Goal: Use online tool/utility: Utilize a website feature to perform a specific function

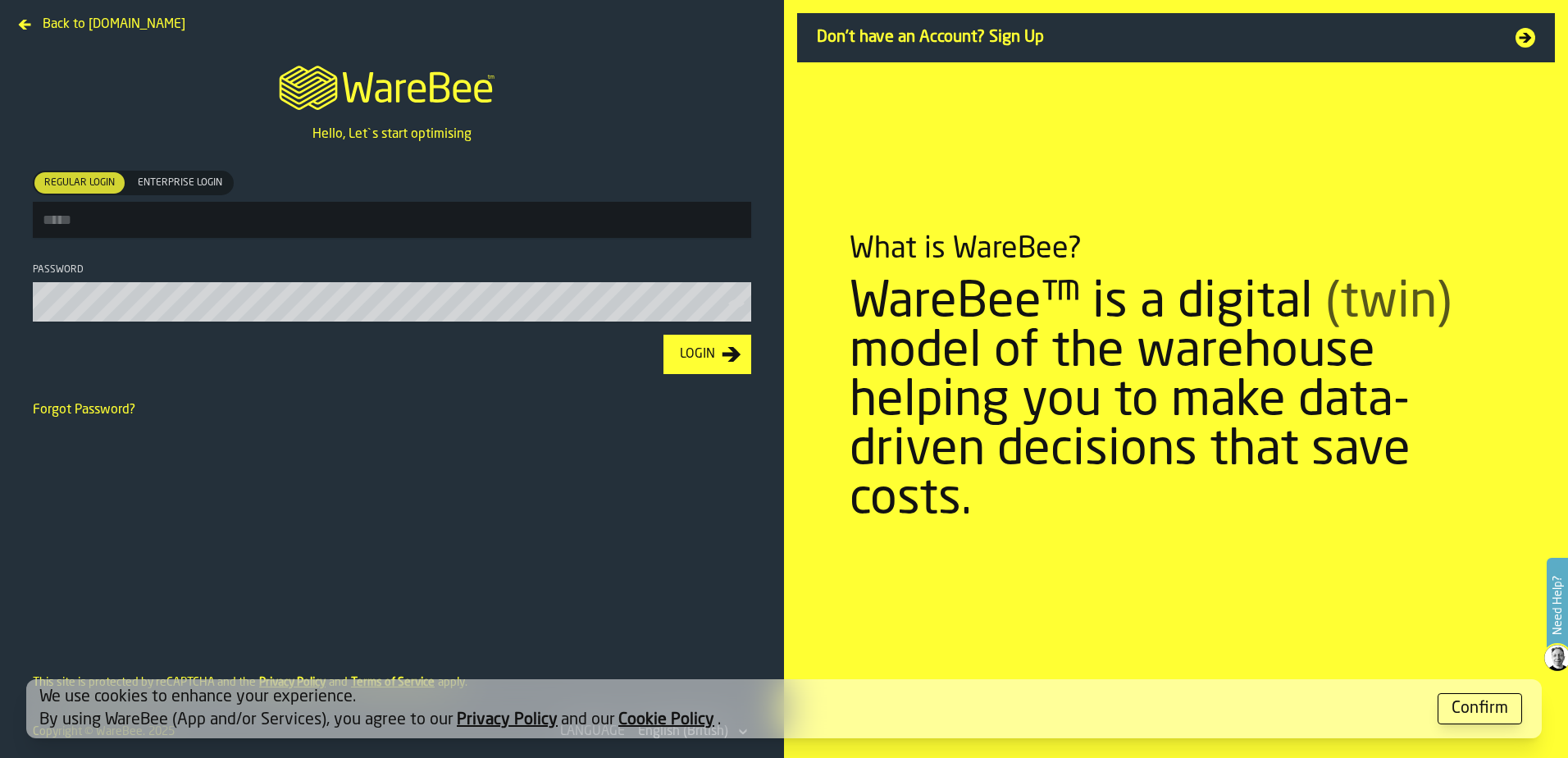
type input "**********"
click at [698, 362] on div "Login" at bounding box center [698, 355] width 49 height 20
click at [1253, 580] on div "Confirm" at bounding box center [1480, 708] width 57 height 23
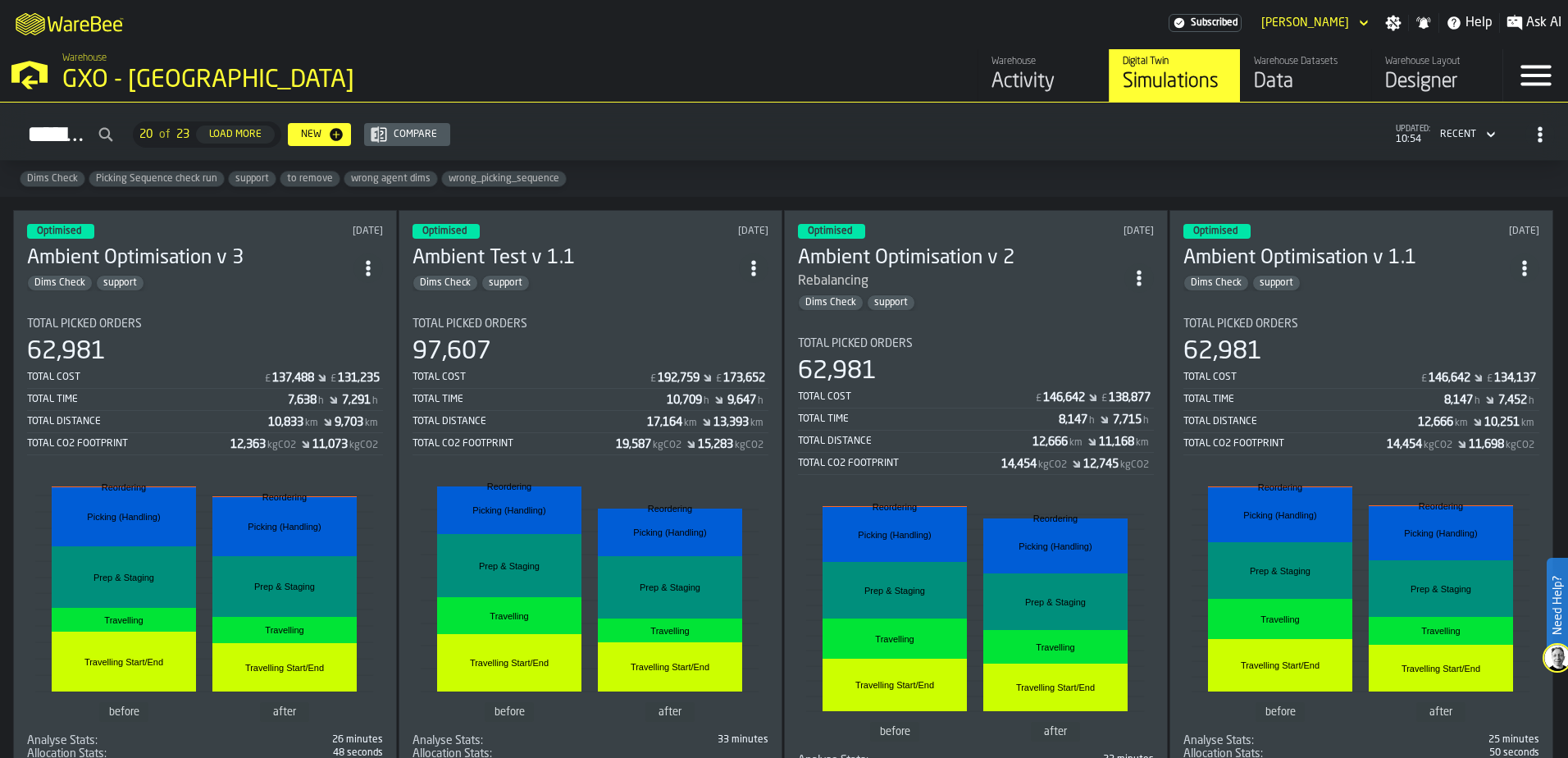
click at [1026, 86] on div "Activity" at bounding box center [1043, 81] width 104 height 26
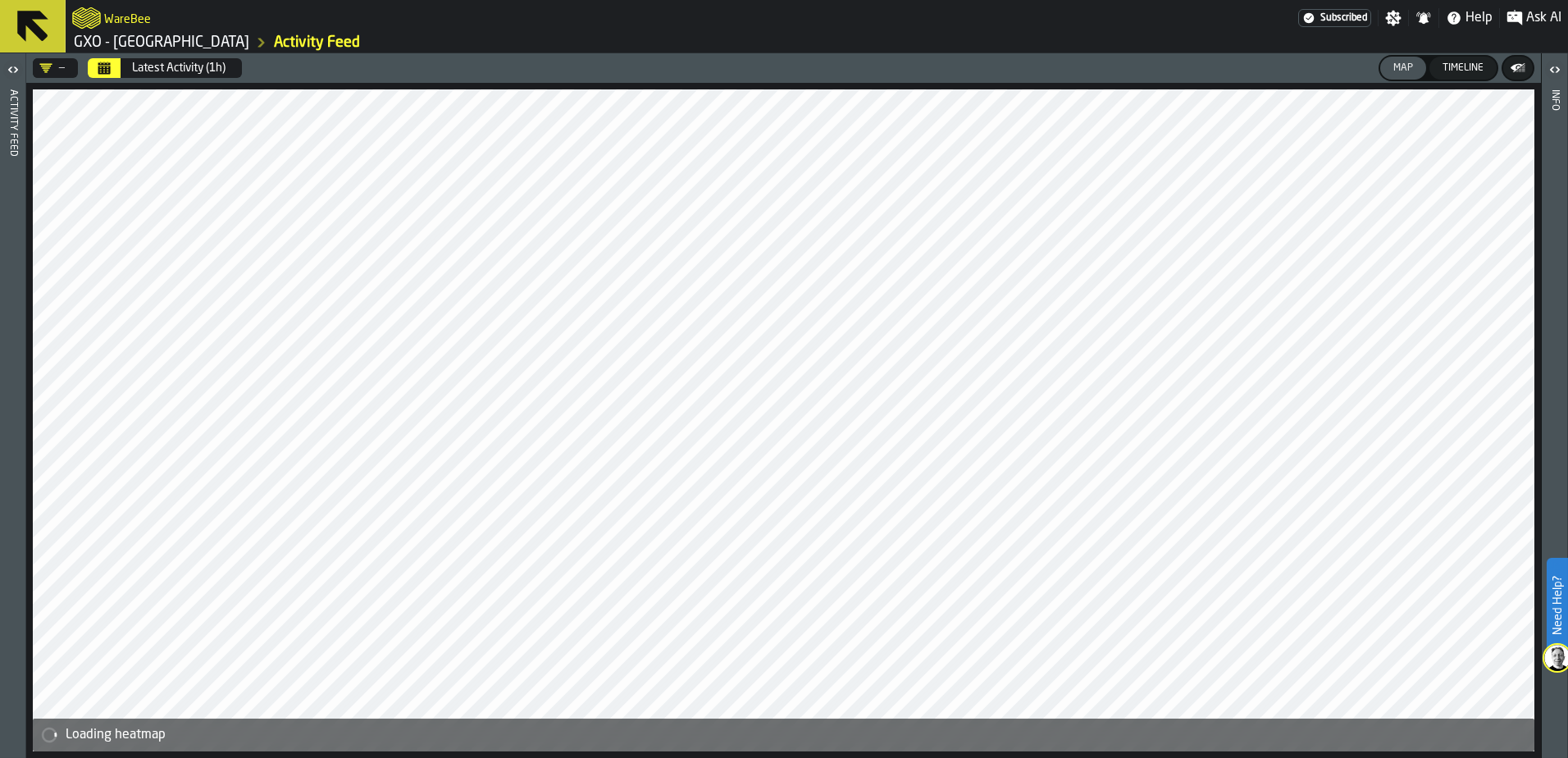
click at [105, 69] on icon "Calendar" at bounding box center [104, 70] width 12 height 8
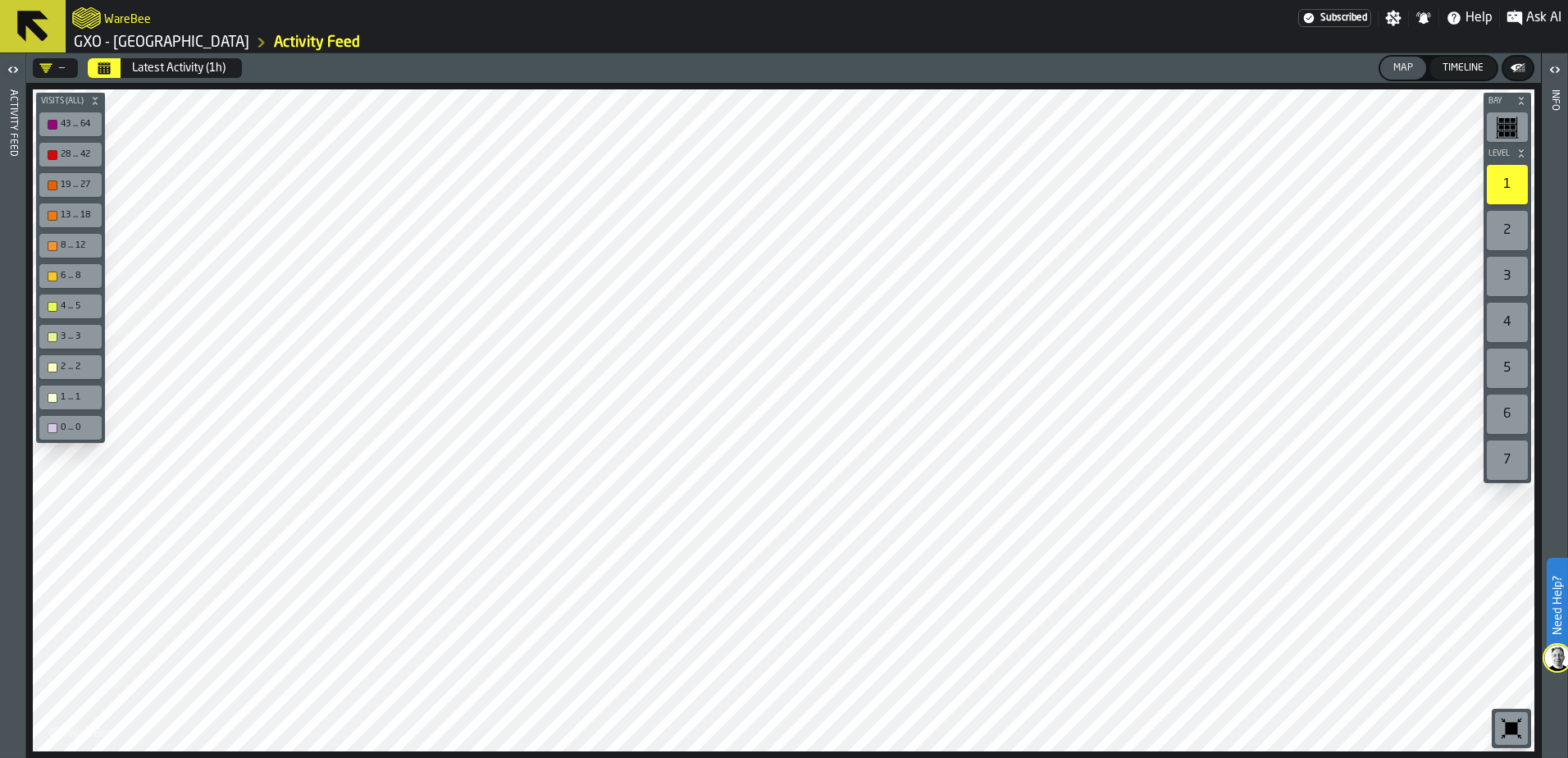
click at [96, 17] on icon "logo-header" at bounding box center [86, 17] width 29 height 21
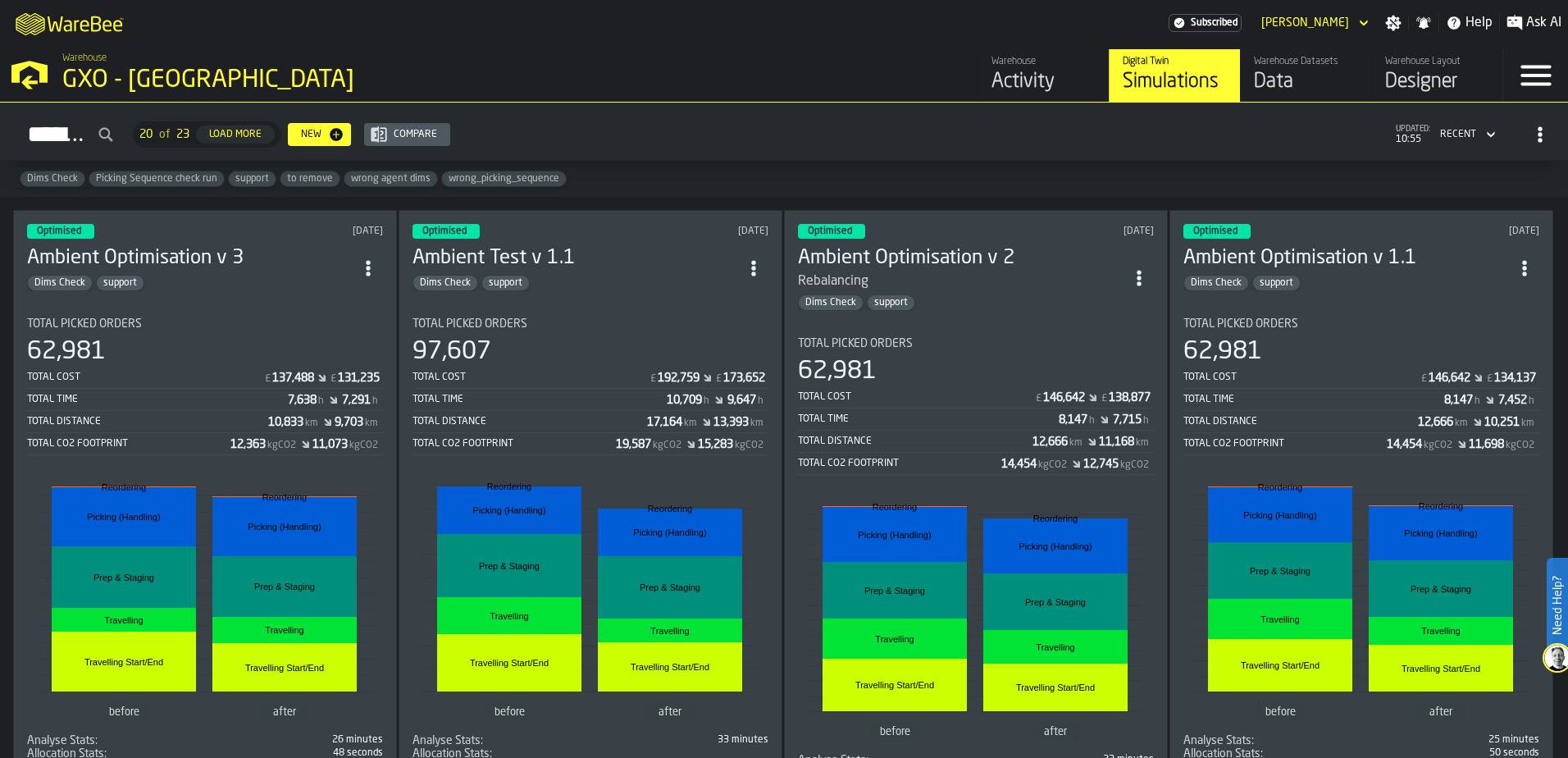
click at [1004, 80] on div "Activity" at bounding box center [1043, 81] width 104 height 26
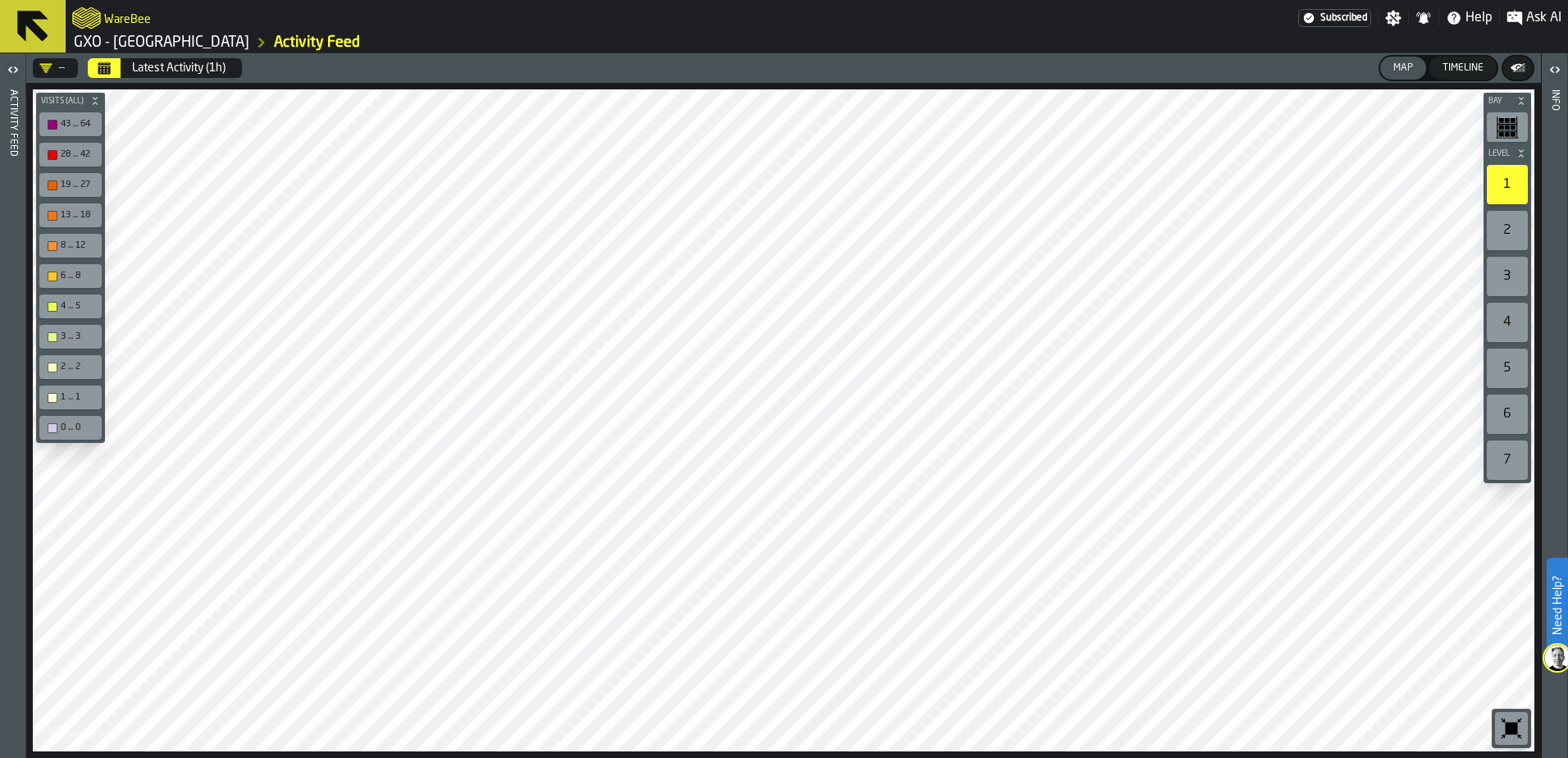
click at [114, 74] on button "Calendar" at bounding box center [103, 69] width 33 height 20
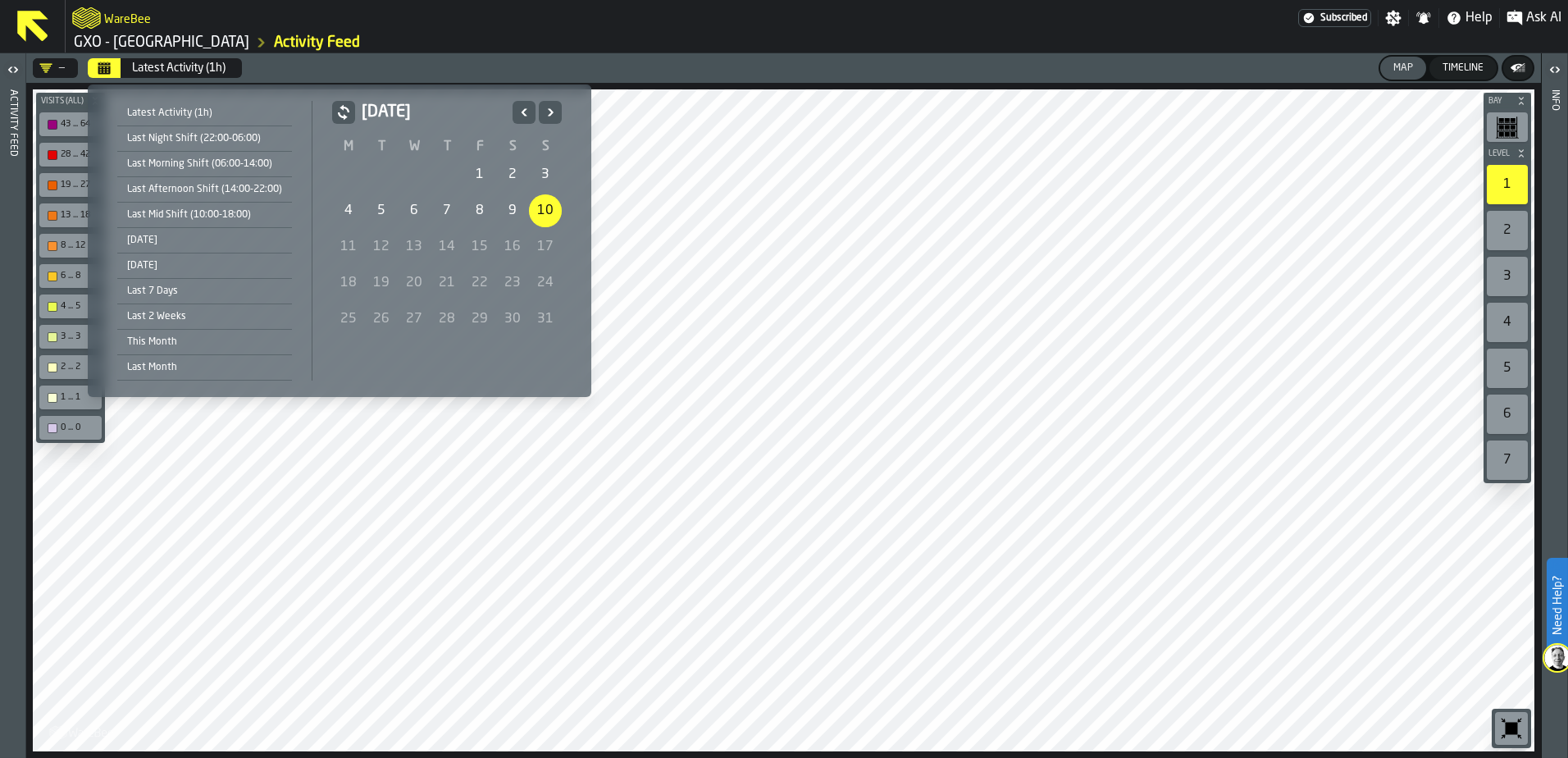
click at [342, 206] on div "4" at bounding box center [348, 211] width 33 height 33
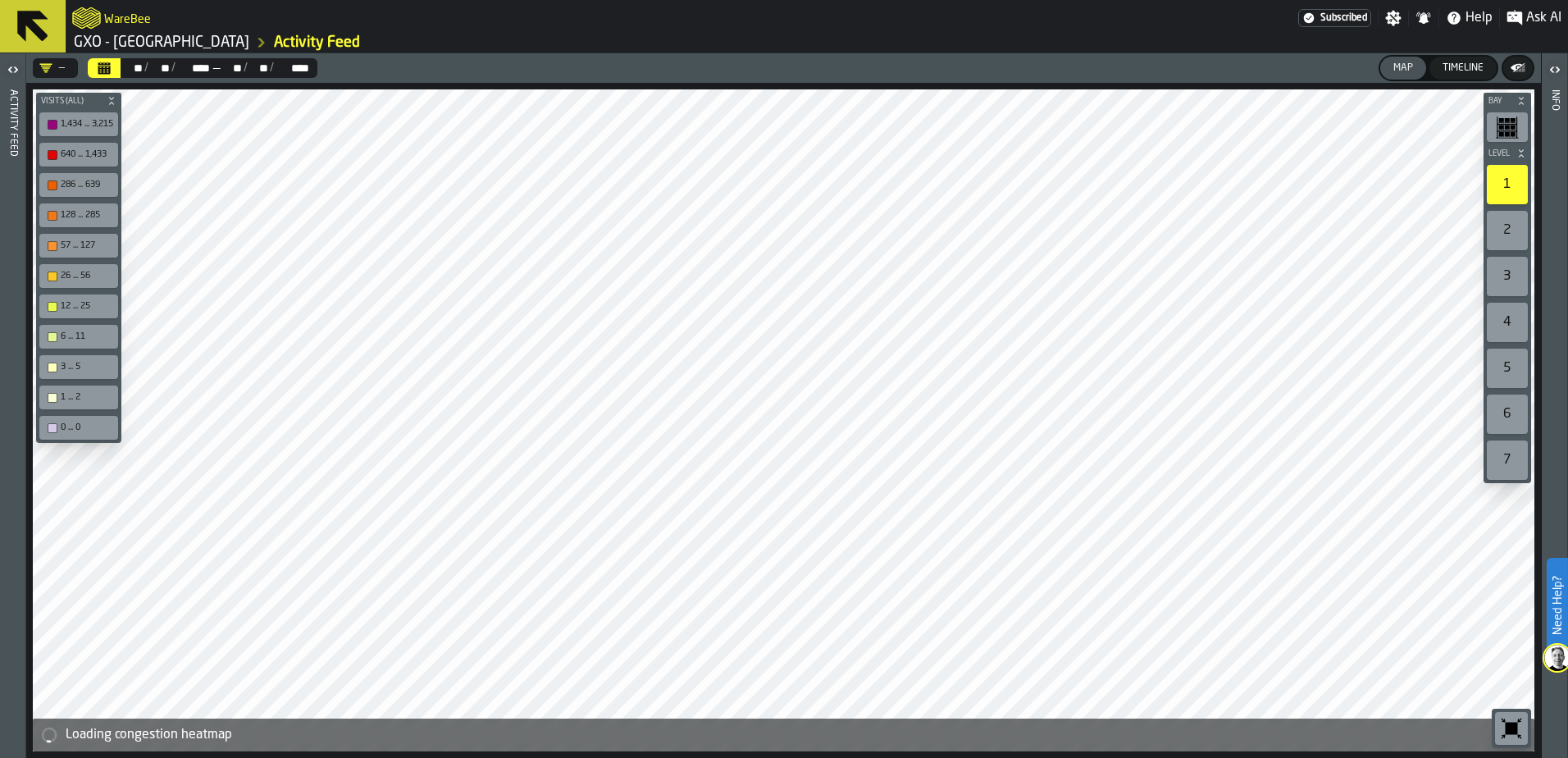
click at [12, 70] on icon "button-toggle-Open" at bounding box center [13, 70] width 20 height 20
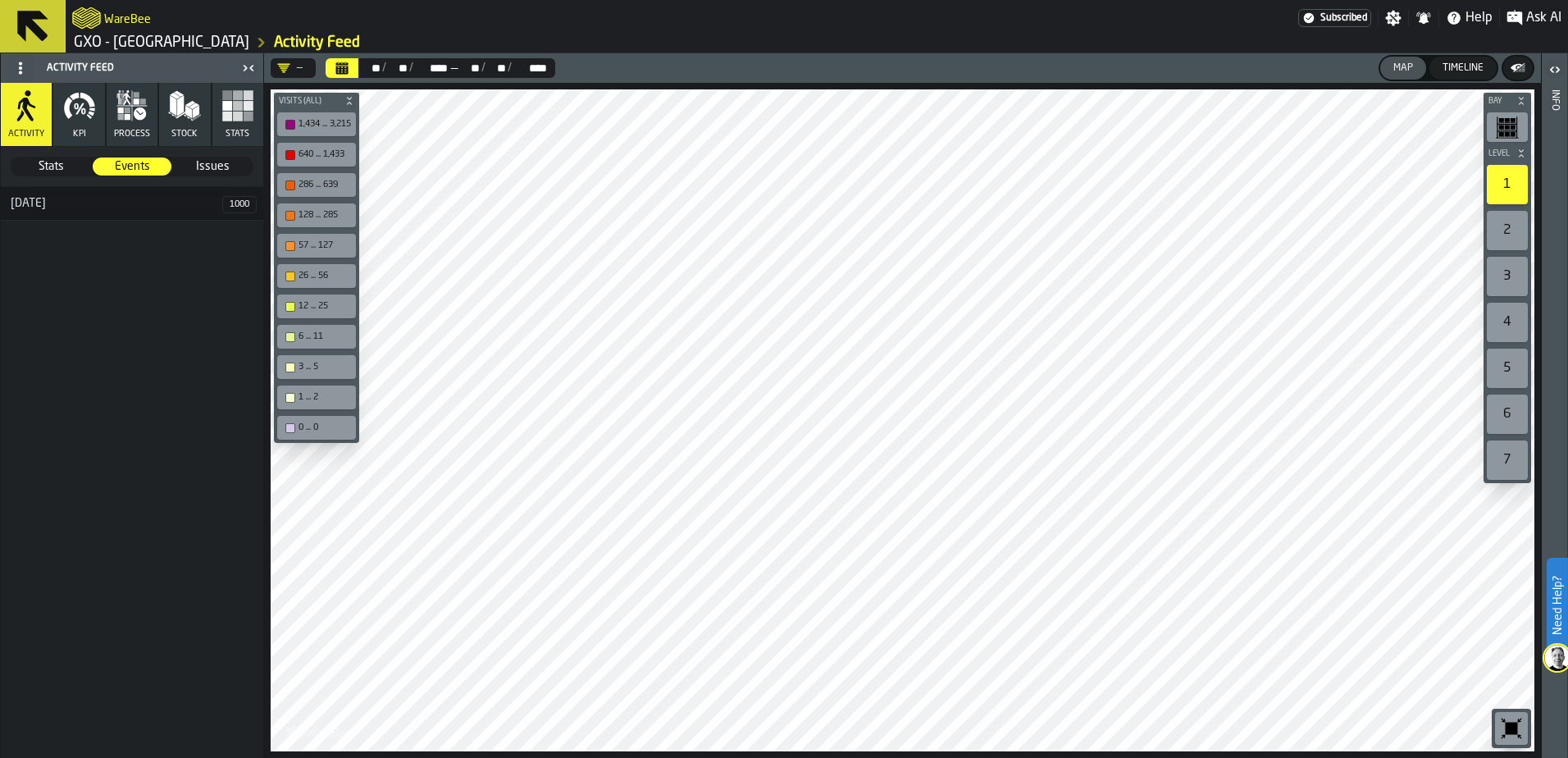
click at [58, 168] on span "Stats" at bounding box center [51, 166] width 78 height 17
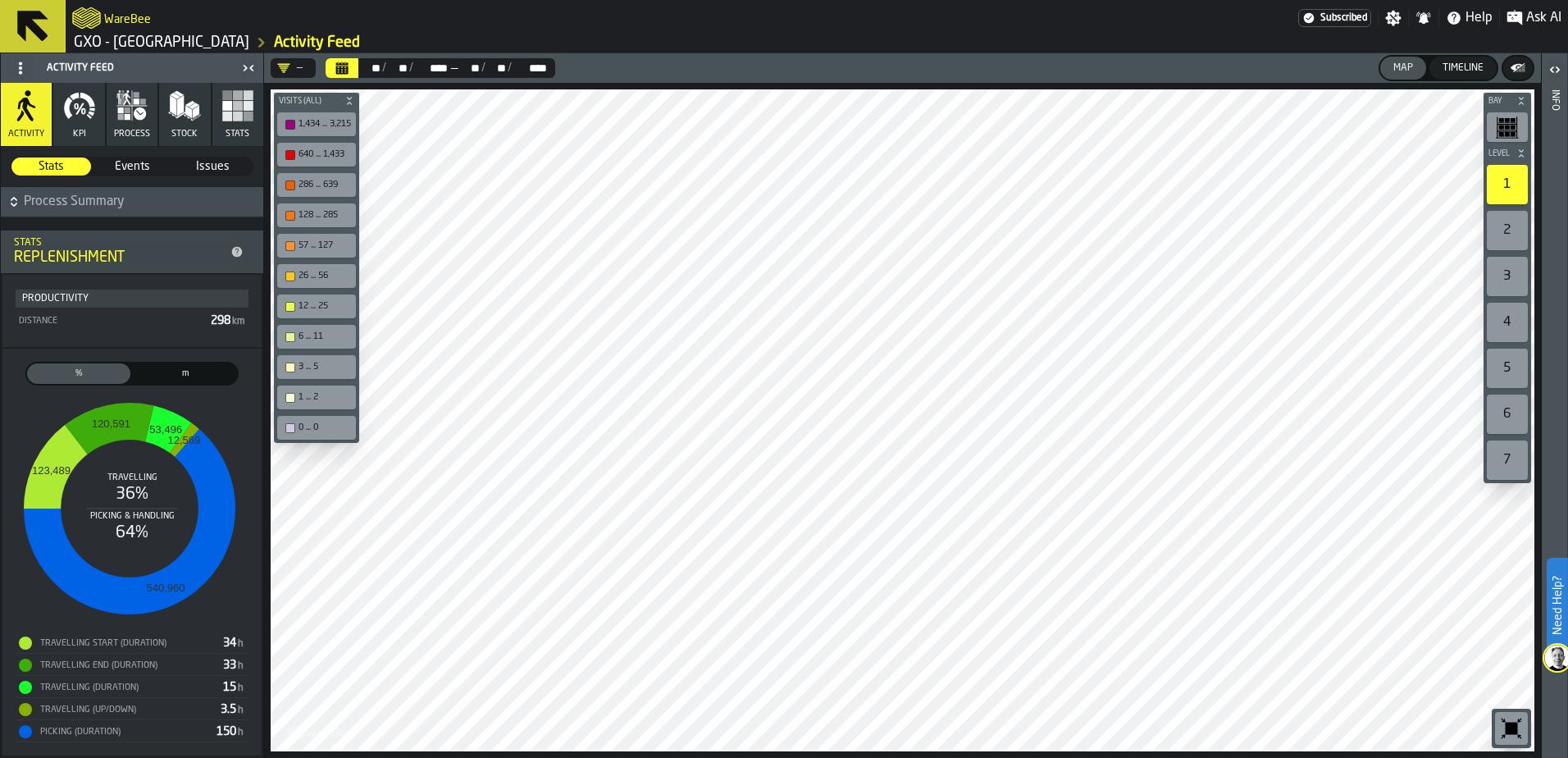
click at [77, 122] on button "KPI" at bounding box center [78, 114] width 51 height 64
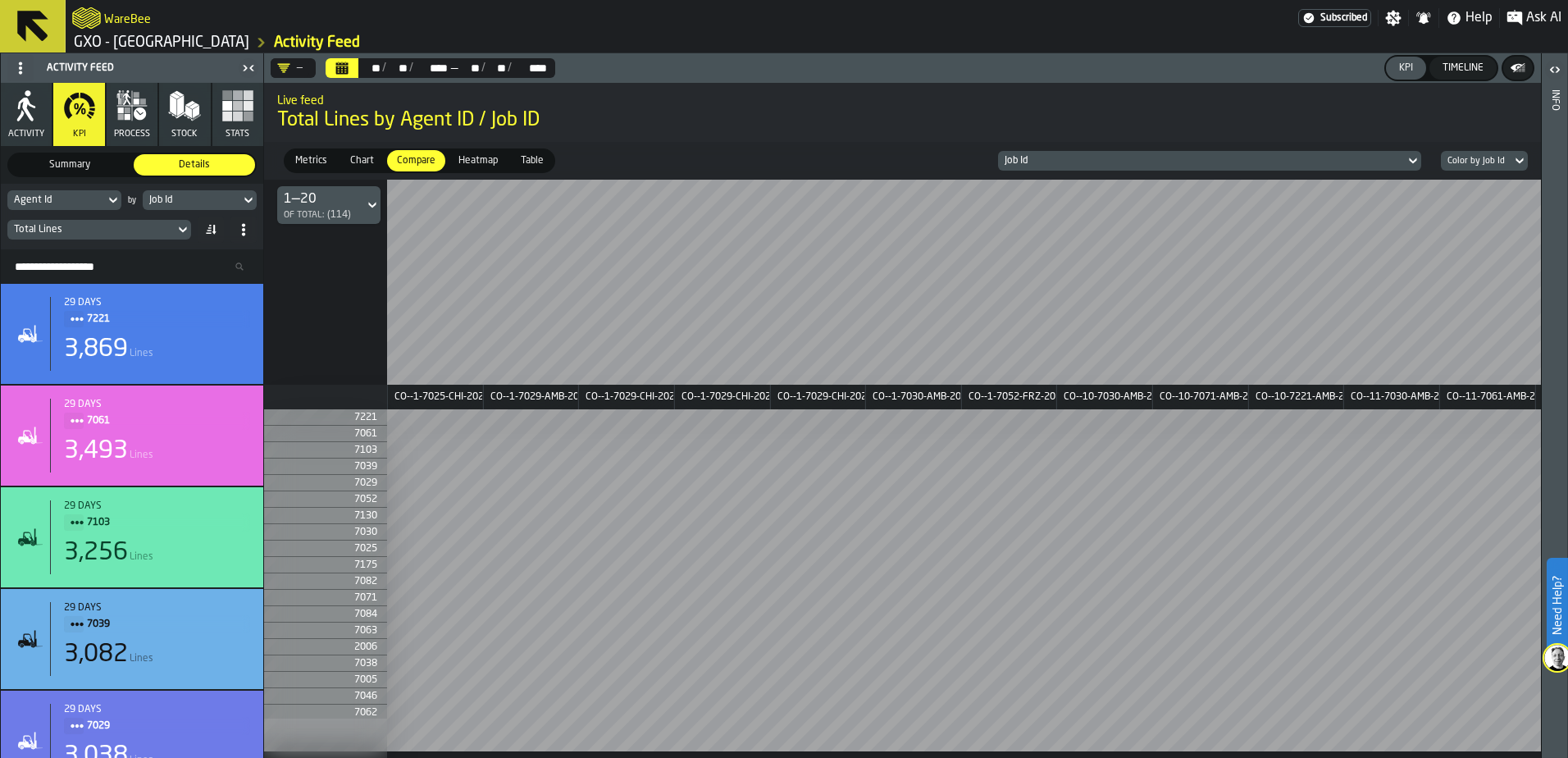
click at [245, 205] on icon at bounding box center [248, 201] width 17 height 20
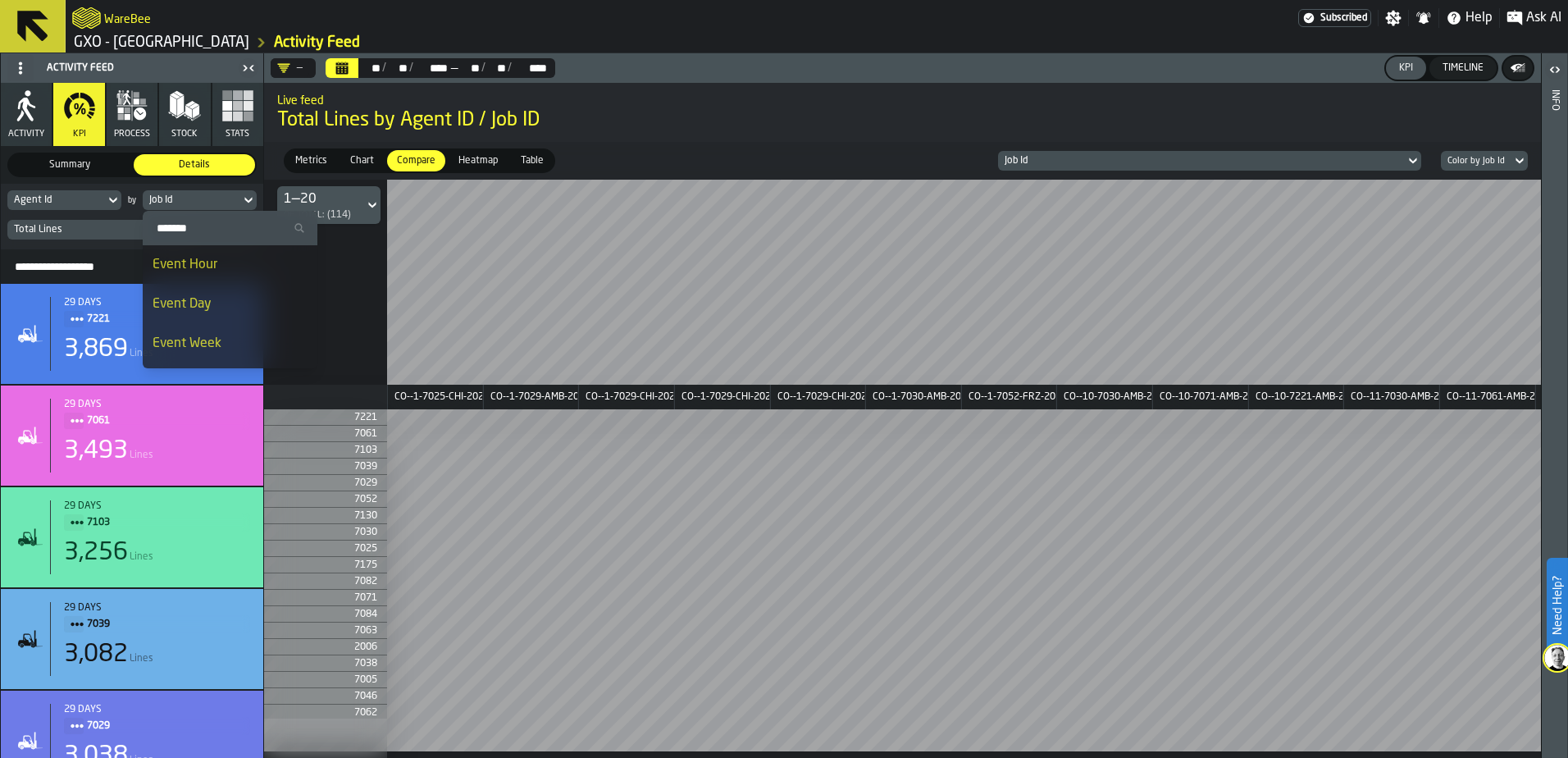
click at [218, 298] on div "Event Day" at bounding box center [231, 304] width 155 height 20
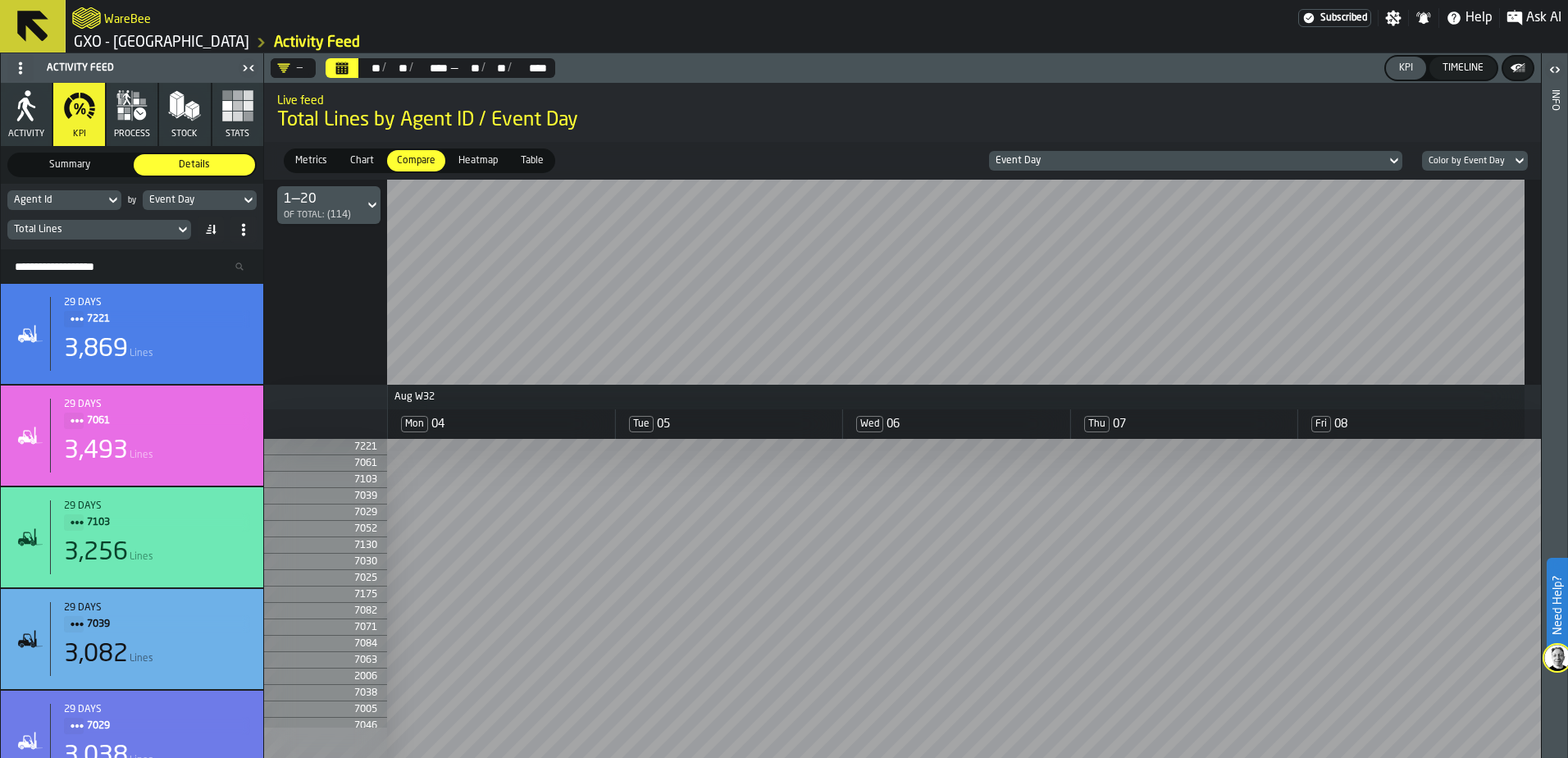
click at [182, 231] on icon at bounding box center [182, 230] width 7 height 6
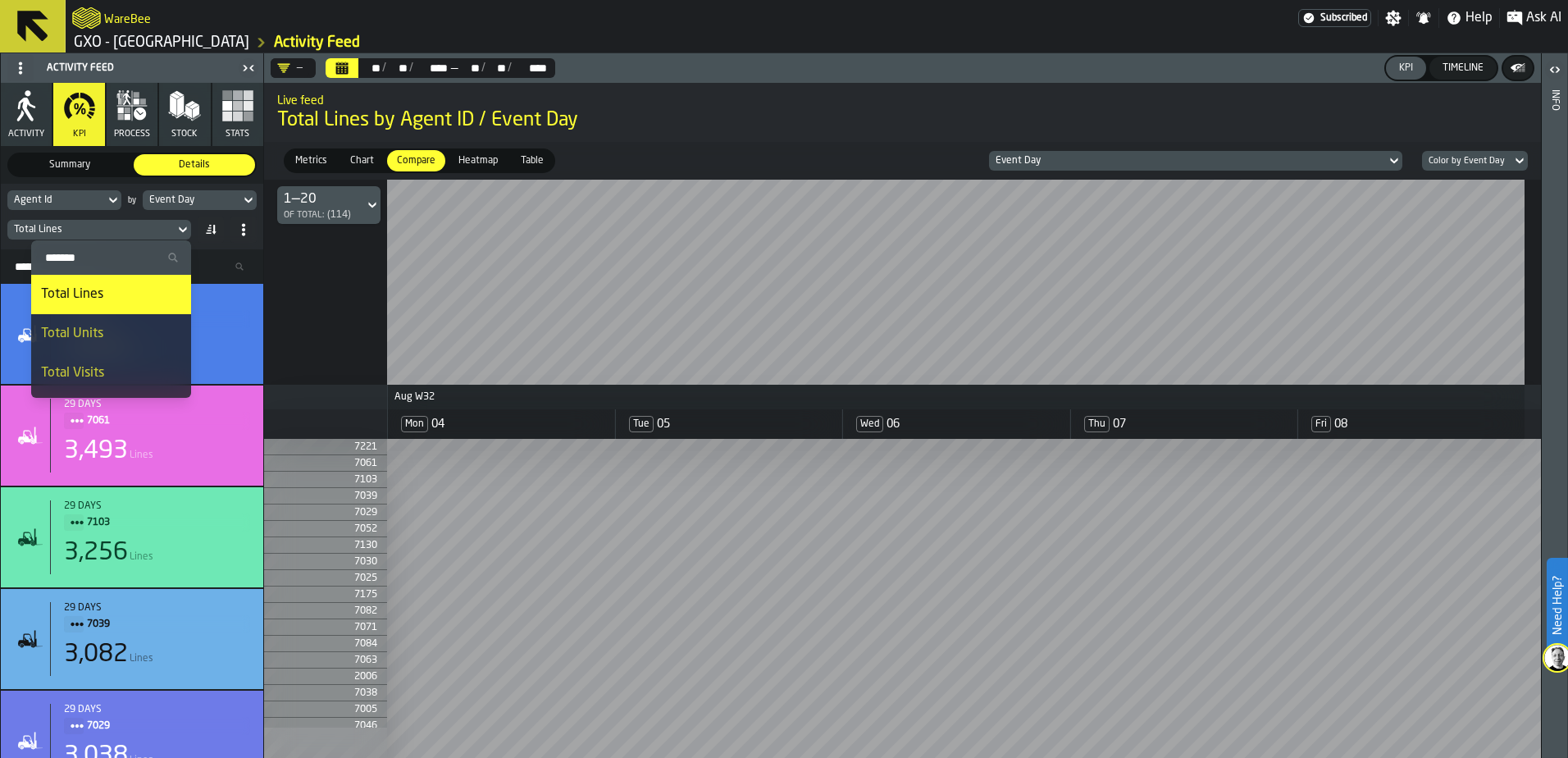
click at [126, 330] on div "Total Units" at bounding box center [110, 334] width 140 height 20
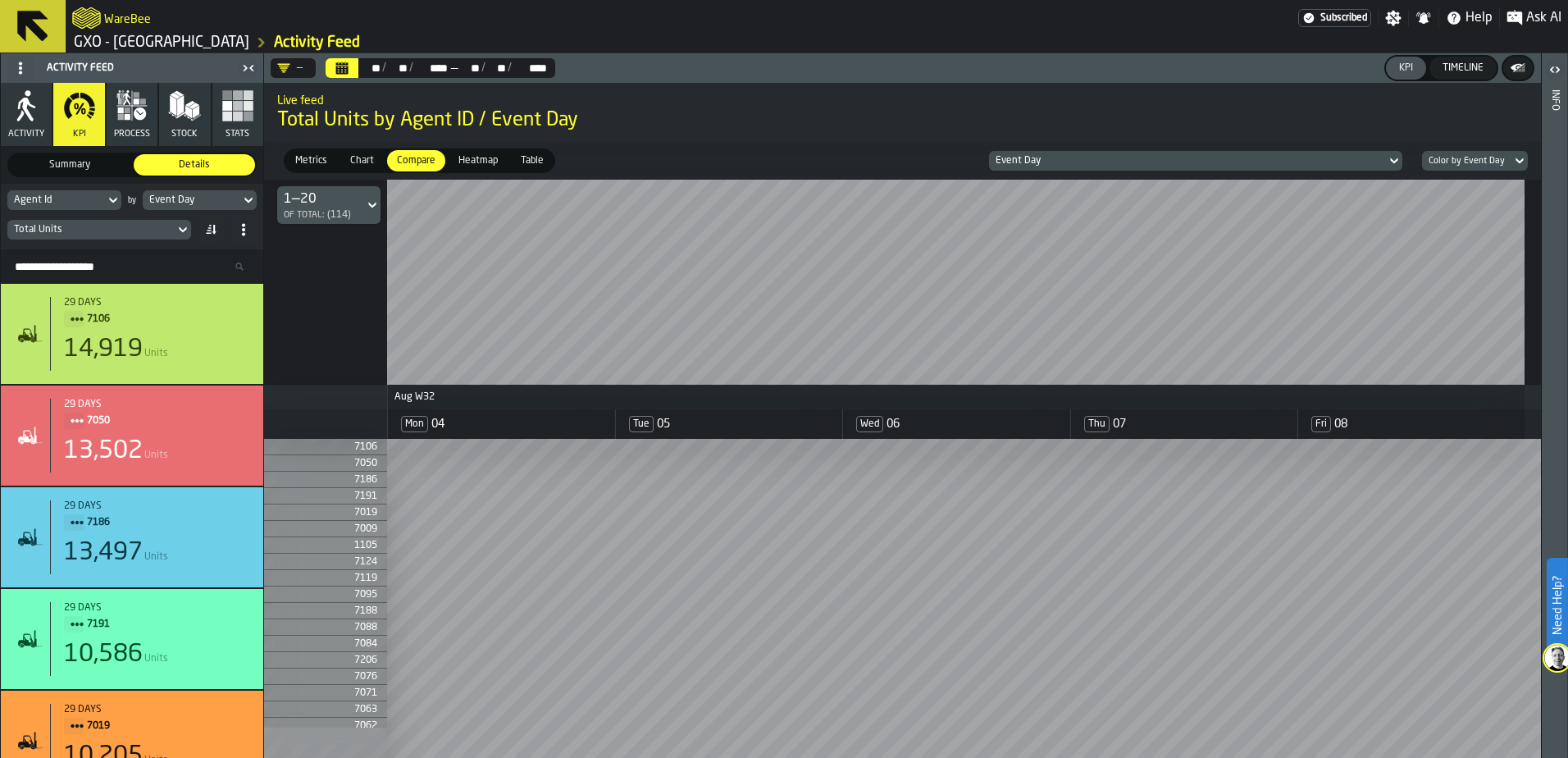
click at [1253, 72] on div "Timeline" at bounding box center [1463, 69] width 54 height 12
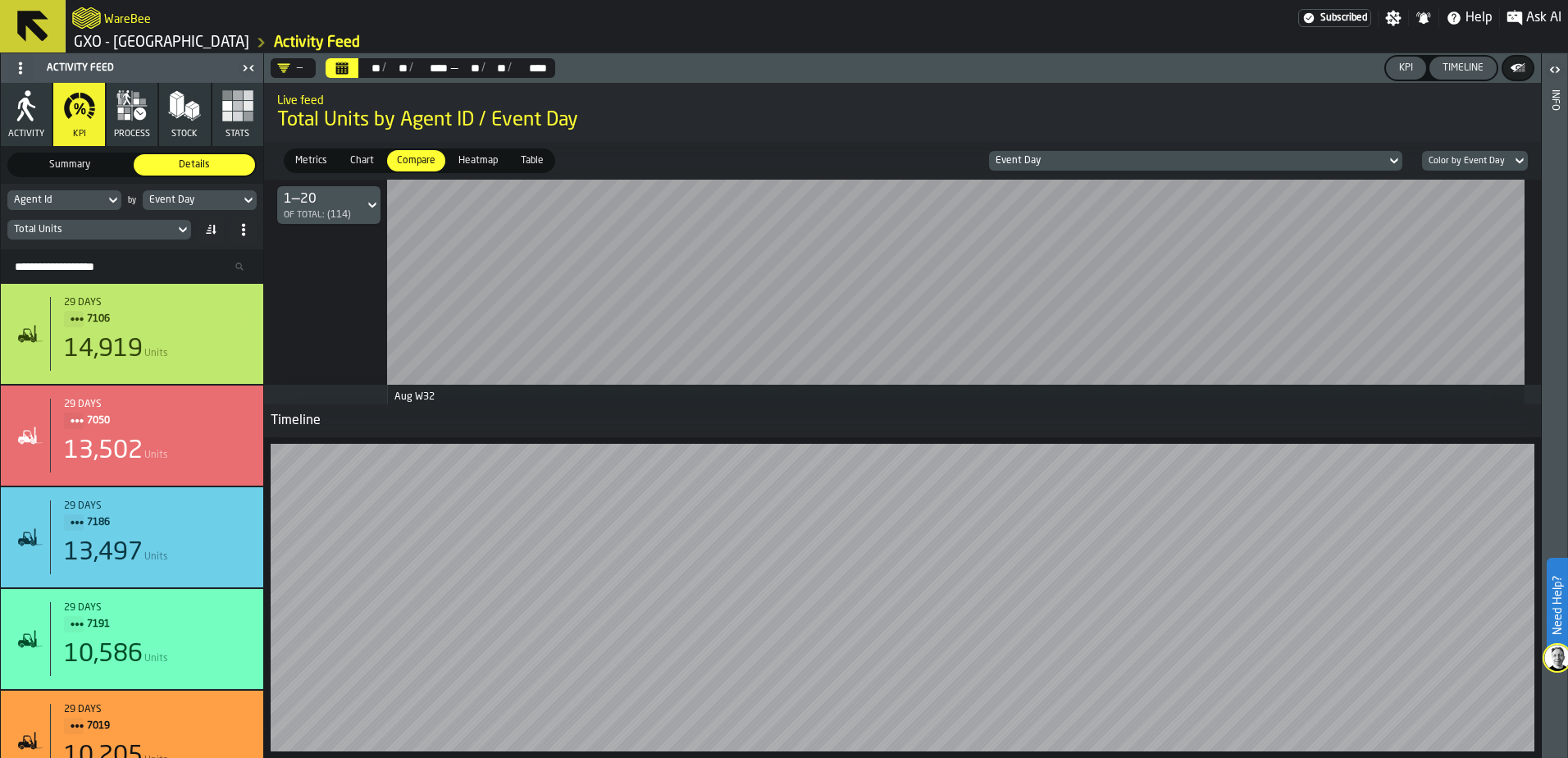
click at [1253, 73] on div "Timeline" at bounding box center [1463, 69] width 54 height 12
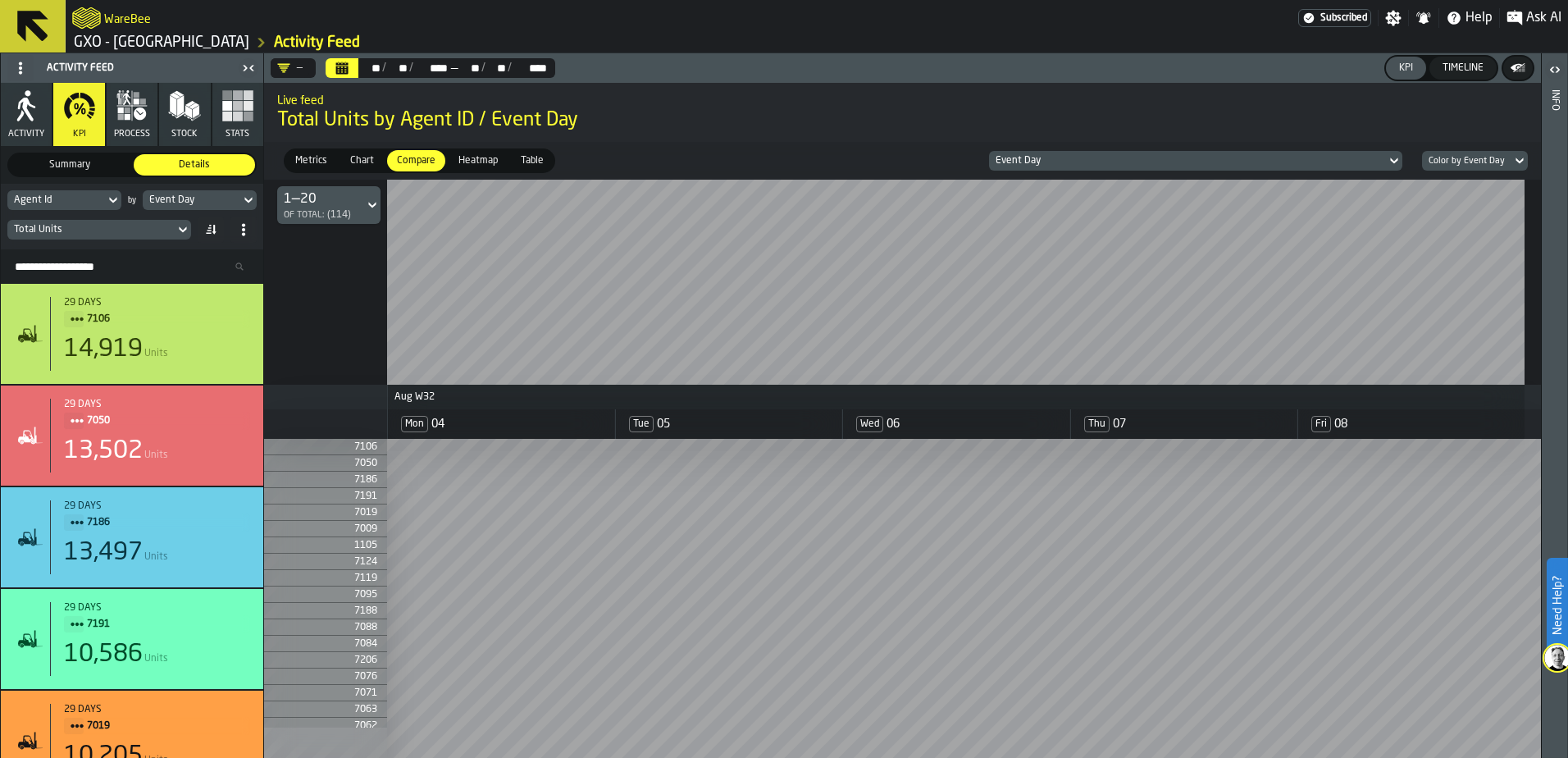
click at [1253, 68] on div "KPI" at bounding box center [1406, 69] width 27 height 12
click at [1253, 73] on div "KPI" at bounding box center [1406, 69] width 27 height 12
click at [1253, 69] on icon "button-" at bounding box center [1517, 67] width 12 height 7
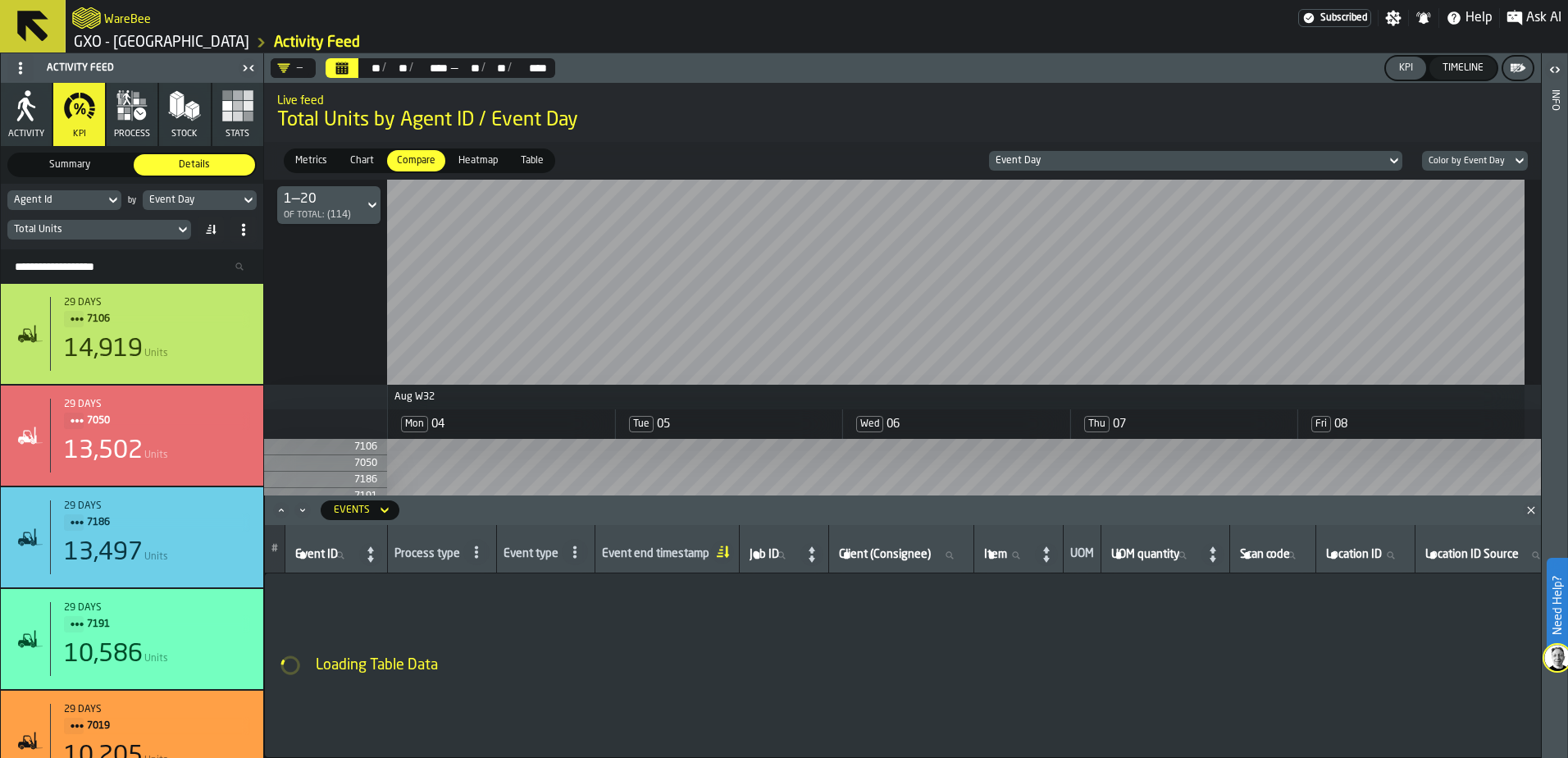
click at [1253, 507] on icon "Close" at bounding box center [1531, 510] width 17 height 17
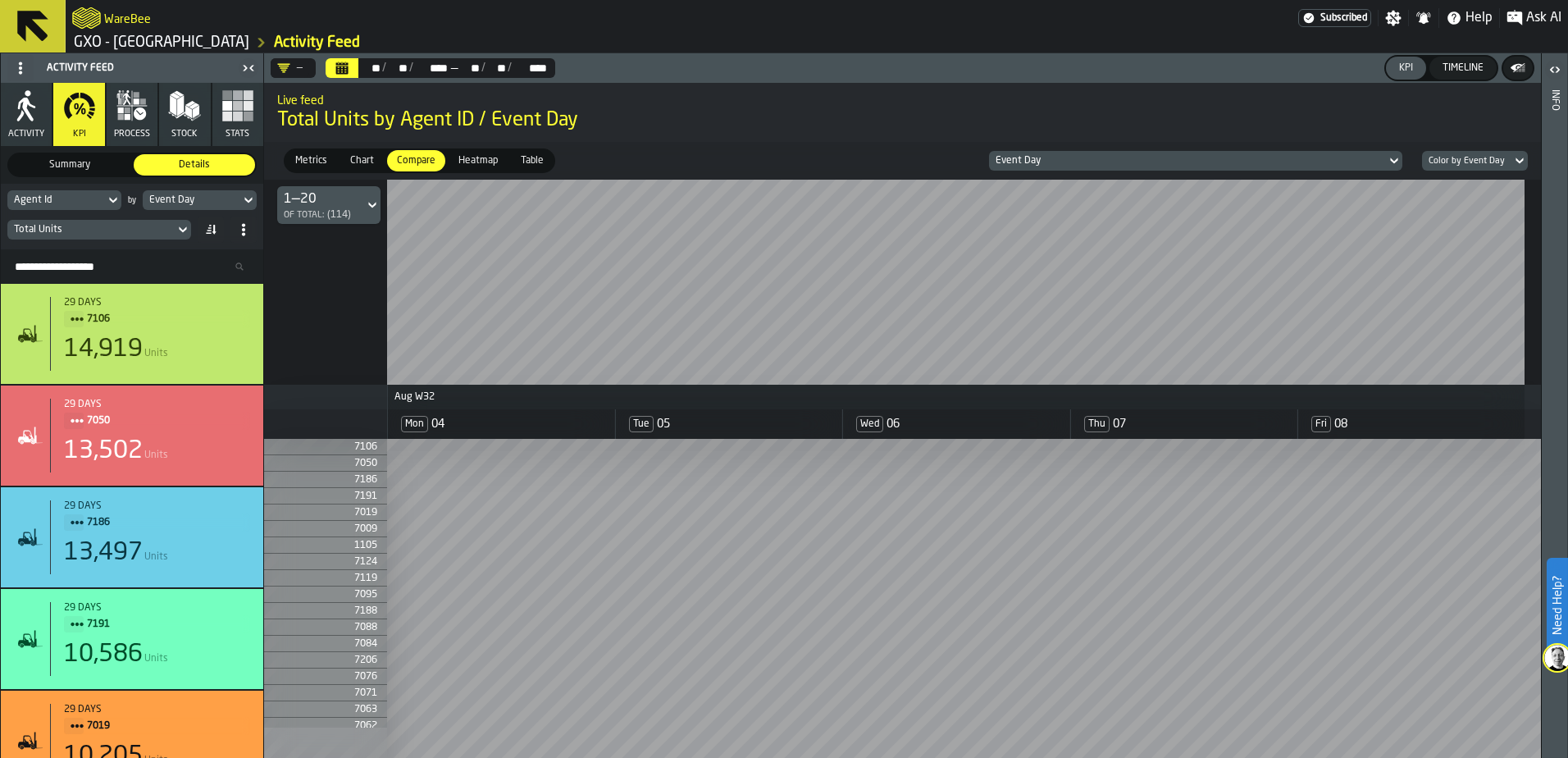
click at [1253, 67] on div "KPI" at bounding box center [1406, 69] width 27 height 12
click at [324, 157] on span "Metrics" at bounding box center [311, 160] width 45 height 15
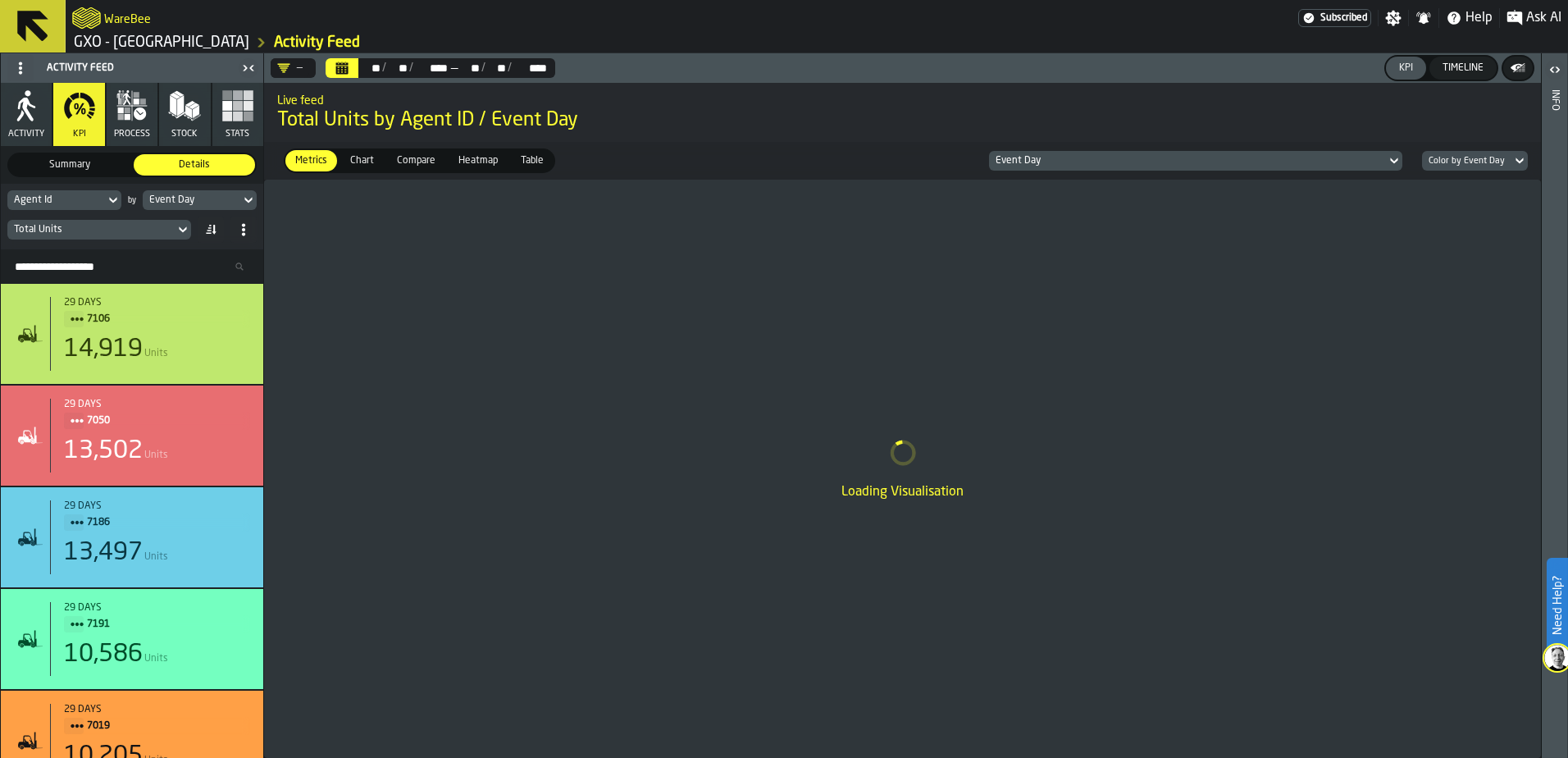
click at [538, 160] on span "Table" at bounding box center [533, 160] width 36 height 15
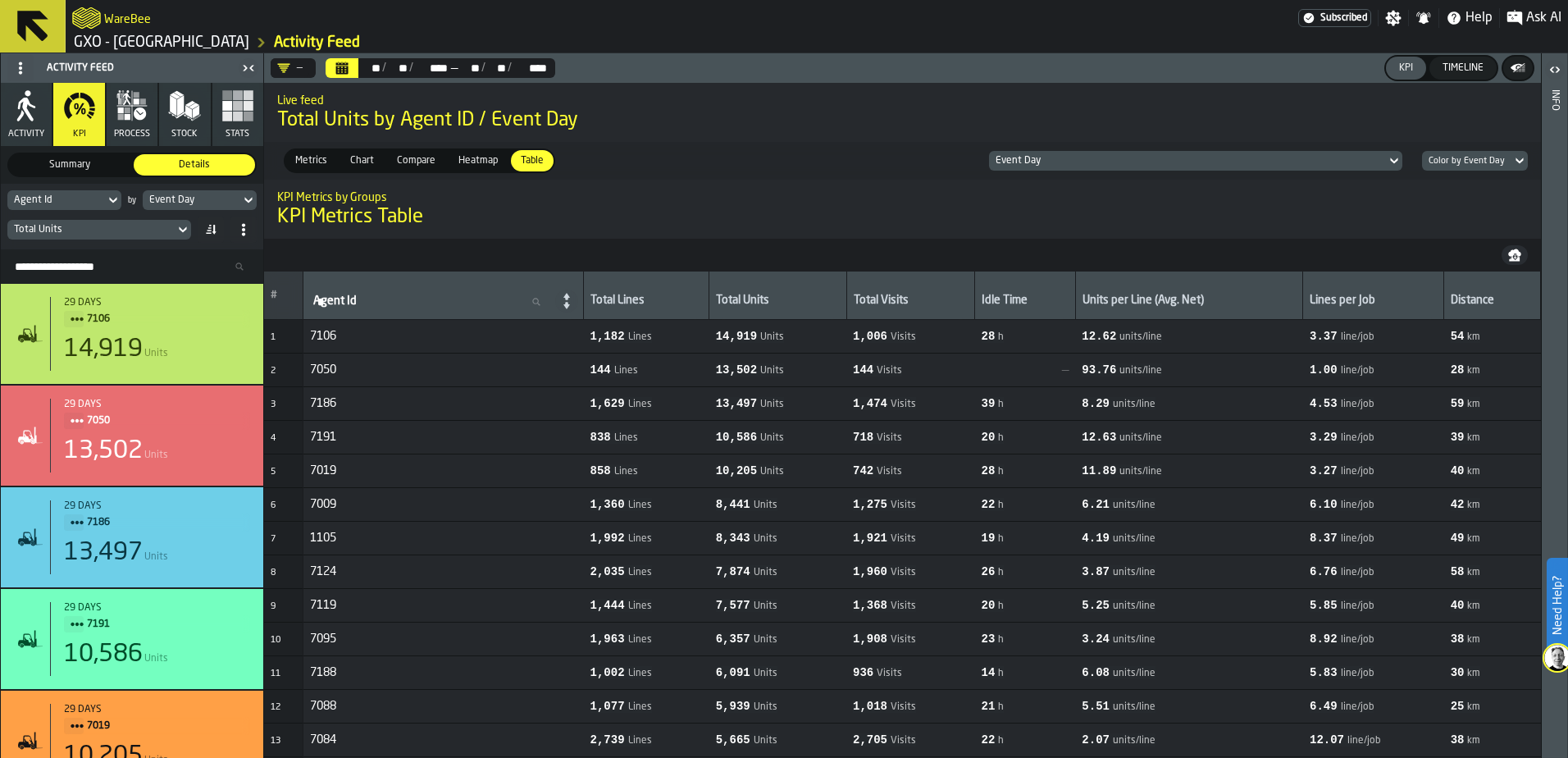
click at [468, 163] on span "Heatmap" at bounding box center [478, 160] width 53 height 15
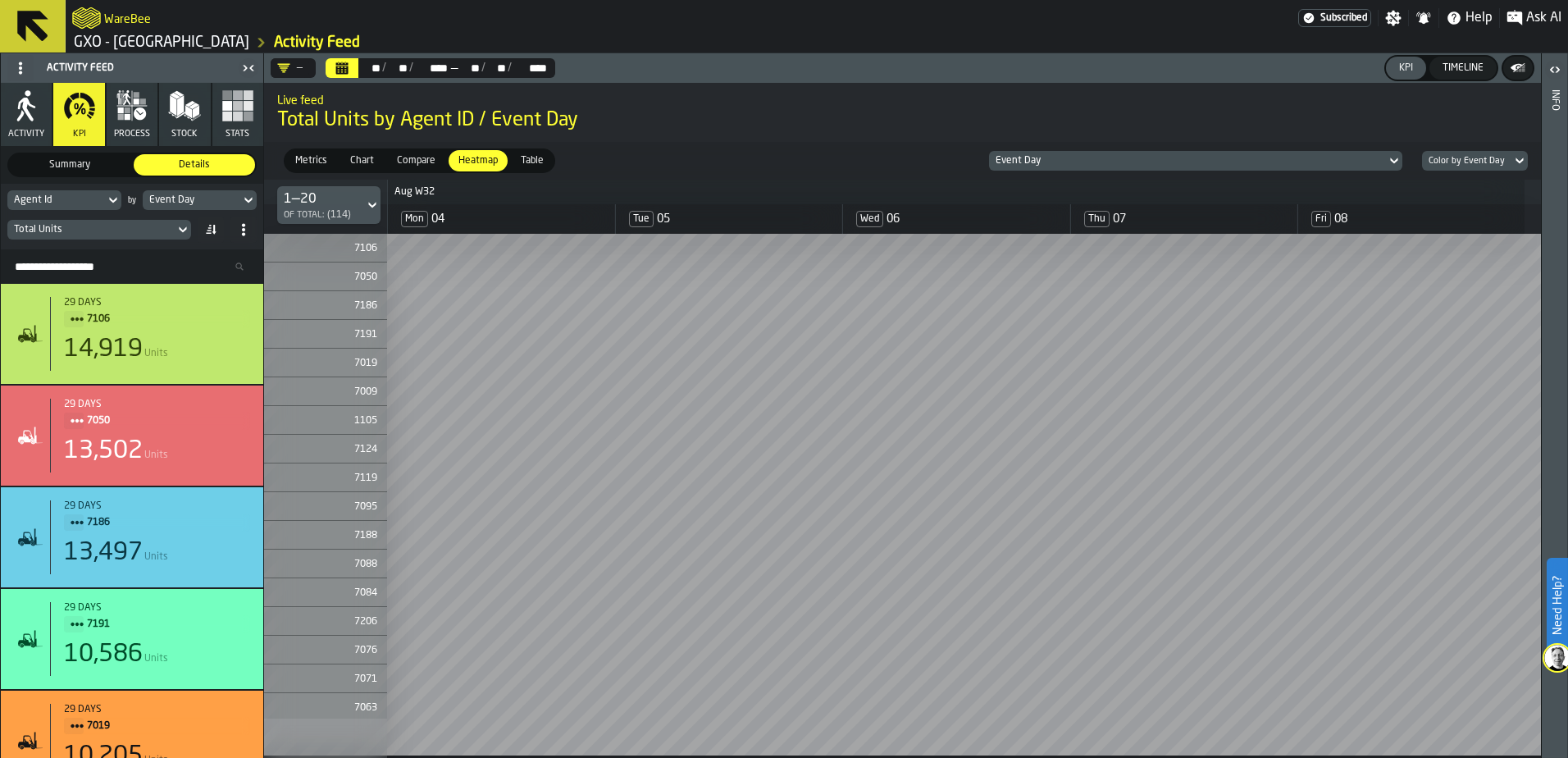
click at [284, 67] on icon "DropdownMenuValue-" at bounding box center [284, 68] width 12 height 9
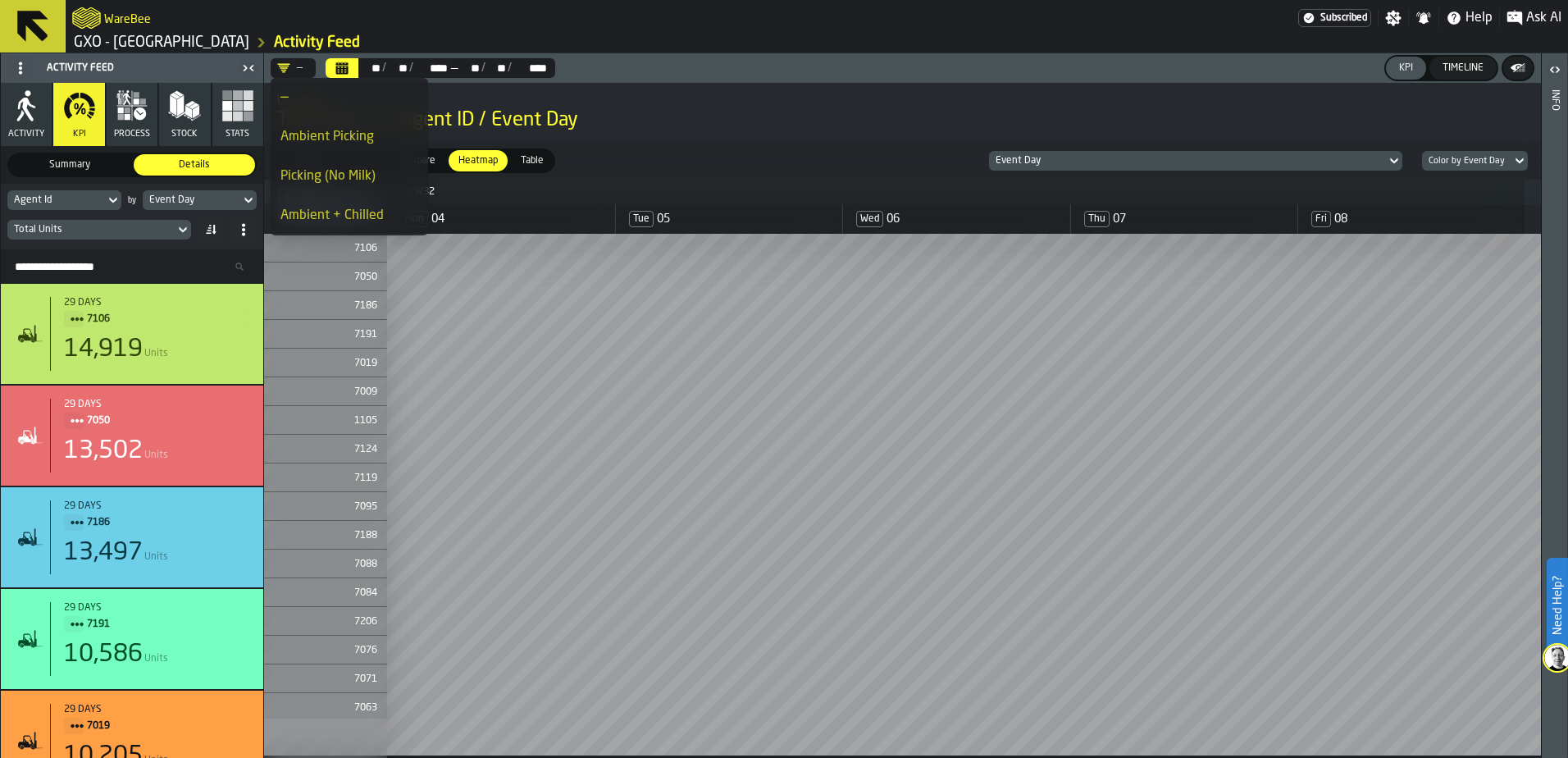
click at [344, 183] on div "Picking (No Milk)" at bounding box center [349, 177] width 138 height 20
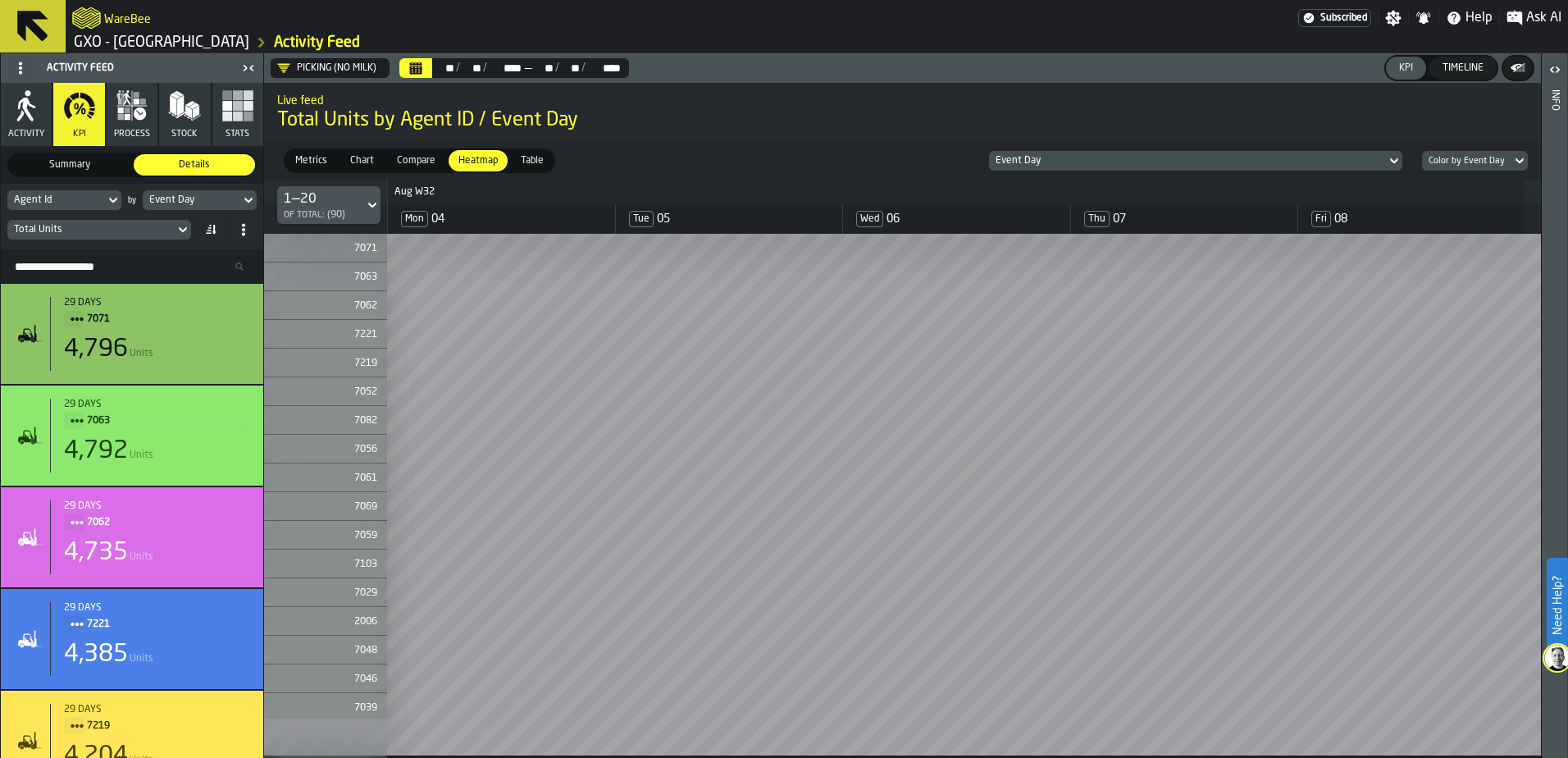
click at [63, 267] on input "Search Resources..." at bounding box center [131, 266] width 249 height 21
type input "****"
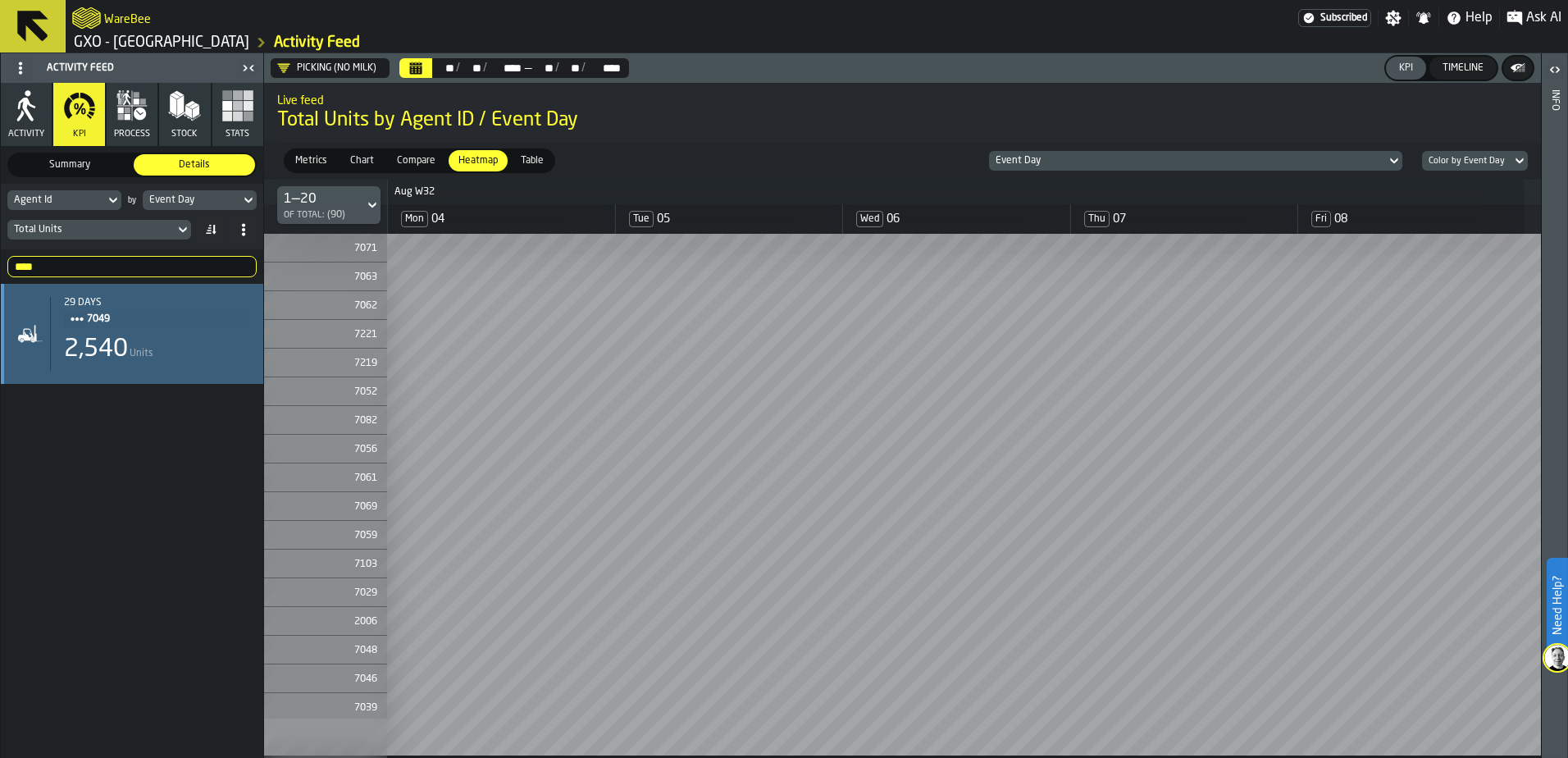
click at [146, 365] on div "2,540 Units" at bounding box center [156, 350] width 186 height 30
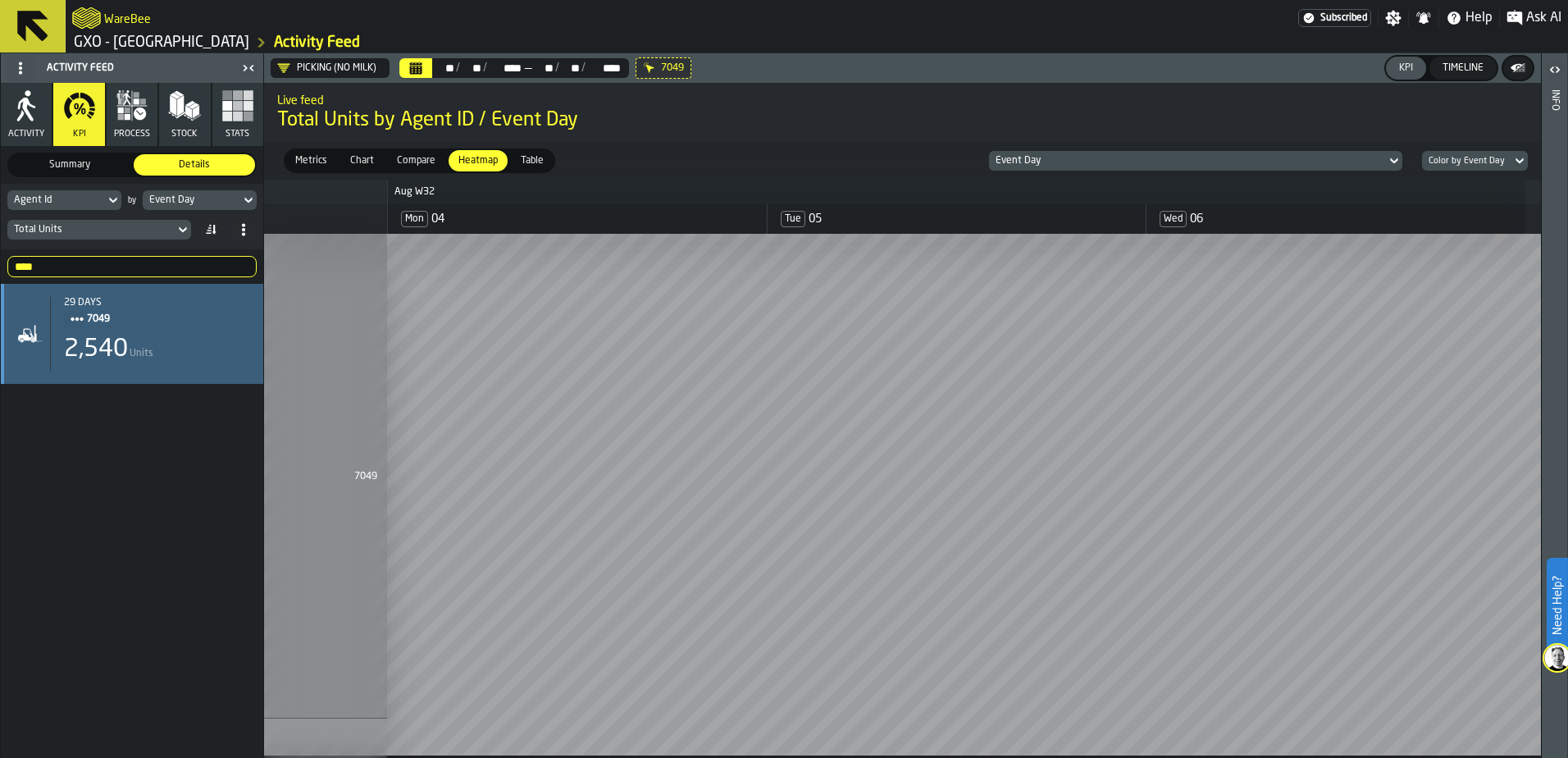
click at [44, 343] on div "stat-" at bounding box center [32, 333] width 36 height 33
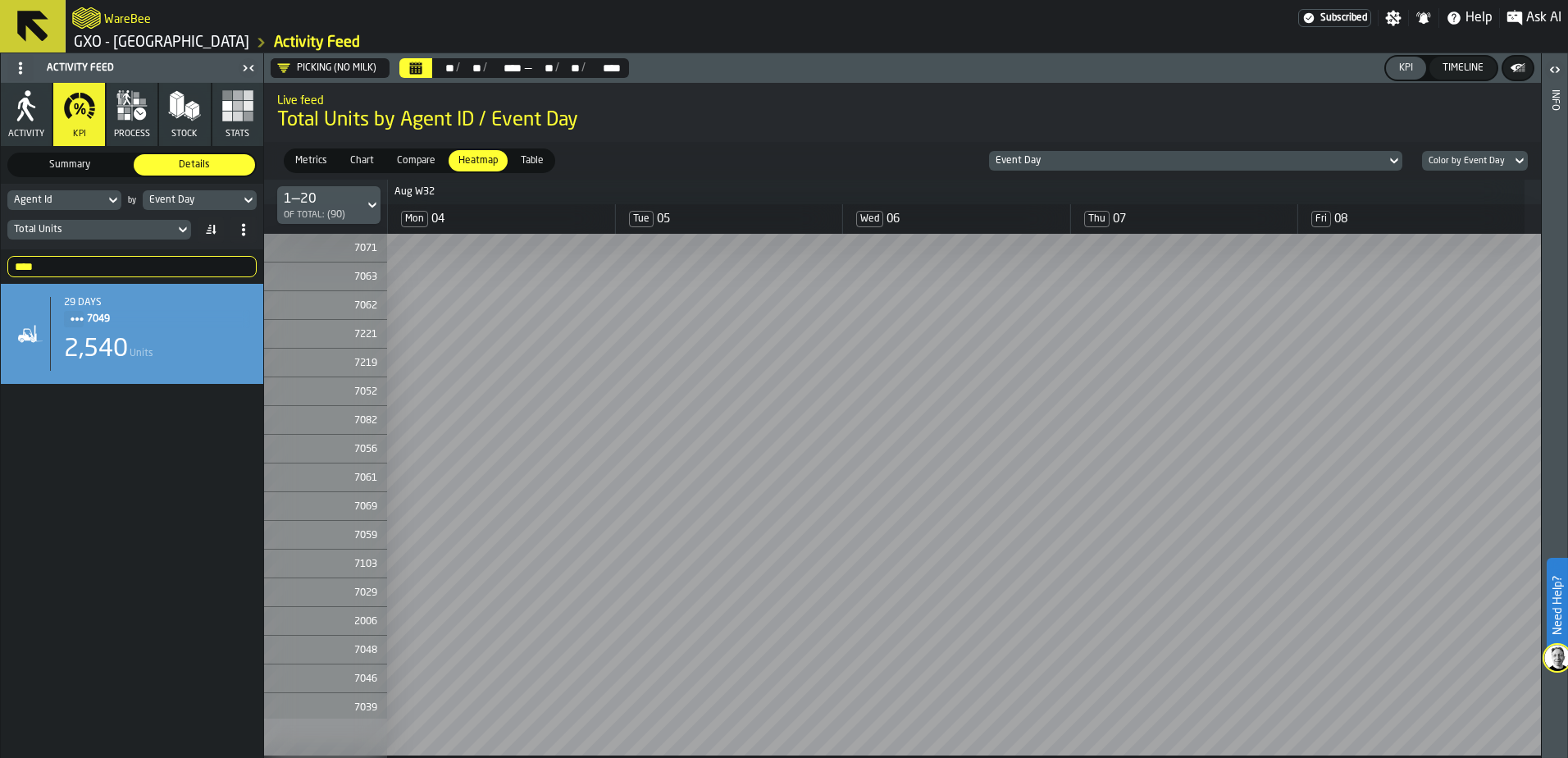
click at [88, 265] on input "****" at bounding box center [131, 266] width 249 height 21
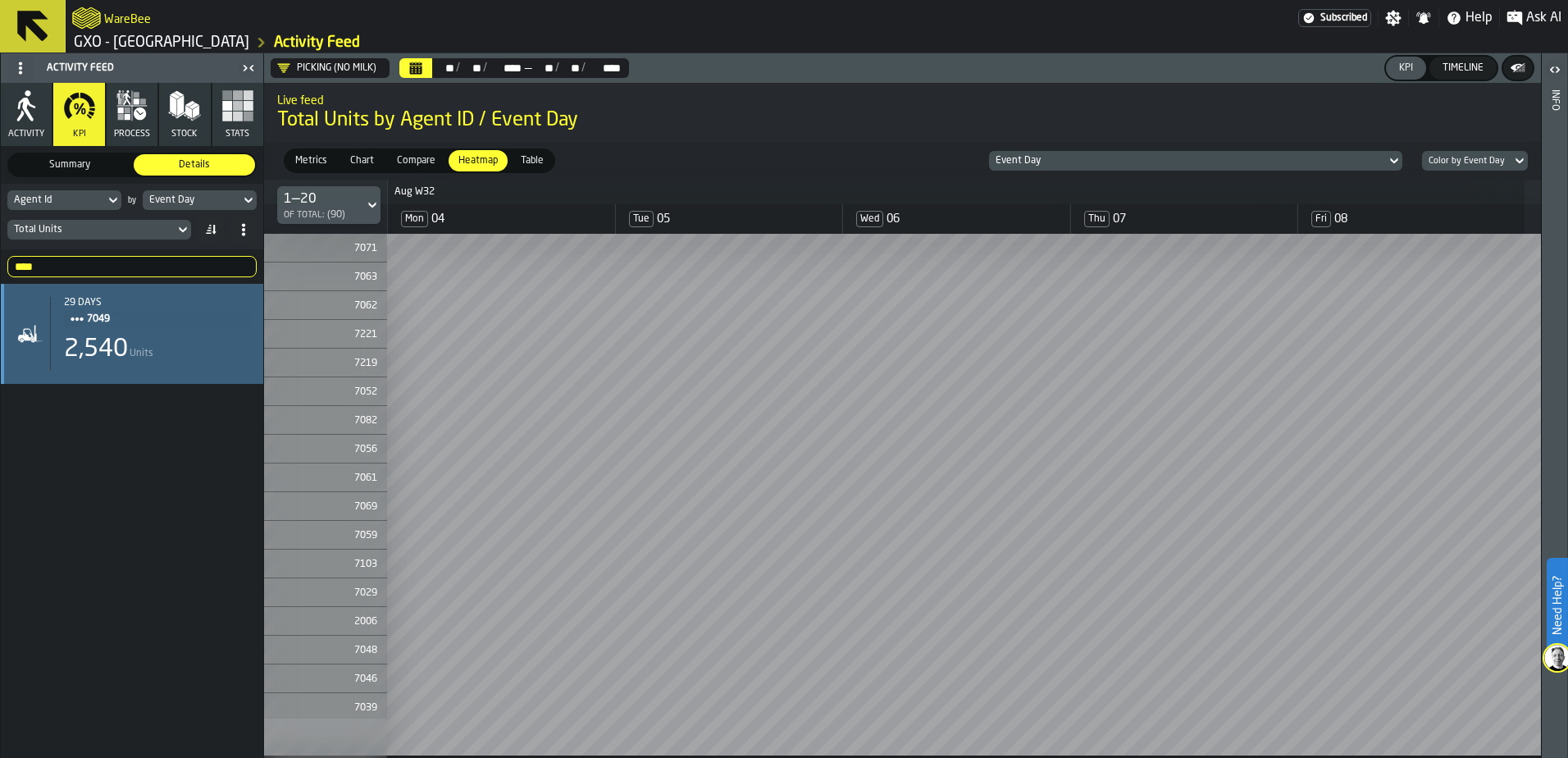
click at [105, 324] on span "7049" at bounding box center [162, 319] width 150 height 18
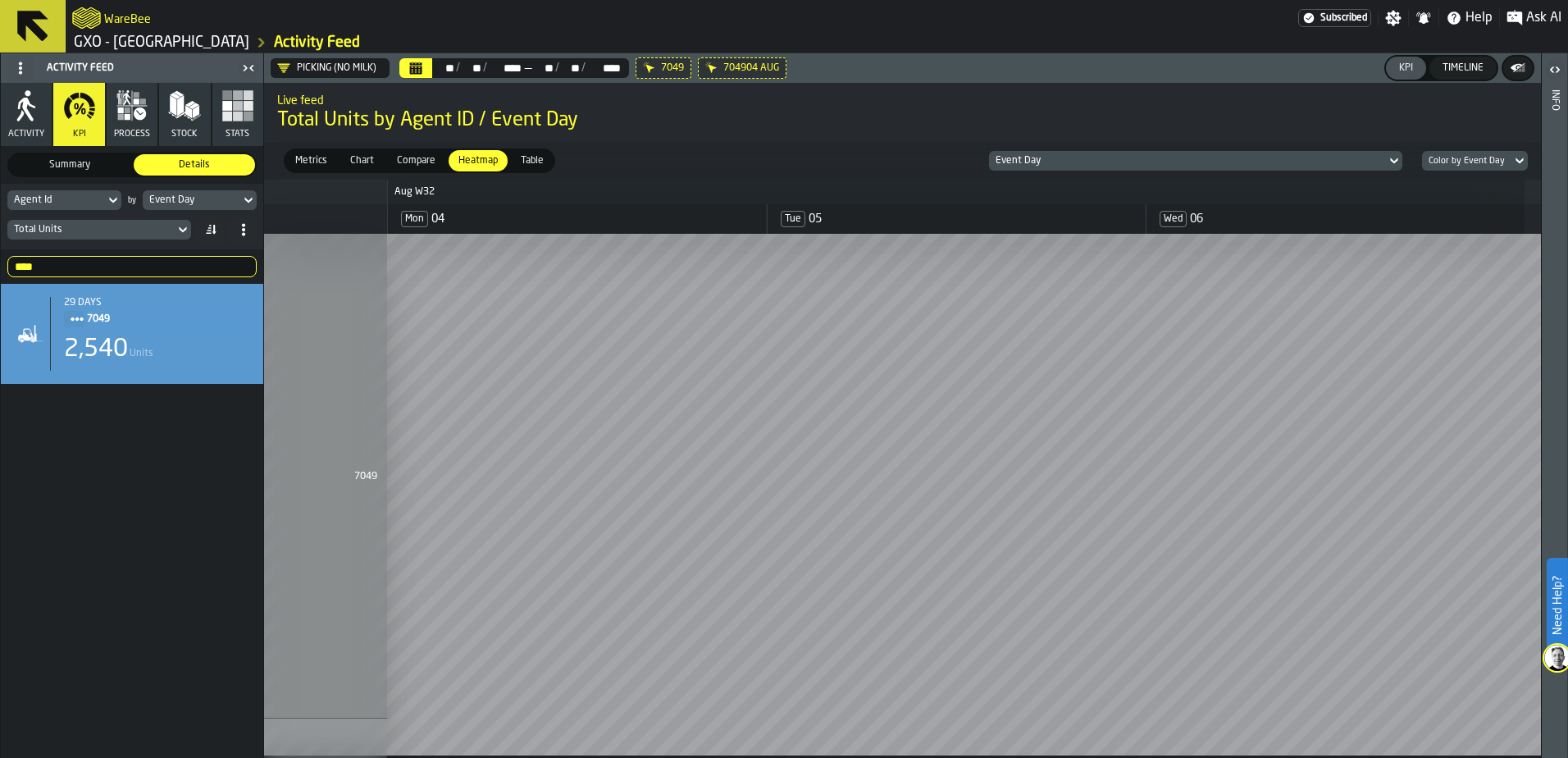
click at [139, 101] on icon "button" at bounding box center [137, 101] width 6 height 6
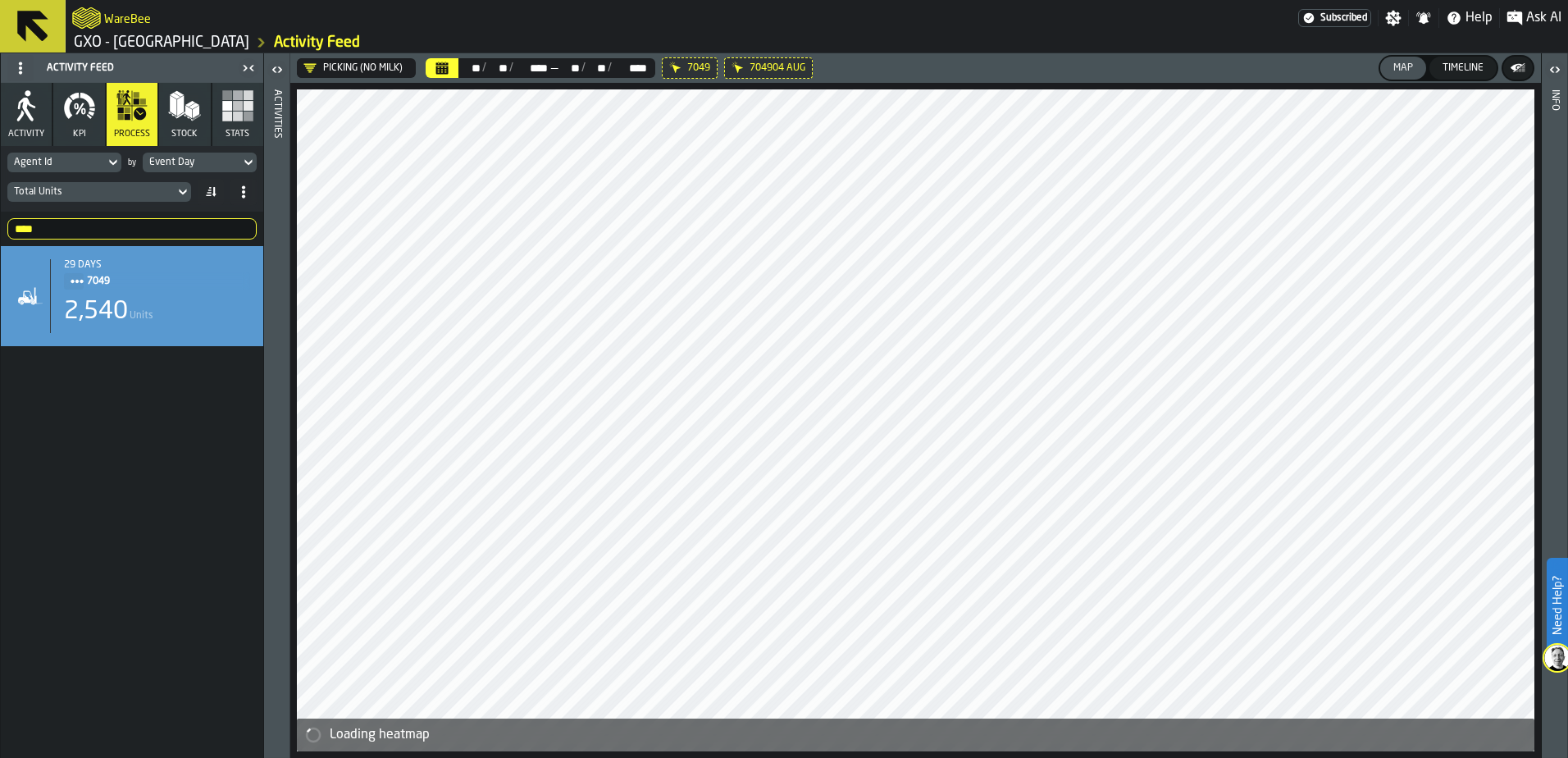
click at [274, 68] on icon "button-toggle-Open" at bounding box center [277, 70] width 20 height 20
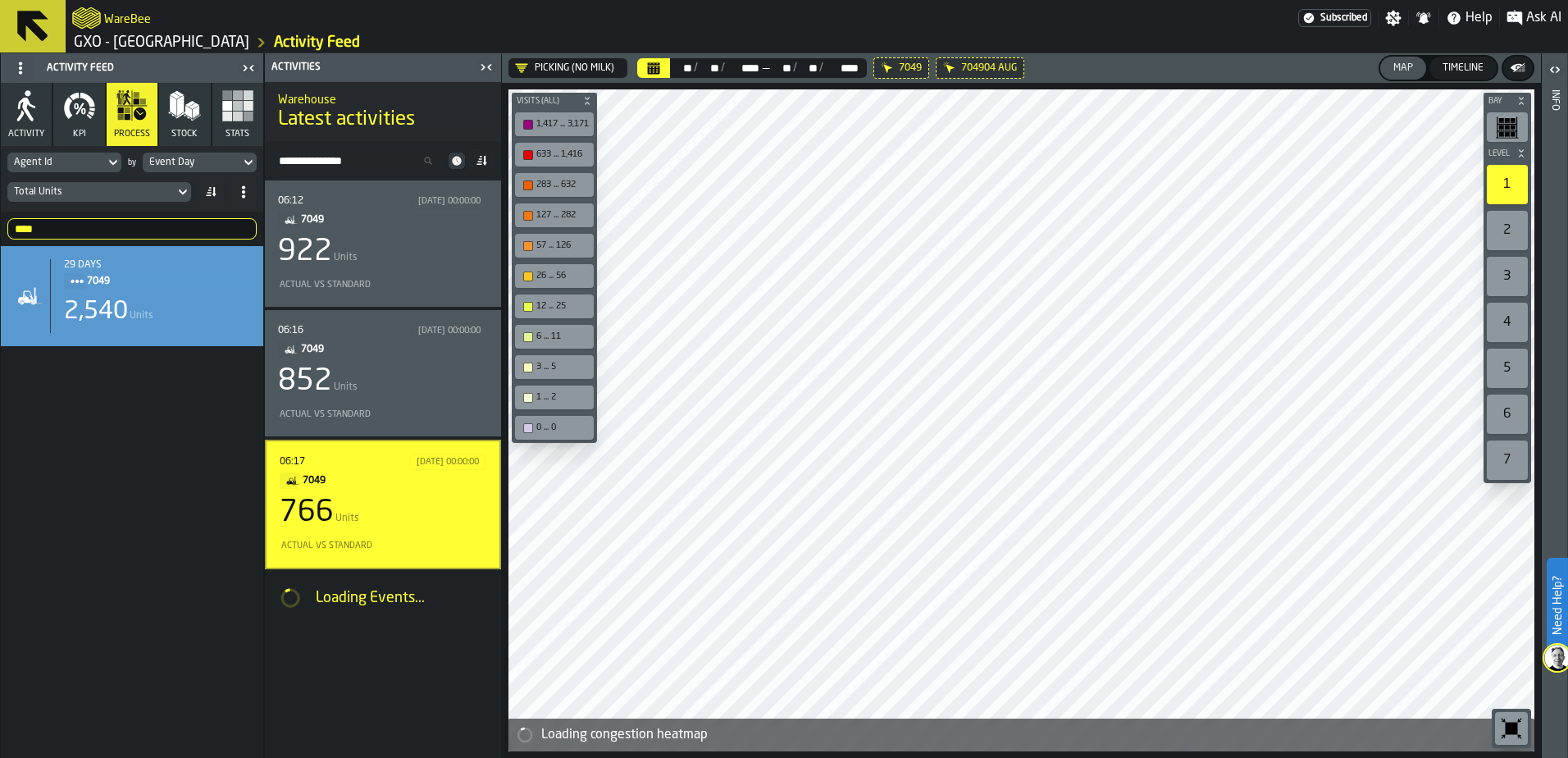
click at [365, 501] on div "766 Units" at bounding box center [383, 512] width 207 height 33
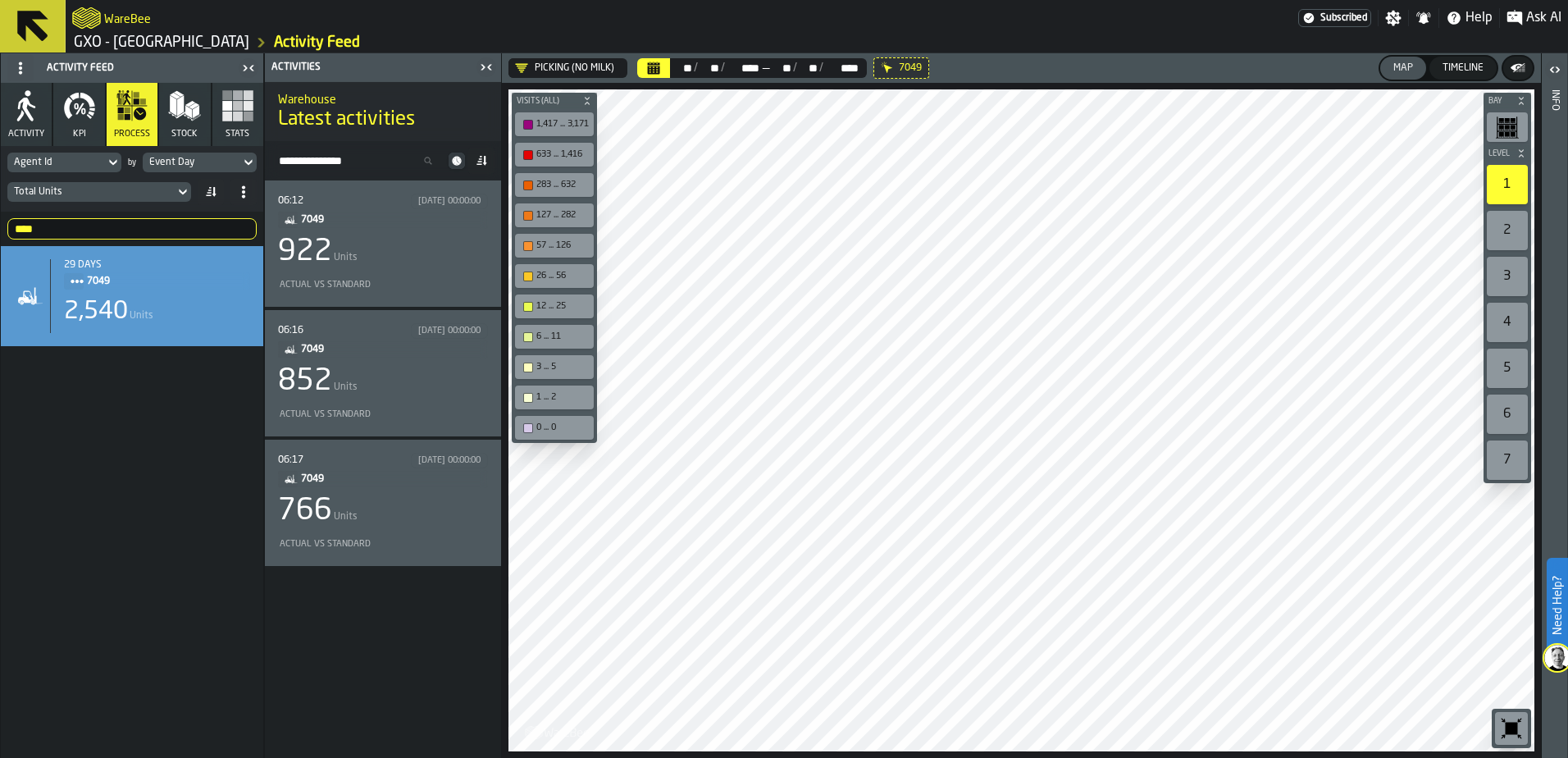
click at [386, 454] on div "06:17 [DATE] 00:00:00" at bounding box center [383, 461] width 210 height 16
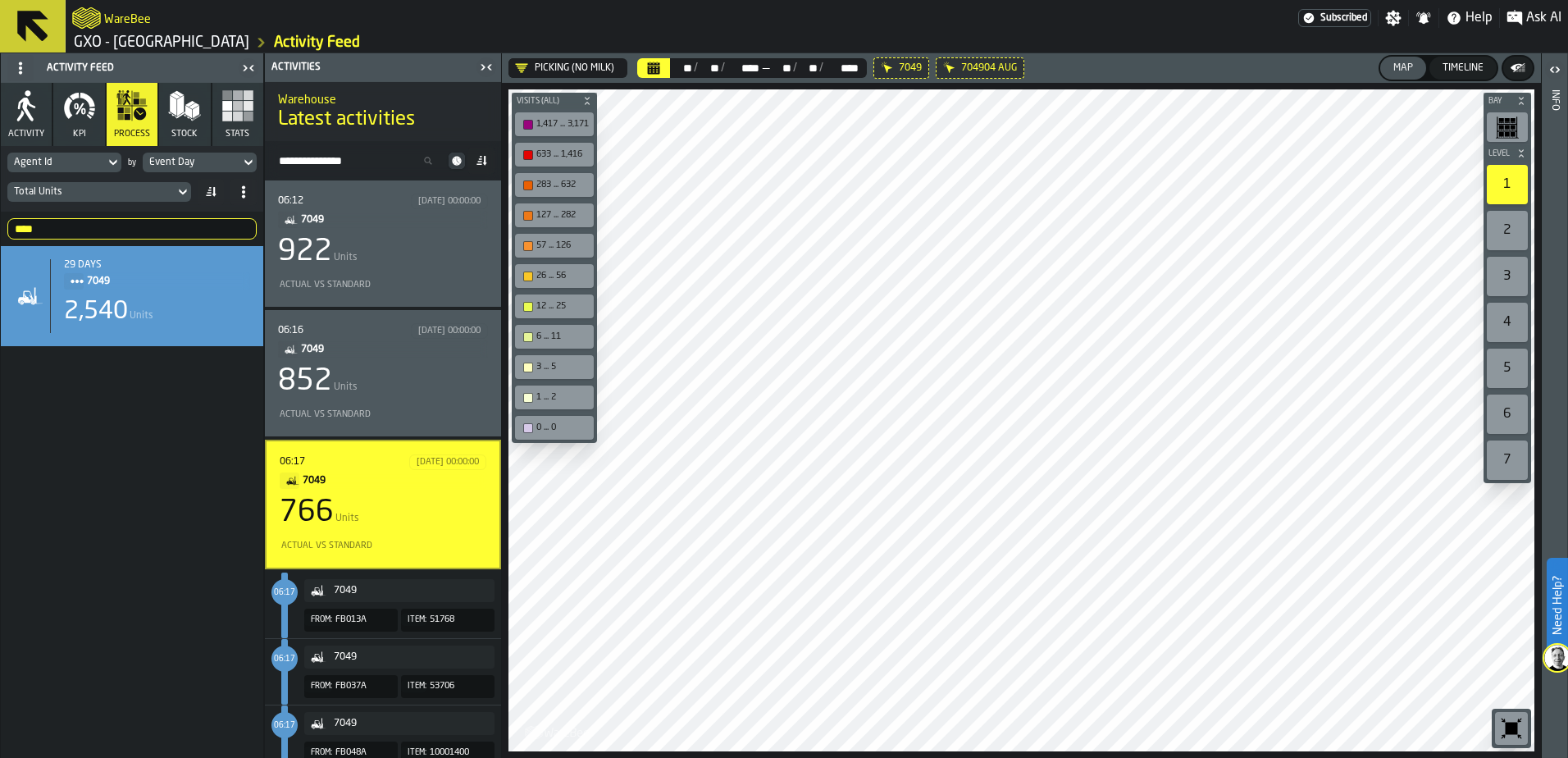
click at [421, 403] on div "06:16 [DATE] 00:00:00 7049 852 Units Actual vs Standard" at bounding box center [383, 373] width 210 height 100
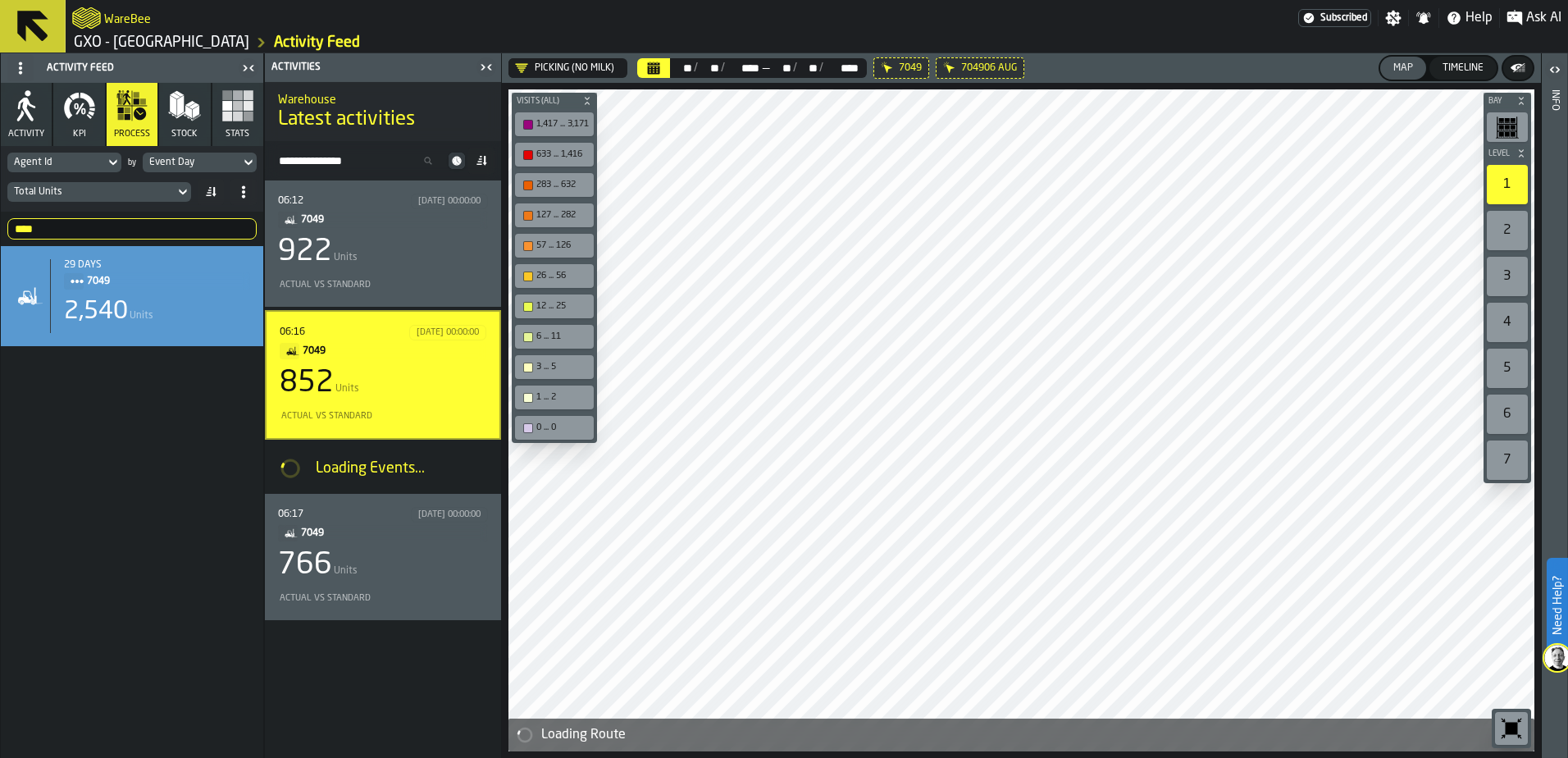
click at [385, 268] on div "922 Units" at bounding box center [383, 251] width 210 height 33
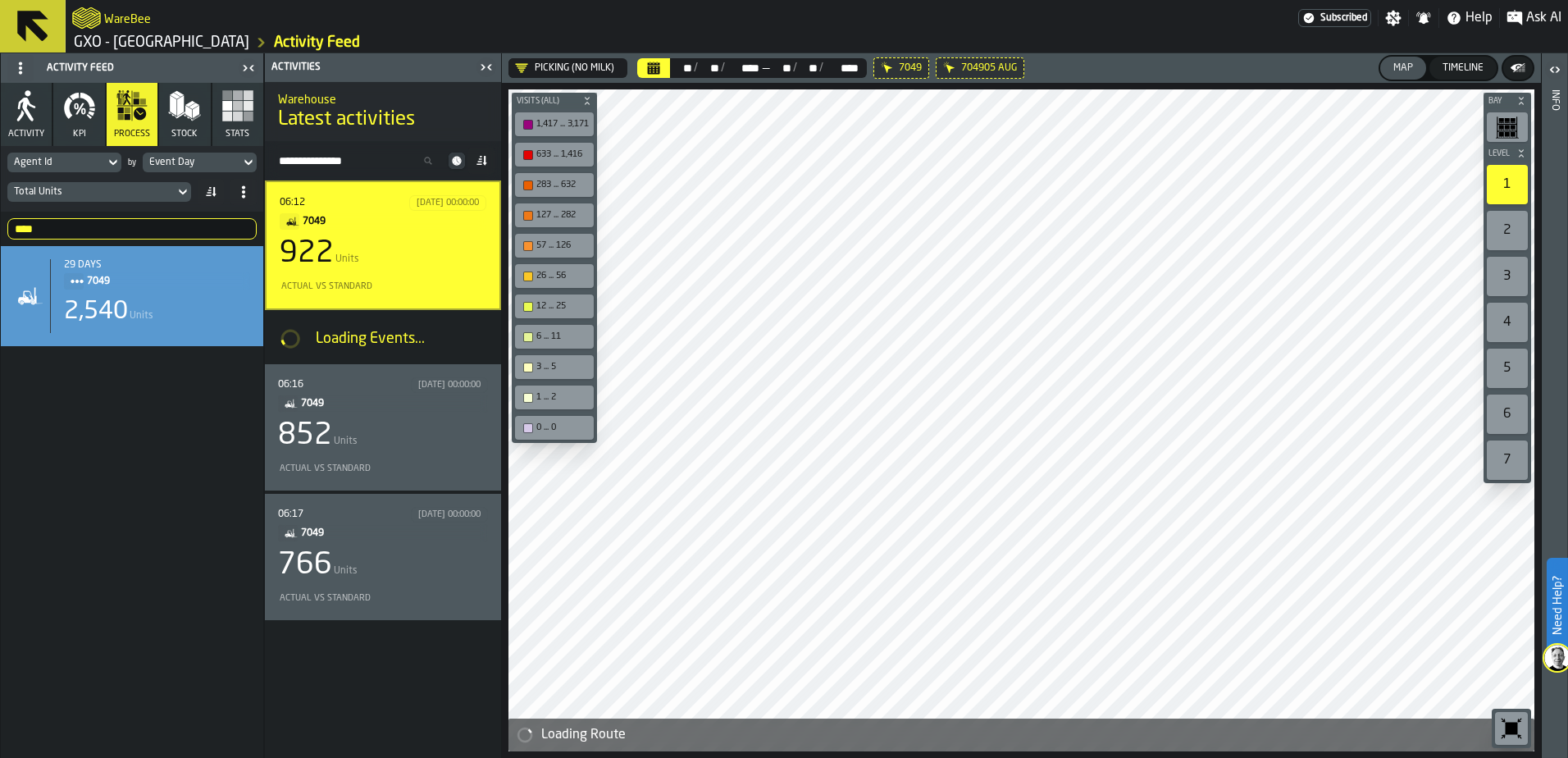
click at [412, 253] on div "922 Units" at bounding box center [383, 253] width 207 height 33
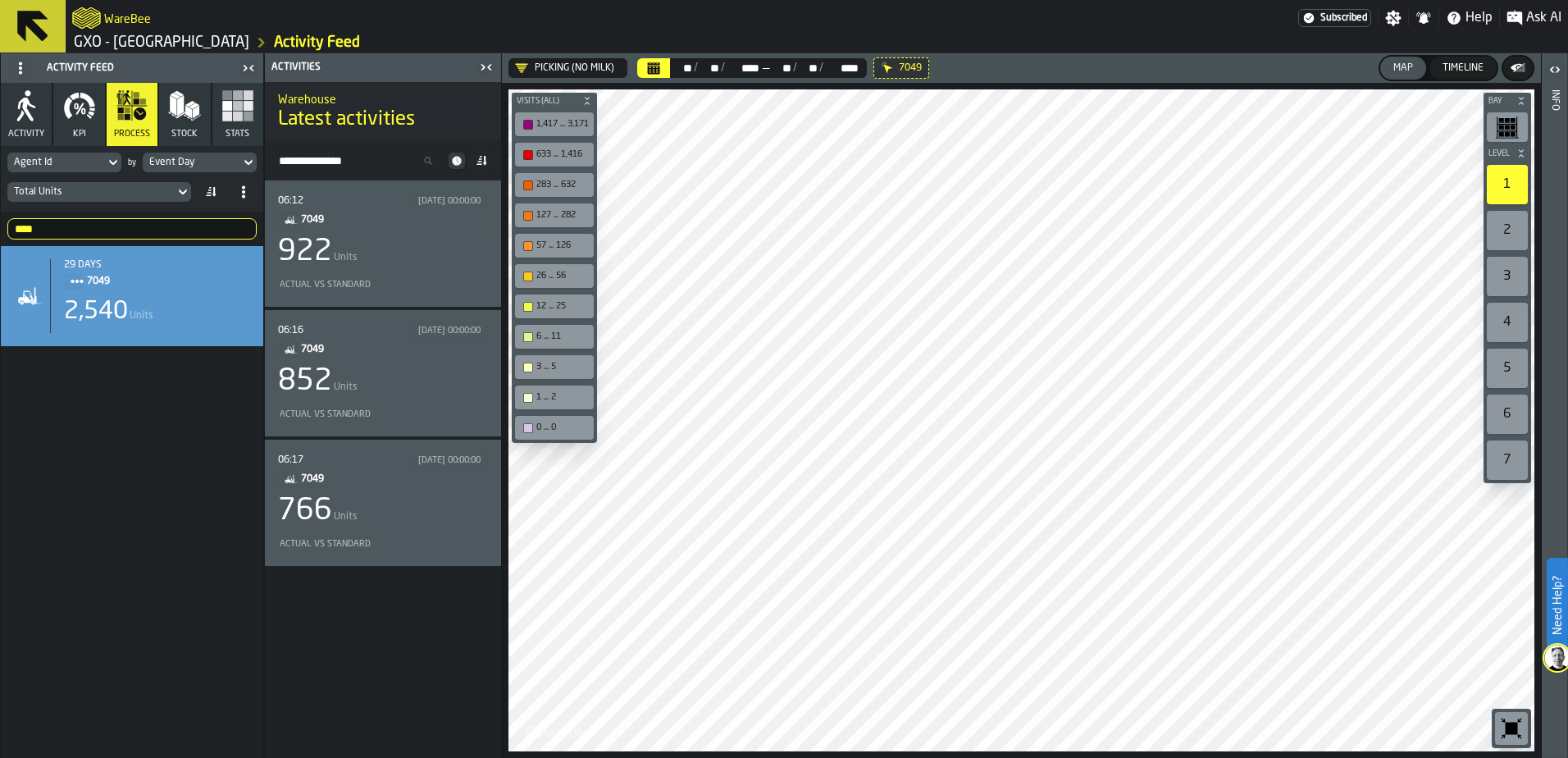
click at [420, 250] on div "922 Units" at bounding box center [383, 251] width 210 height 33
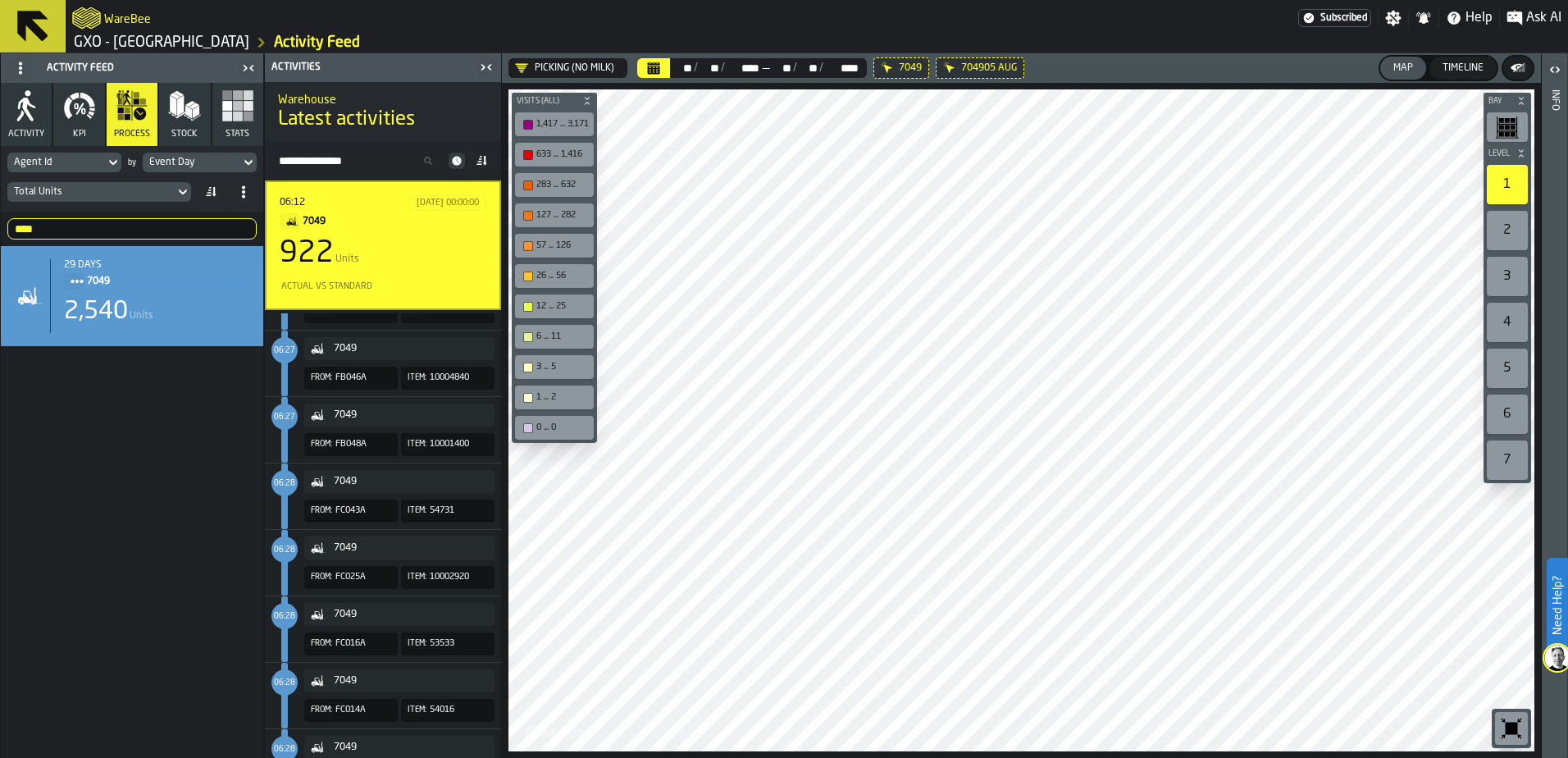
scroll to position [2296, 0]
click at [1253, 73] on div "Timeline" at bounding box center [1463, 69] width 54 height 12
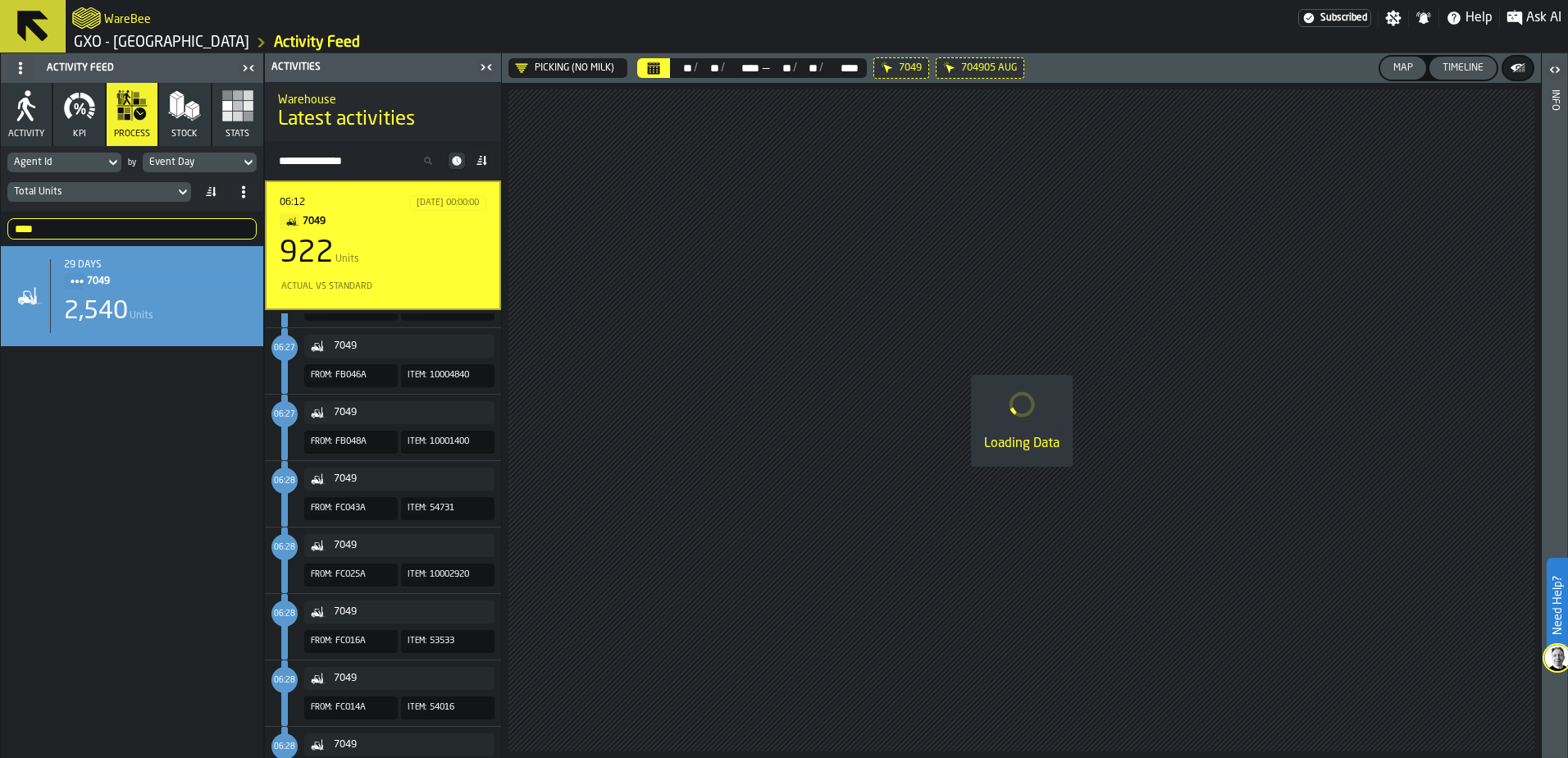
click at [1253, 65] on div "Map" at bounding box center [1403, 69] width 33 height 12
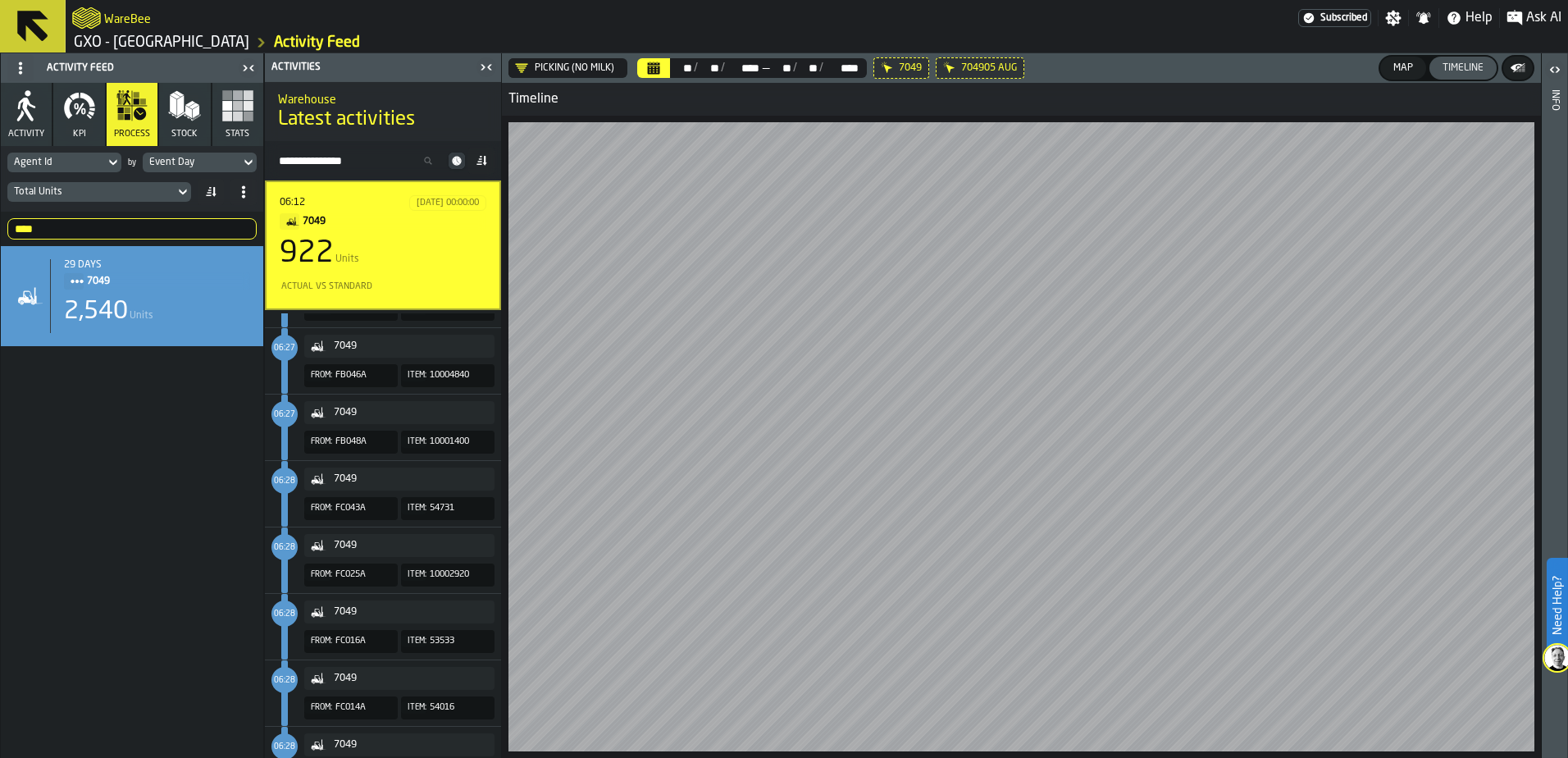
click at [1253, 68] on div "Map" at bounding box center [1403, 69] width 33 height 12
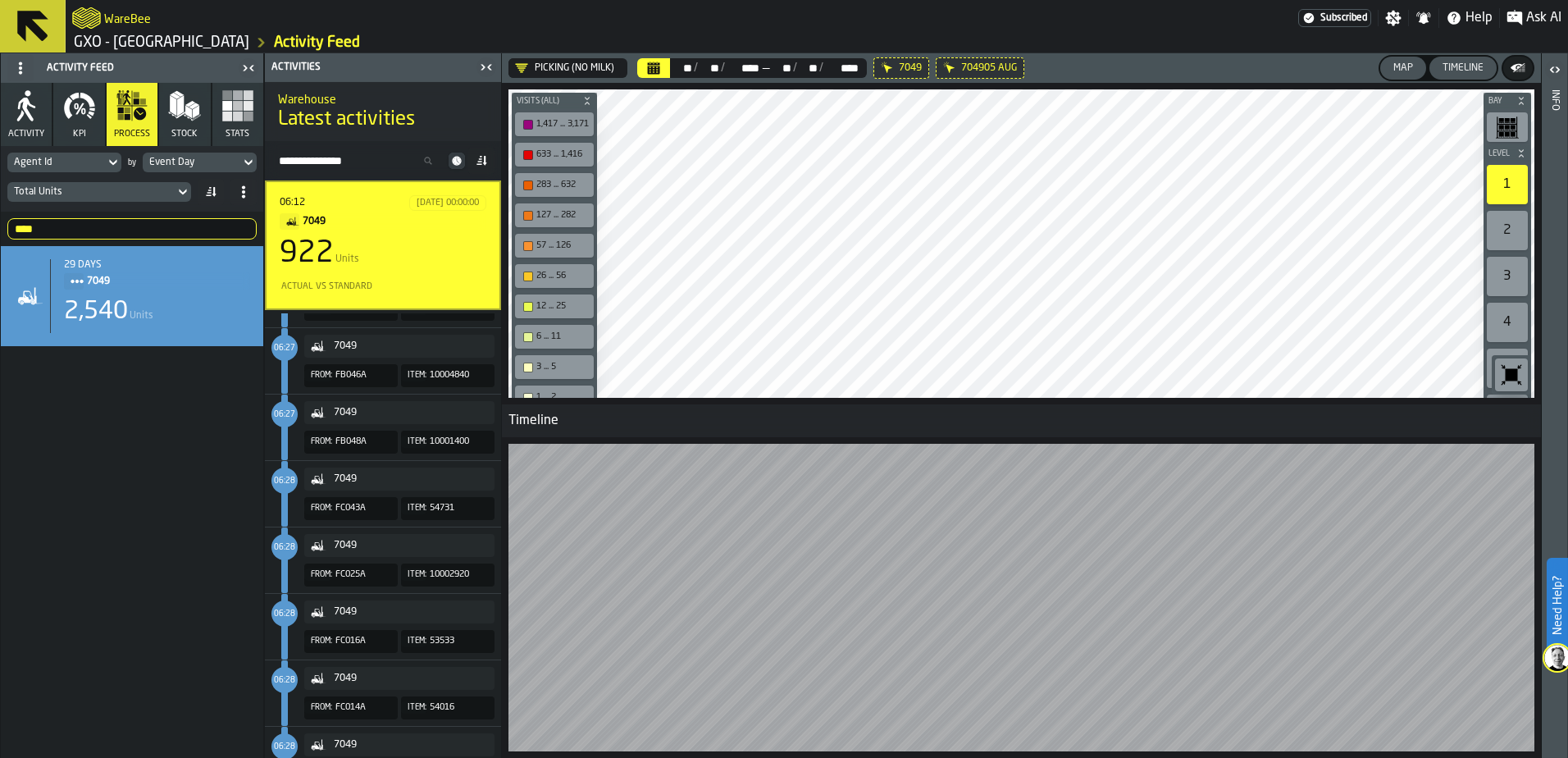
drag, startPoint x: 1446, startPoint y: 71, endPoint x: 1511, endPoint y: 64, distance: 65.4
click at [1253, 71] on div "Timeline" at bounding box center [1463, 69] width 54 height 12
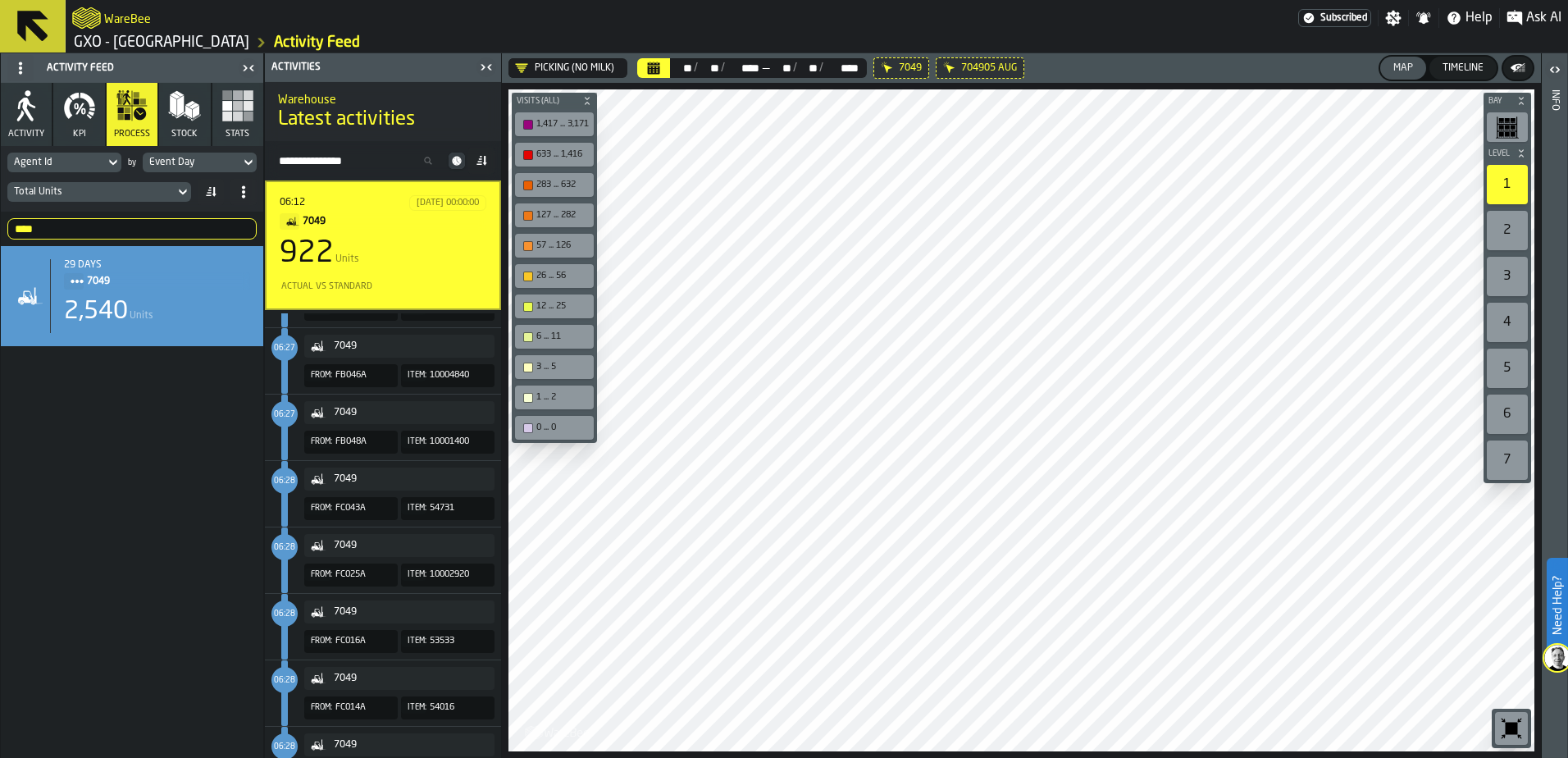
click at [1253, 71] on button "button-" at bounding box center [1518, 68] width 30 height 23
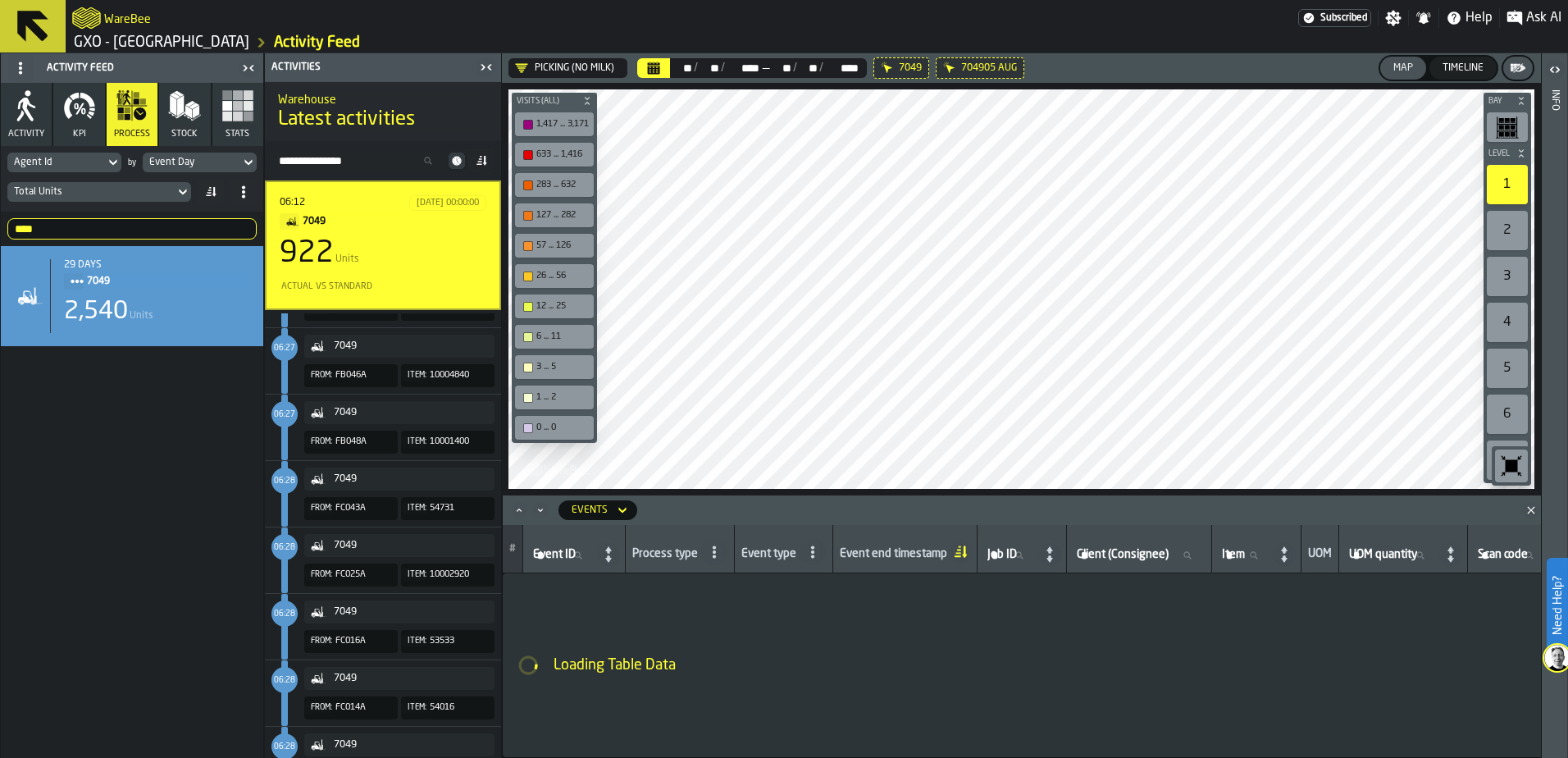
click at [1253, 69] on button "button-" at bounding box center [1518, 68] width 30 height 23
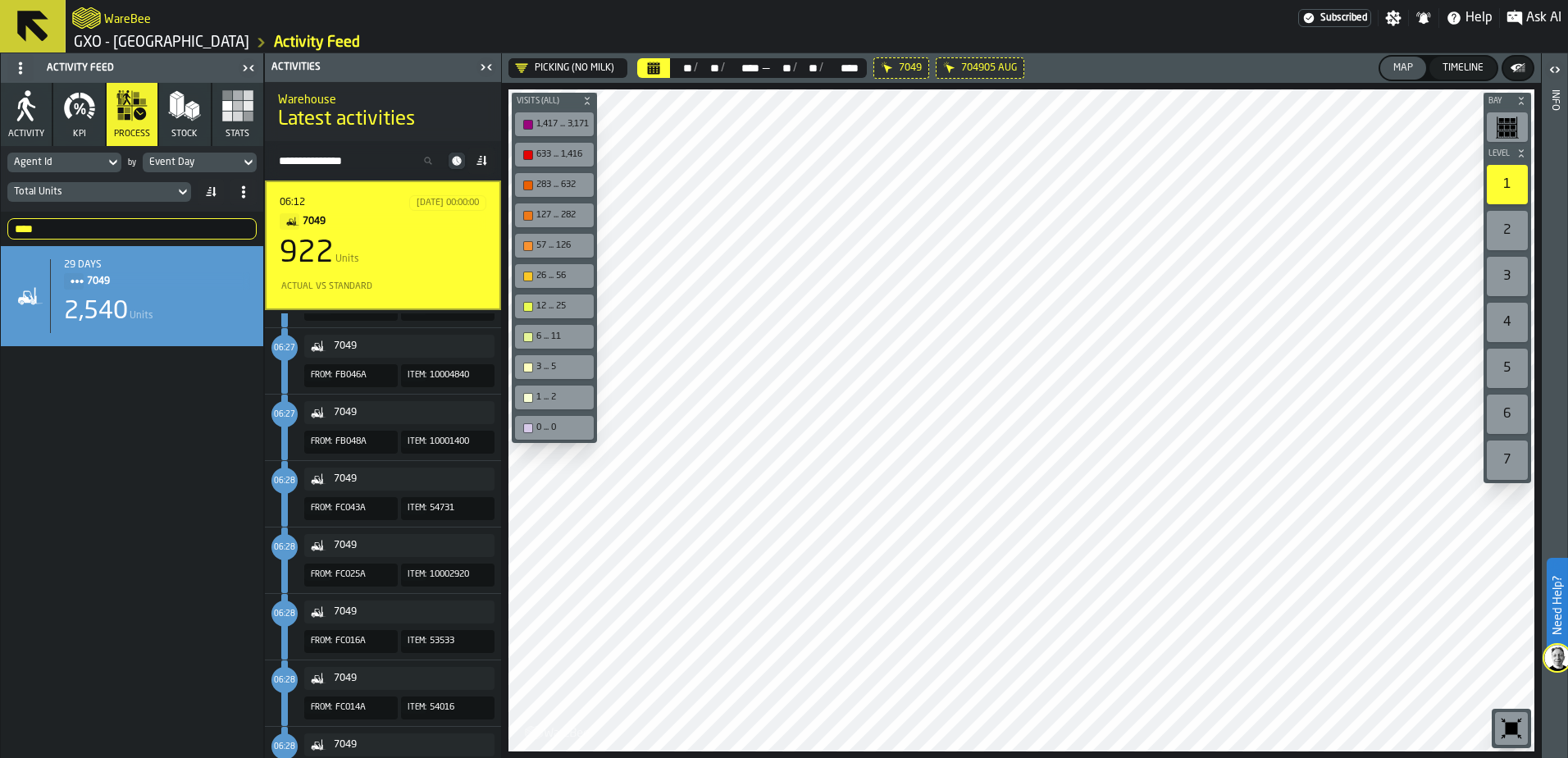
click at [1253, 69] on icon "button-" at bounding box center [1518, 68] width 17 height 17
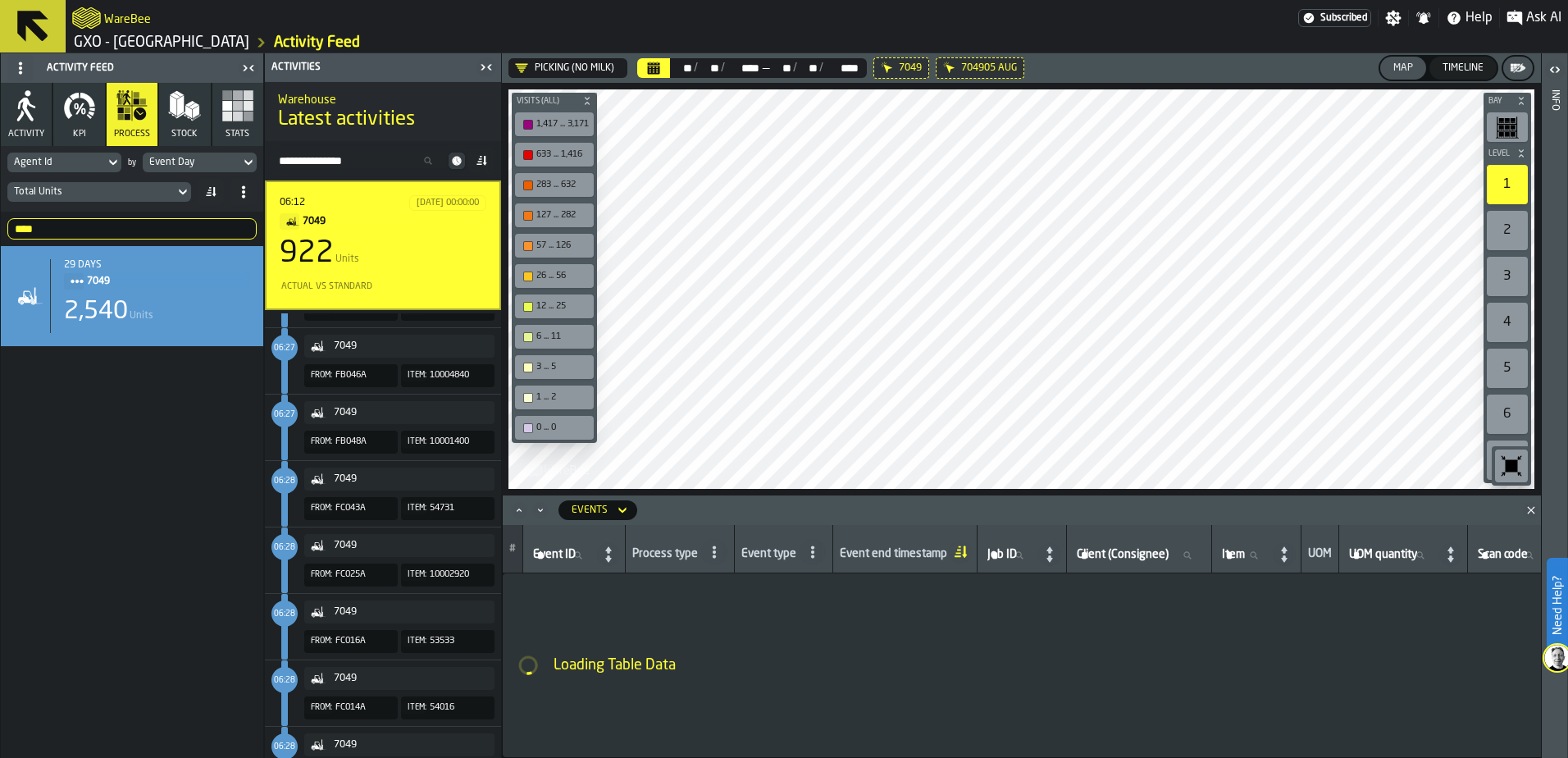
click at [1253, 62] on icon "button-" at bounding box center [1518, 68] width 17 height 17
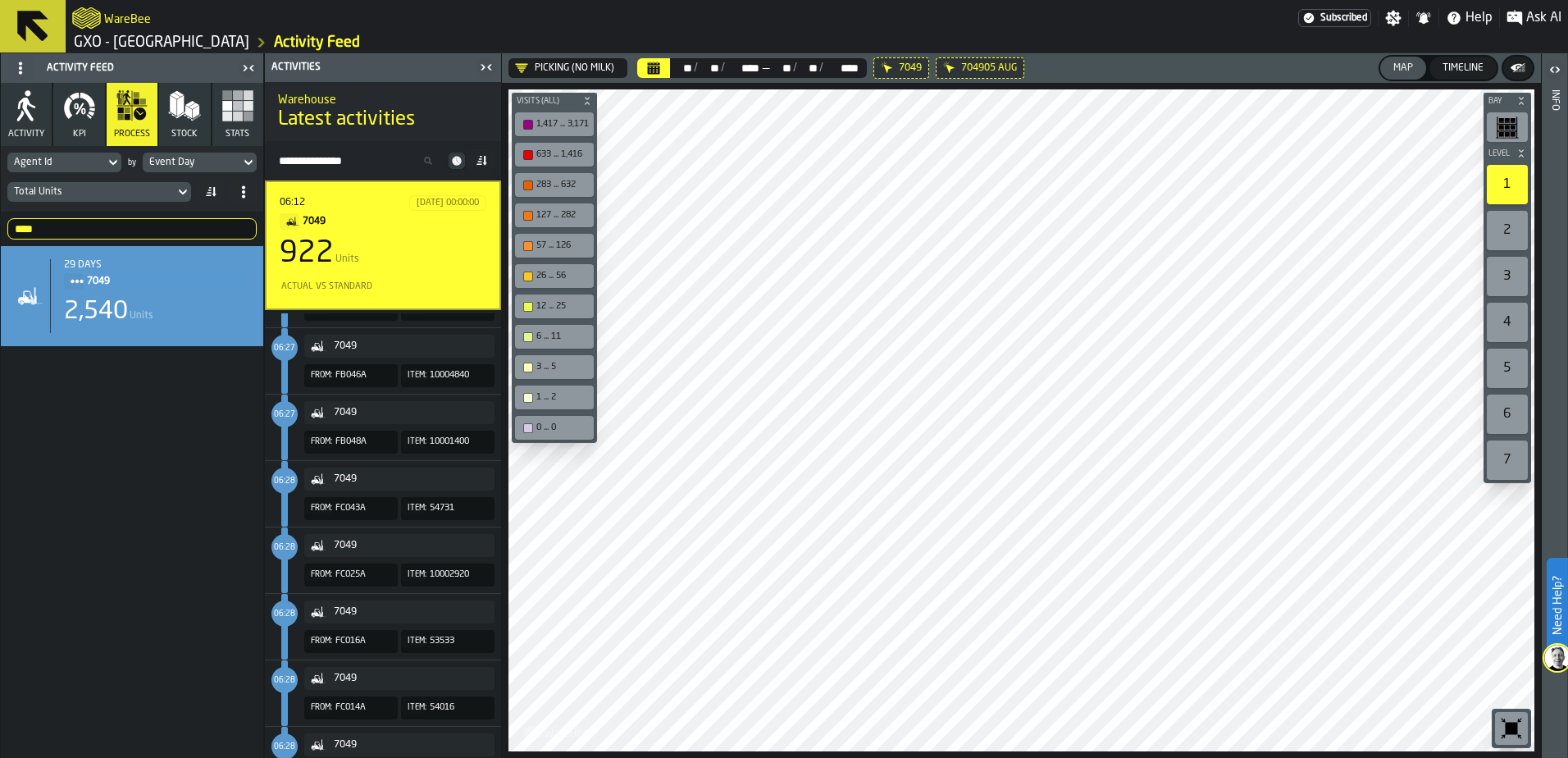
click at [1253, 185] on div "1" at bounding box center [1507, 185] width 41 height 40
click at [1253, 231] on div "2" at bounding box center [1507, 230] width 41 height 40
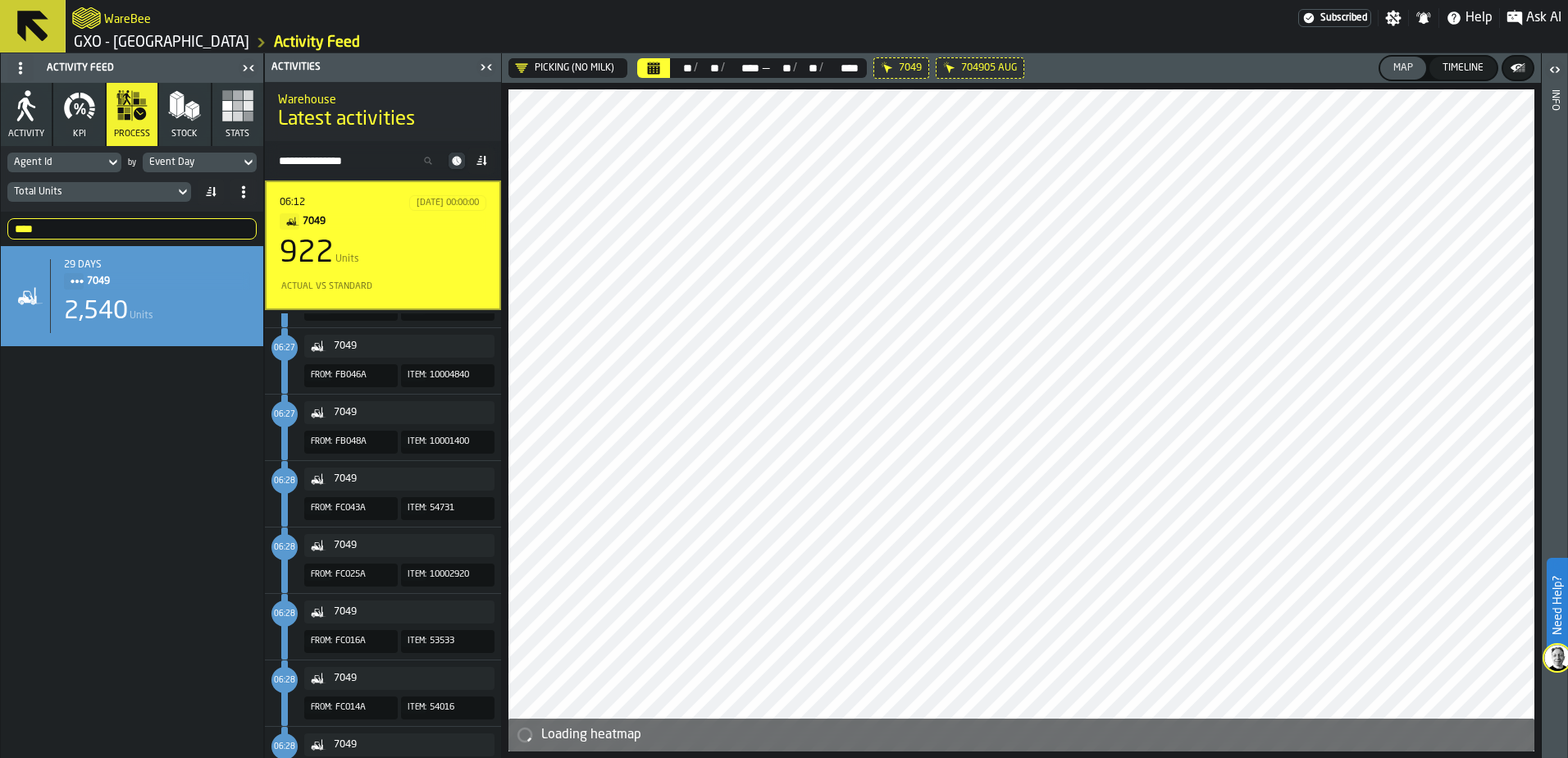
click at [1253, 70] on icon "button-toggle-Open" at bounding box center [1555, 70] width 20 height 20
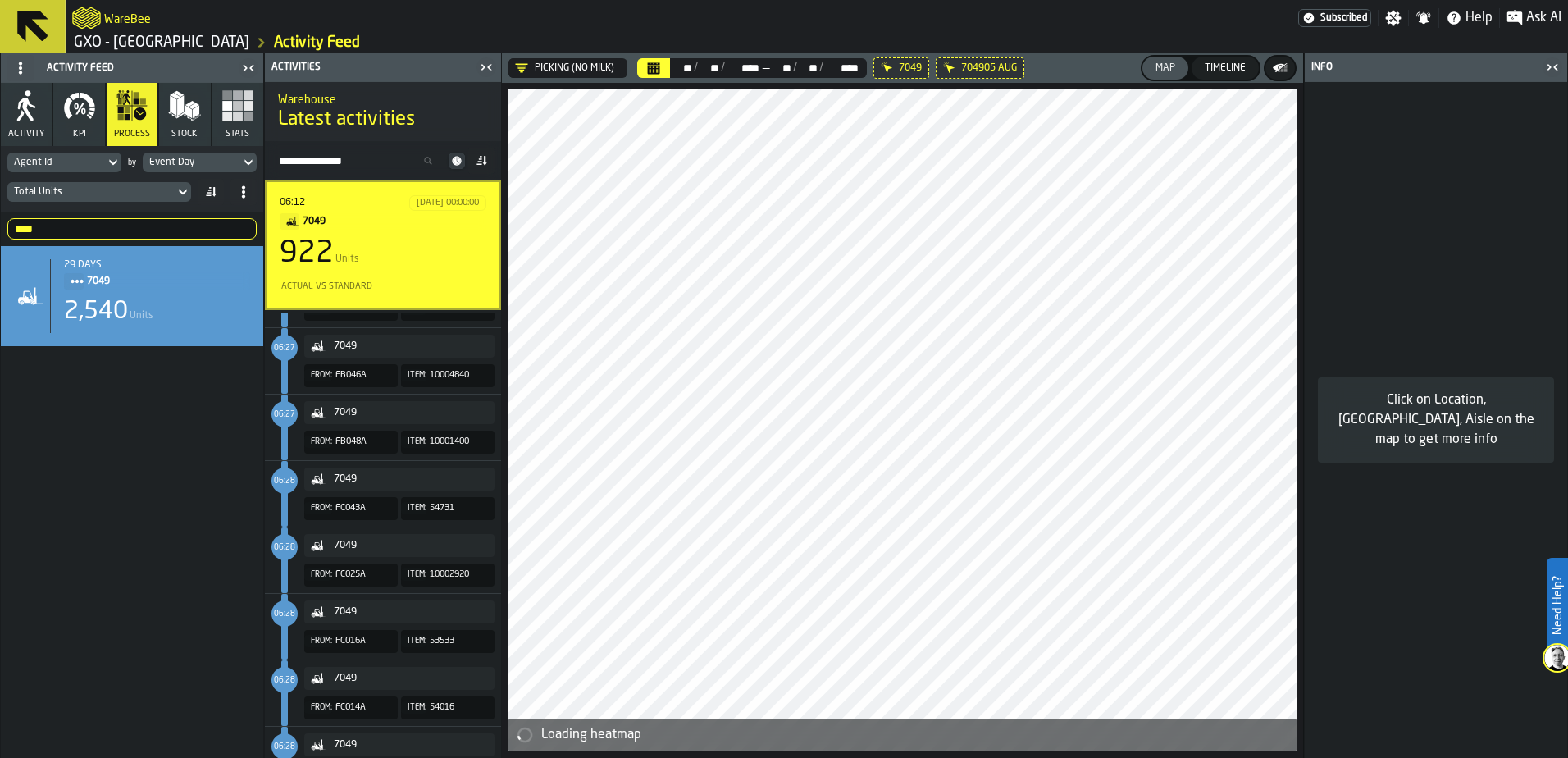
click at [1253, 64] on icon "button-toggle-Close me" at bounding box center [1553, 68] width 20 height 20
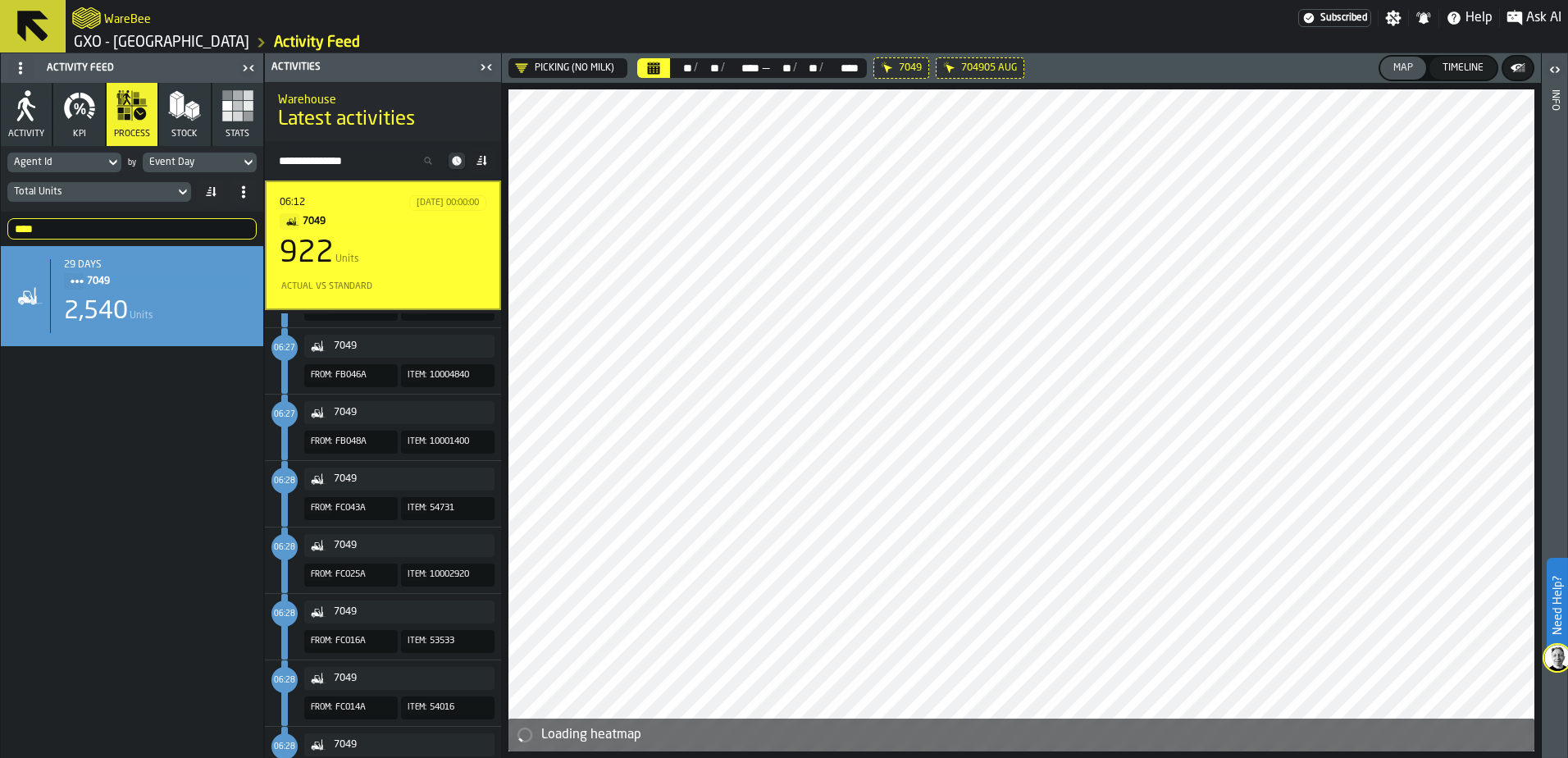
click at [352, 351] on div "7049" at bounding box center [410, 347] width 154 height 12
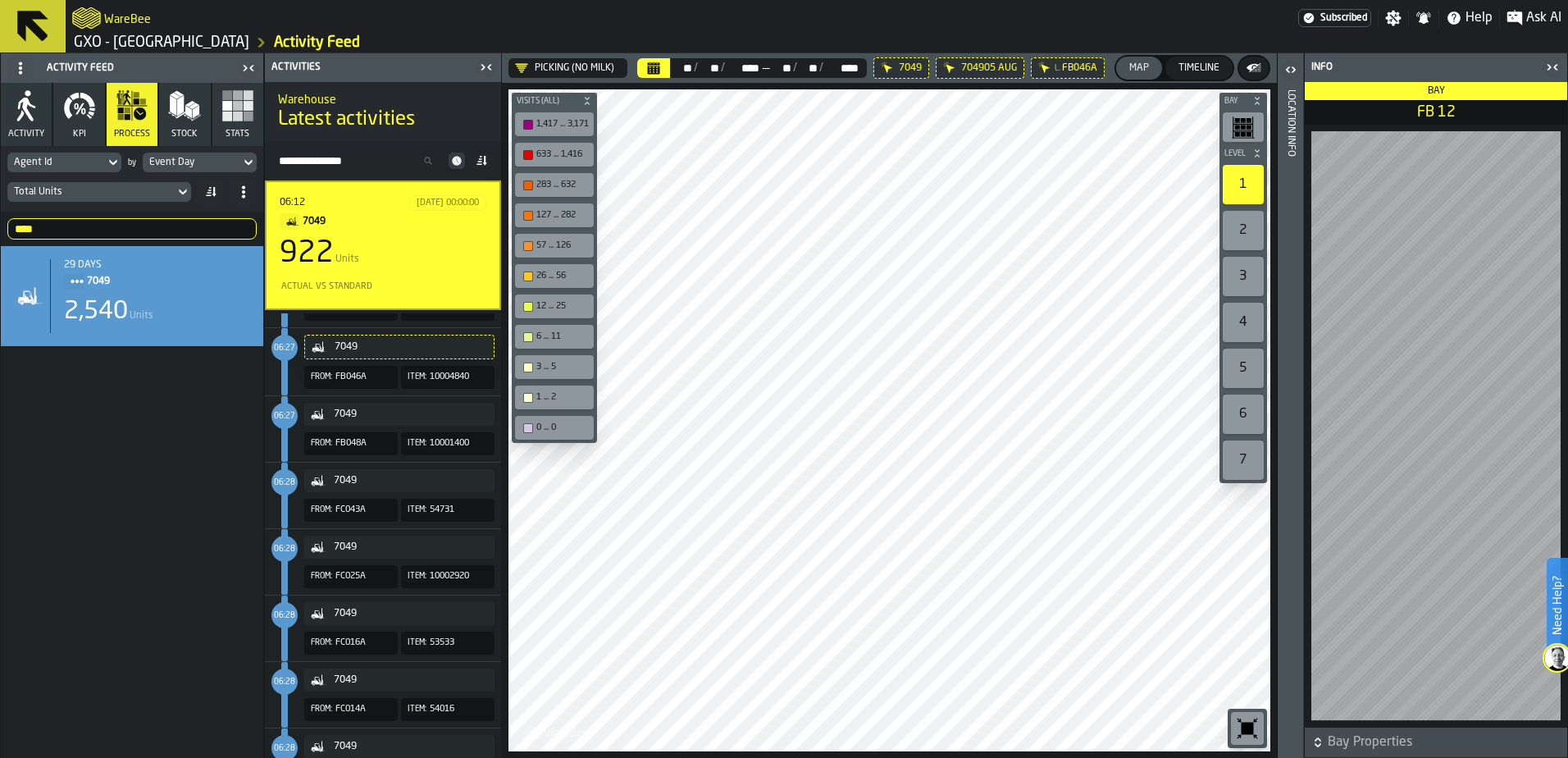
click at [1253, 72] on icon "button-toggle-Open" at bounding box center [1293, 70] width 4 height 6
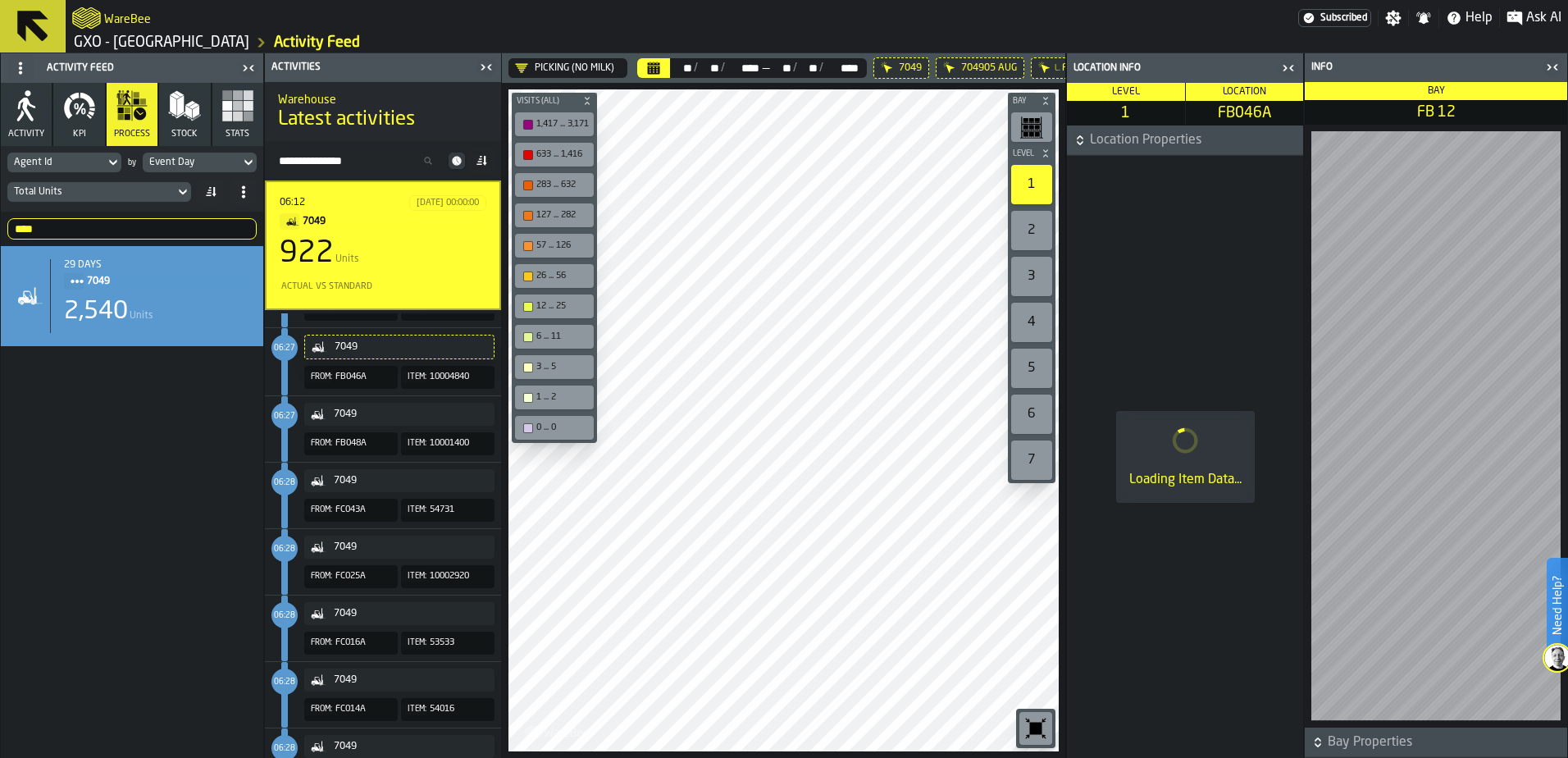
click at [1076, 140] on icon "button-" at bounding box center [1080, 140] width 17 height 17
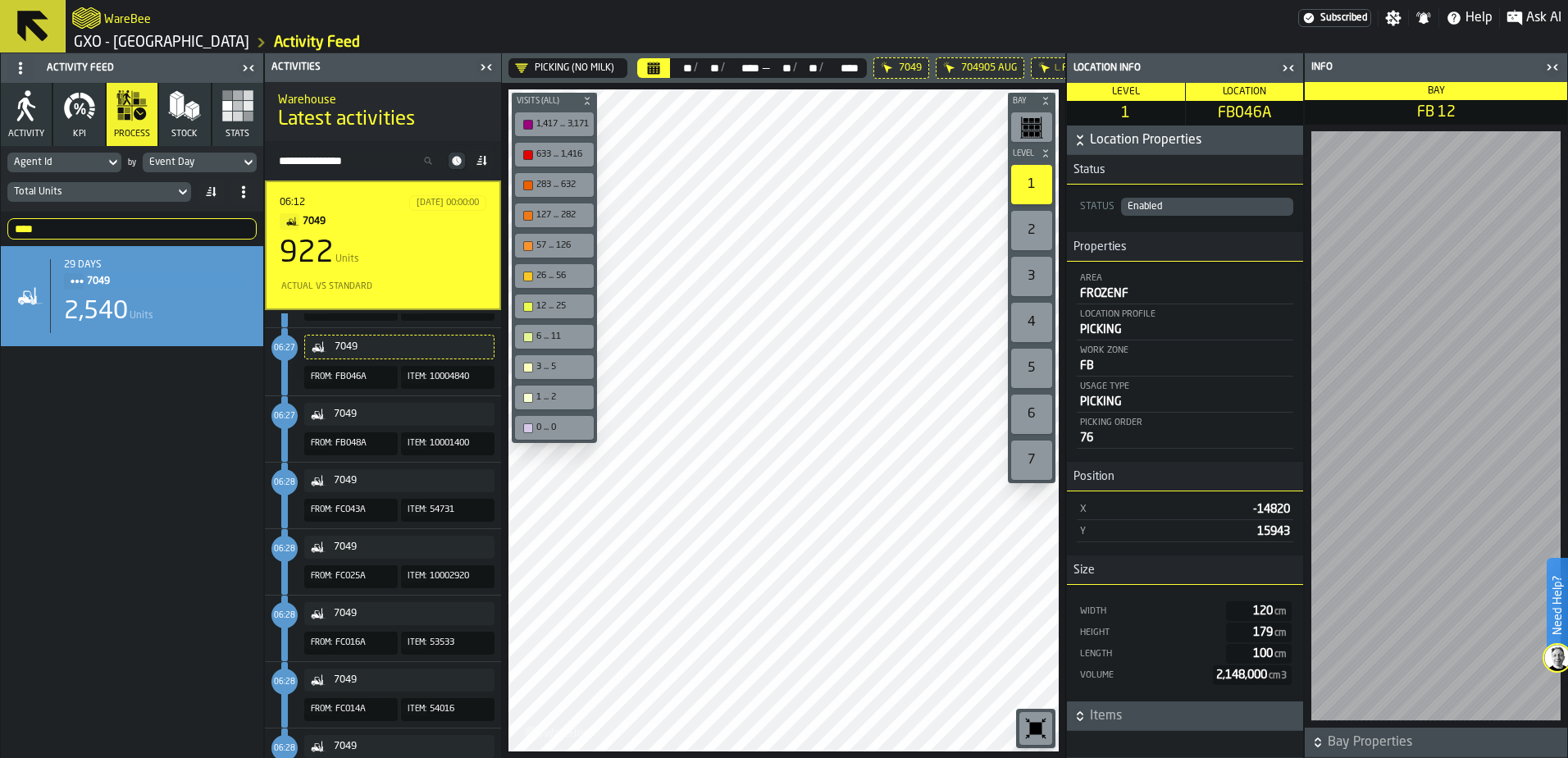
click at [1078, 135] on icon "button-" at bounding box center [1080, 140] width 17 height 17
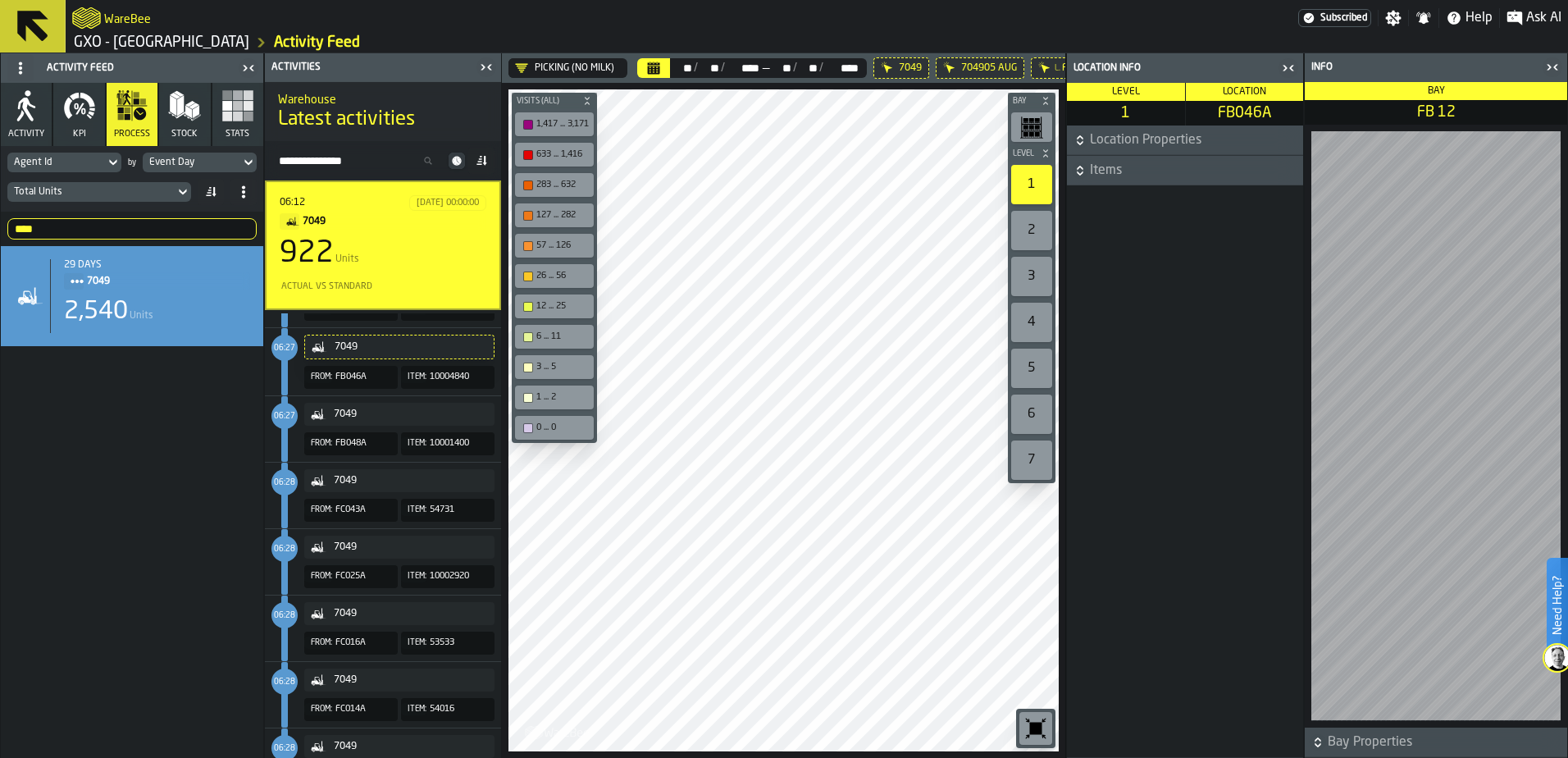
click at [1078, 172] on icon "button-" at bounding box center [1080, 173] width 6 height 4
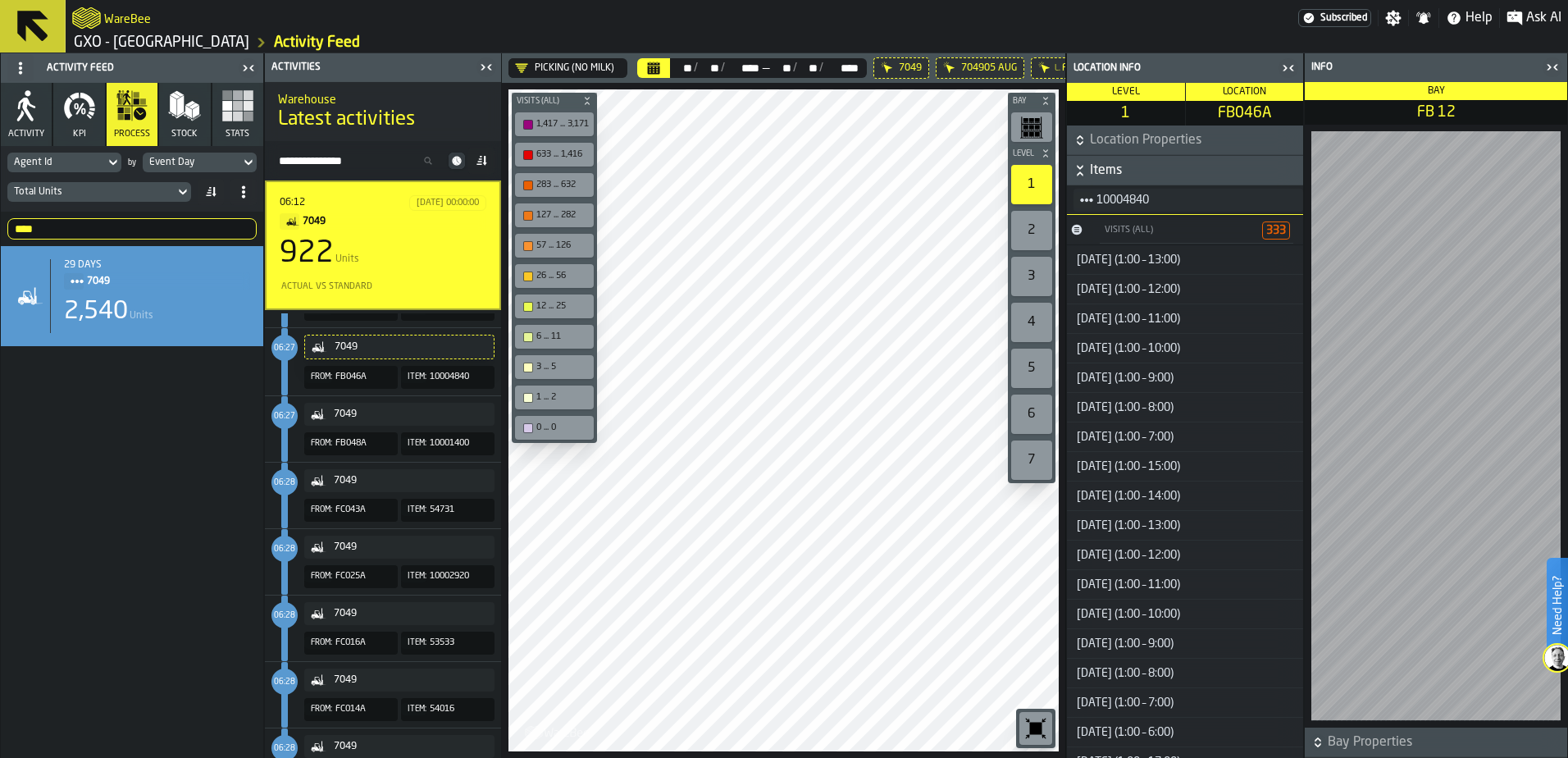
click at [1083, 204] on icon "title-section-[object Object]" at bounding box center [1086, 200] width 13 height 13
click at [1093, 256] on div "Items" at bounding box center [1126, 254] width 85 height 11
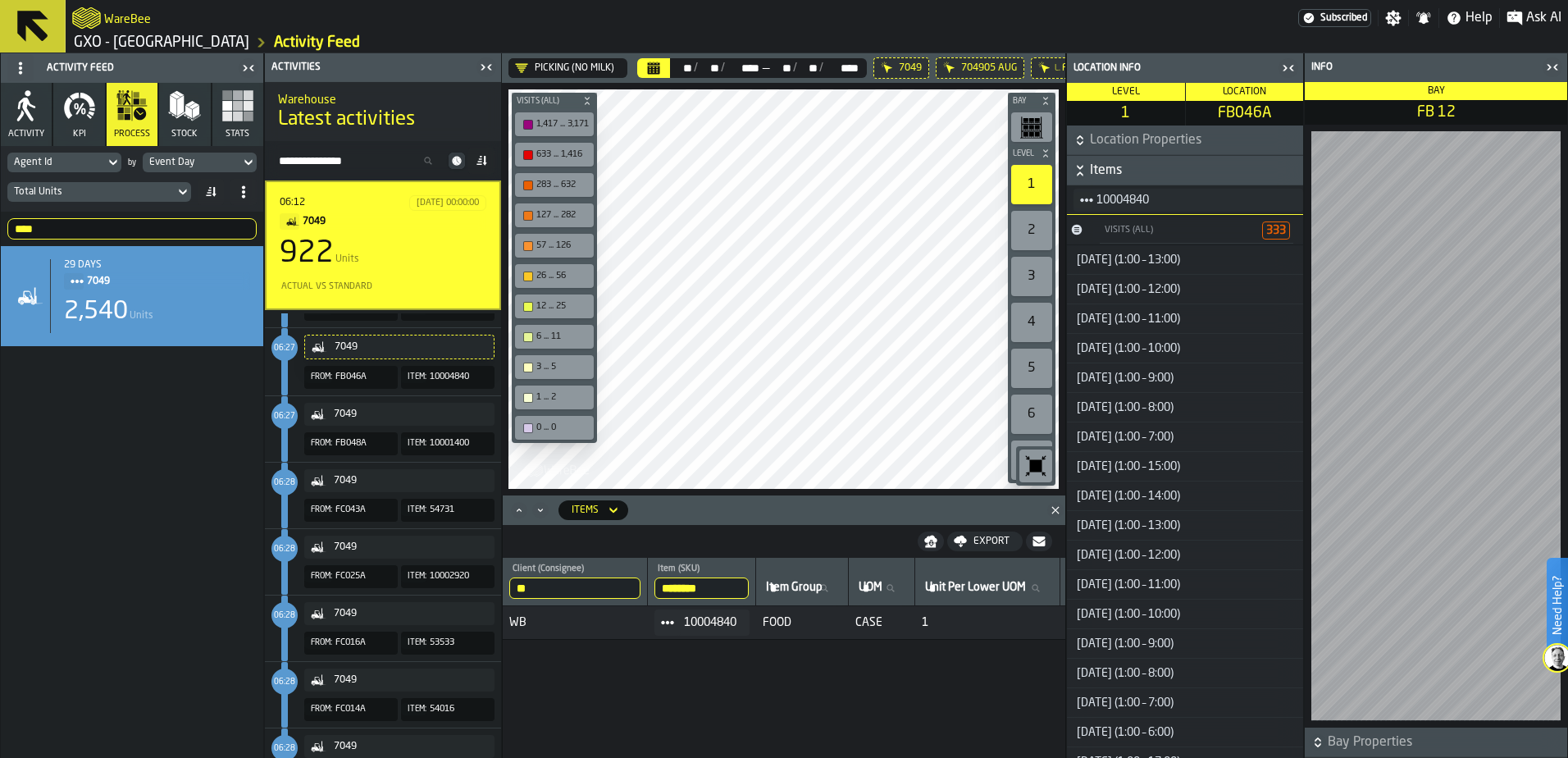
click at [571, 580] on div "** Client (Consignee) WB ******** Item (SKU) 10004840 Item Group Item Group UOM…" at bounding box center [784, 657] width 562 height 200
click at [104, 22] on h2 "WareBee" at bounding box center [127, 18] width 47 height 17
click at [83, 20] on icon "logo-header" at bounding box center [86, 17] width 29 height 21
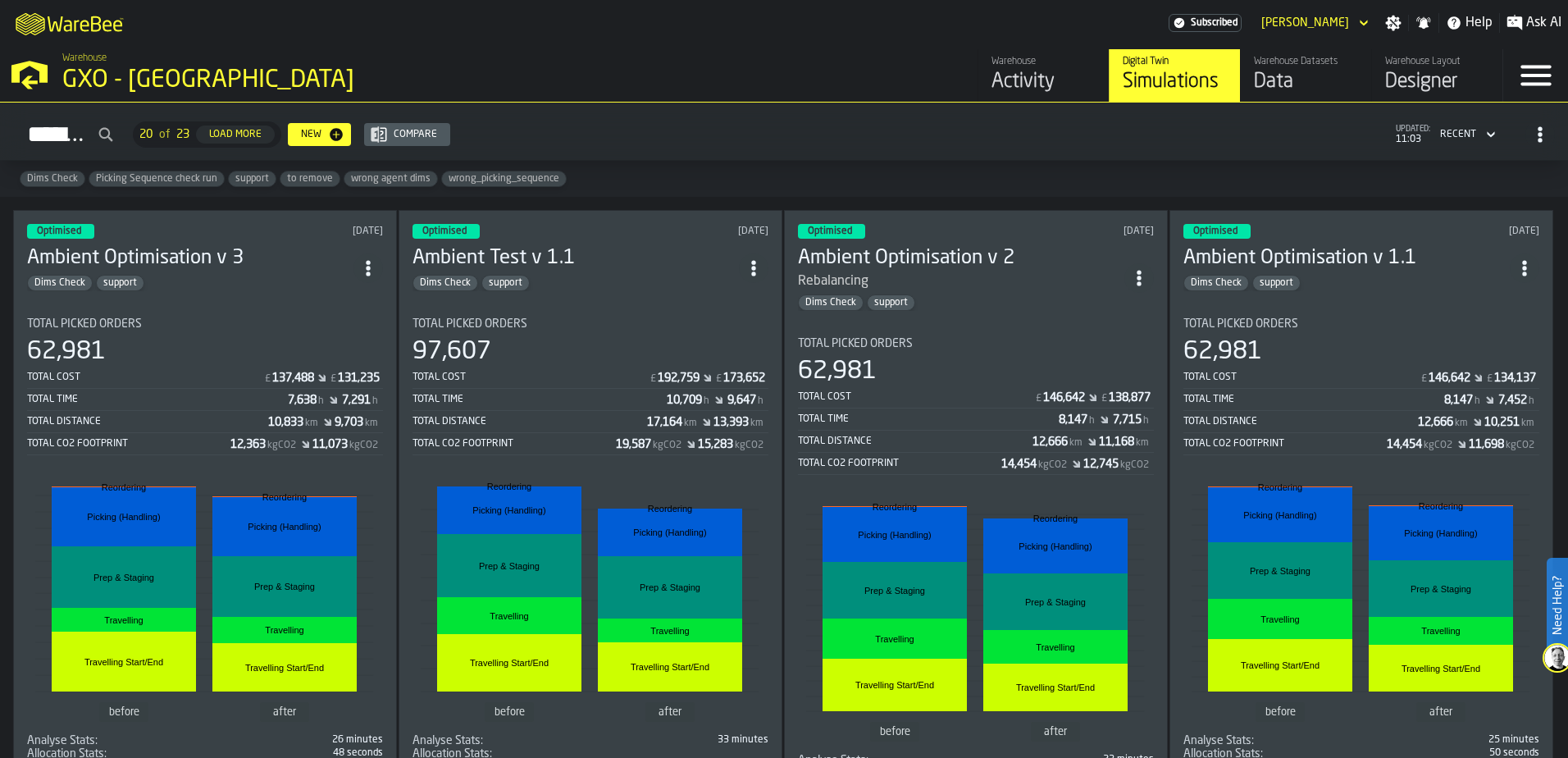
click at [273, 317] on div "Total Picked Orders" at bounding box center [205, 323] width 356 height 13
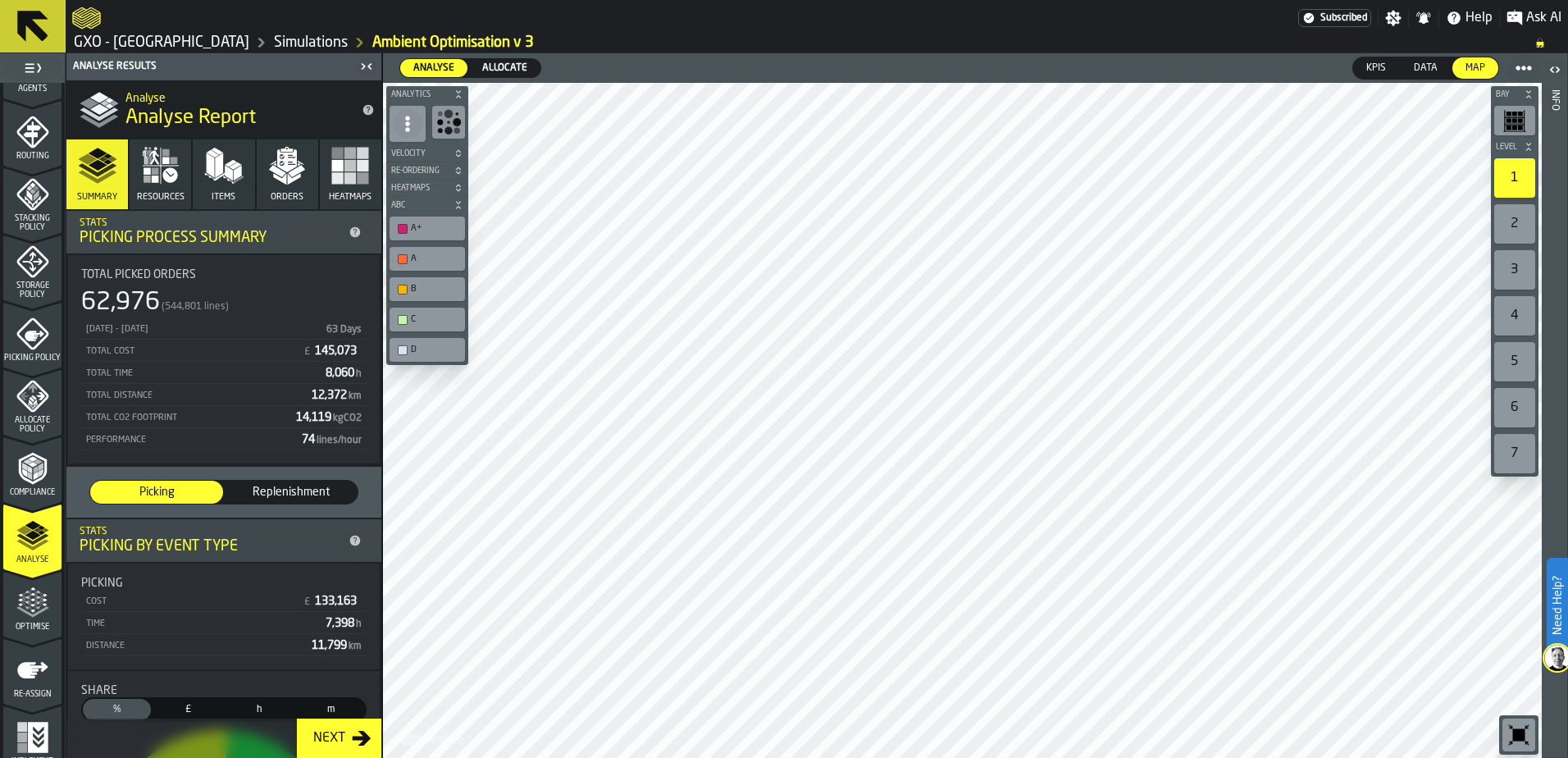
scroll to position [535, 0]
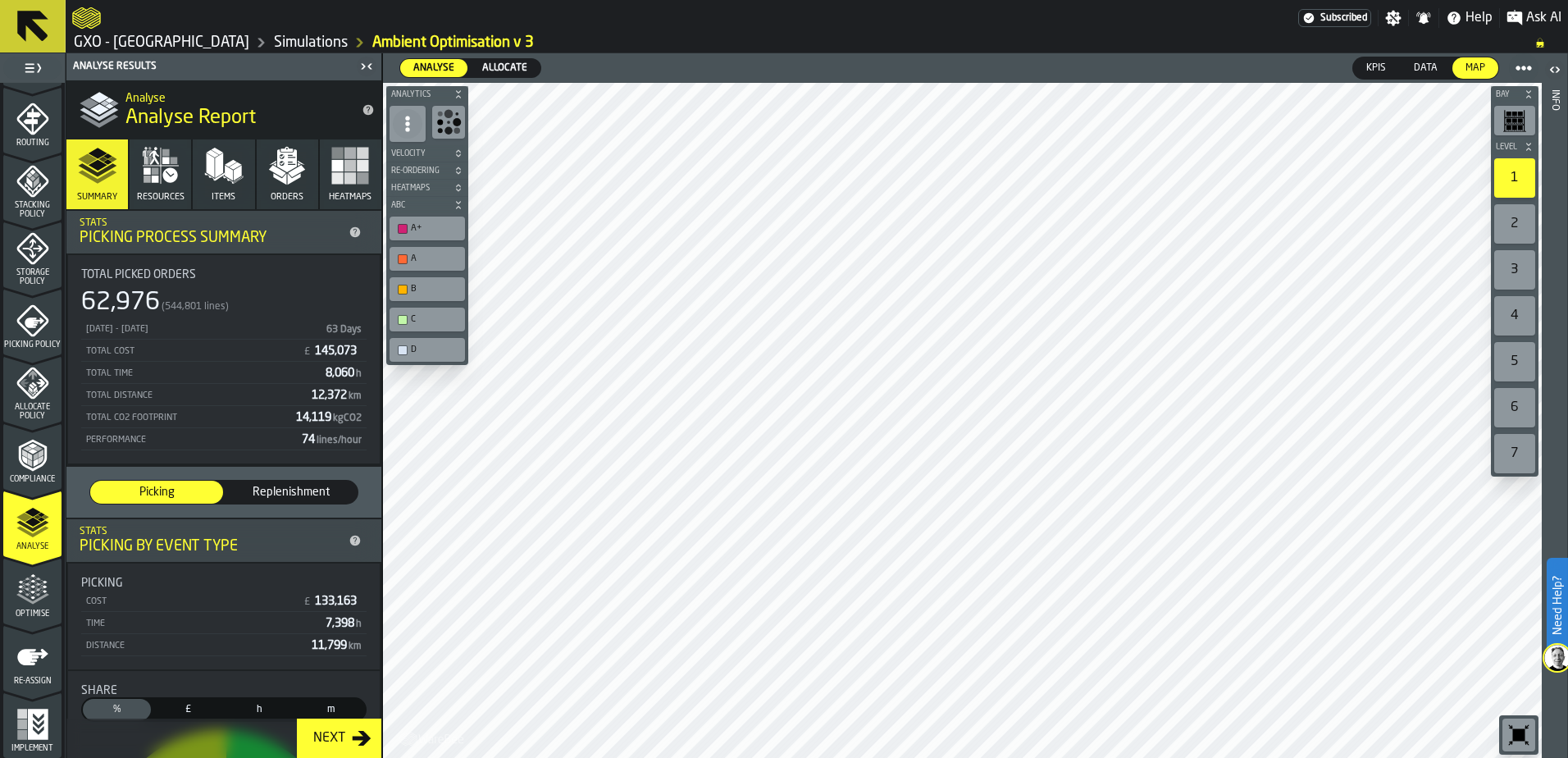
click at [328, 580] on div "Next" at bounding box center [329, 738] width 45 height 20
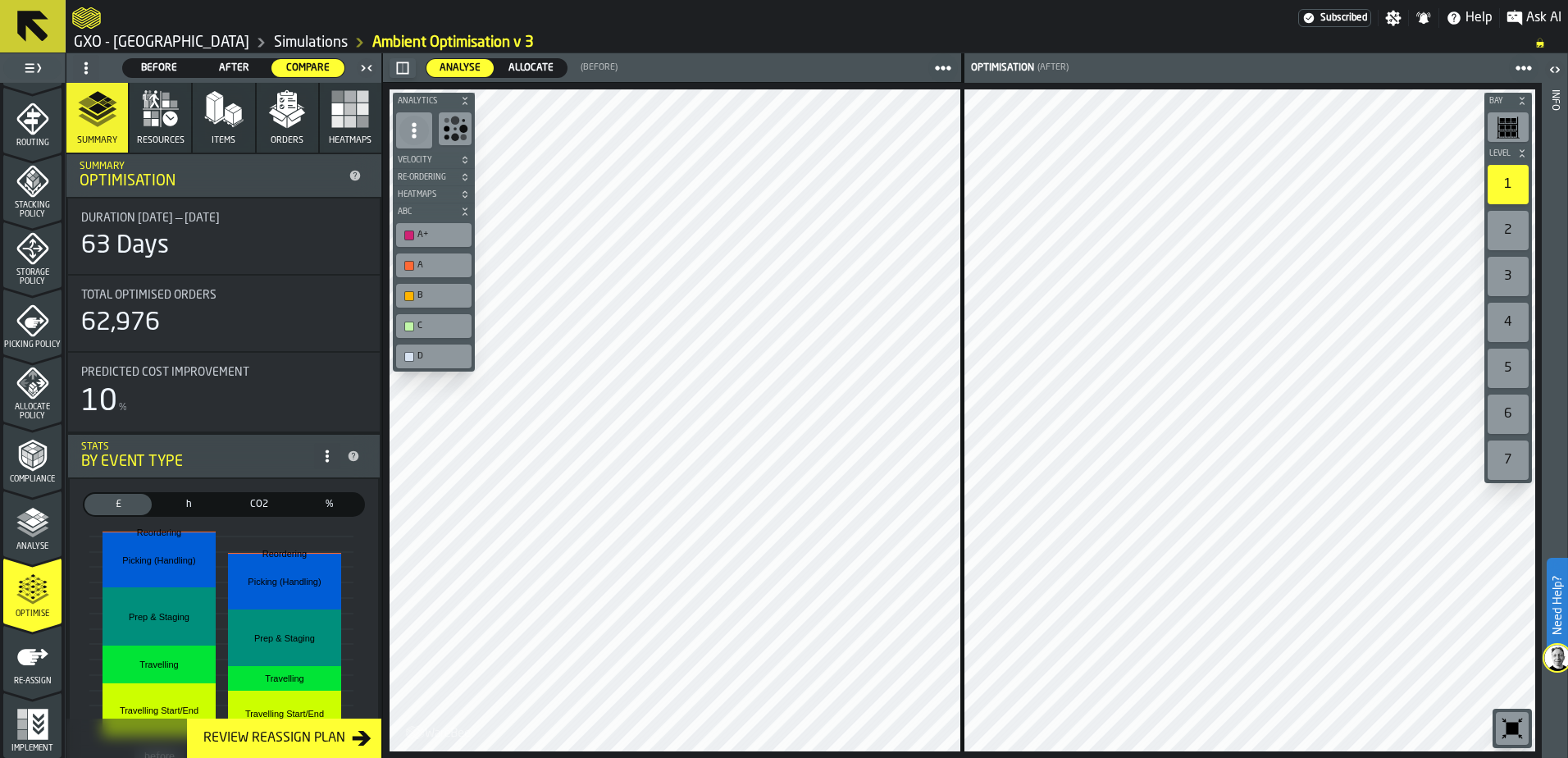
click at [455, 127] on icon "button-toolbar-undefined" at bounding box center [455, 128] width 26 height 26
click at [412, 139] on span at bounding box center [414, 130] width 30 height 30
click at [453, 126] on icon "button-toolbar-undefined" at bounding box center [455, 128] width 26 height 26
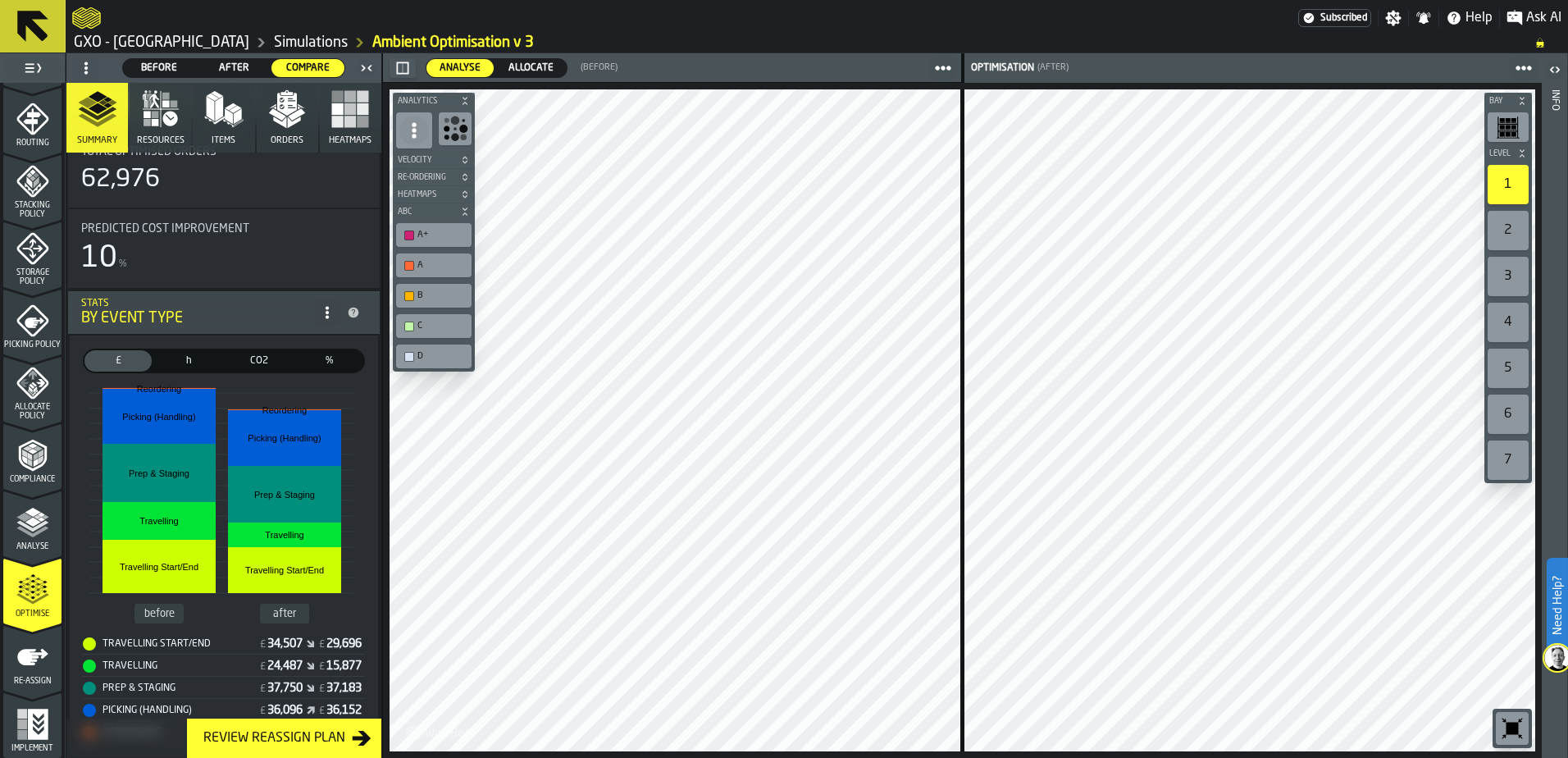
scroll to position [164, 0]
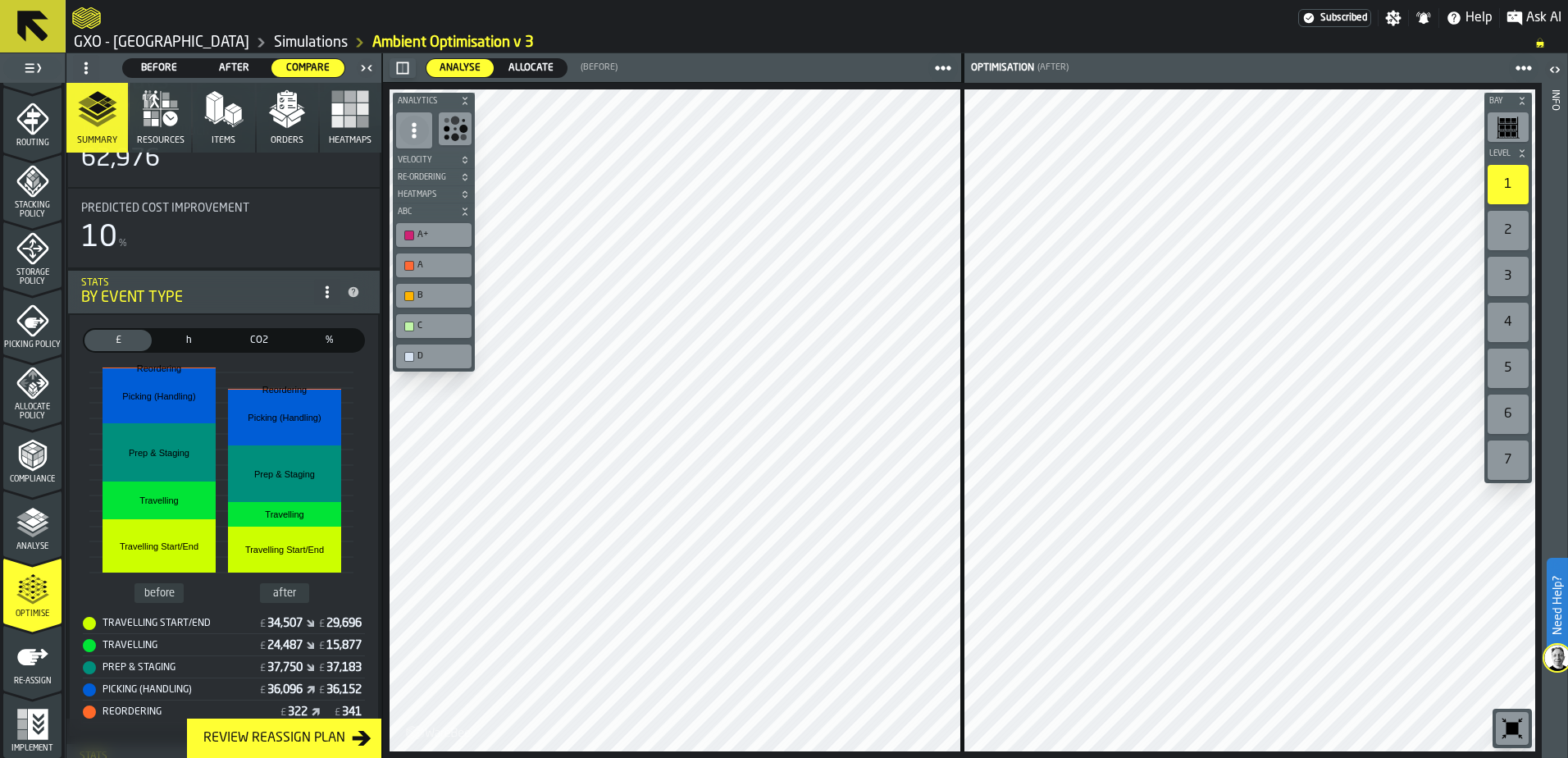
click at [21, 580] on span "Re-assign" at bounding box center [32, 681] width 59 height 9
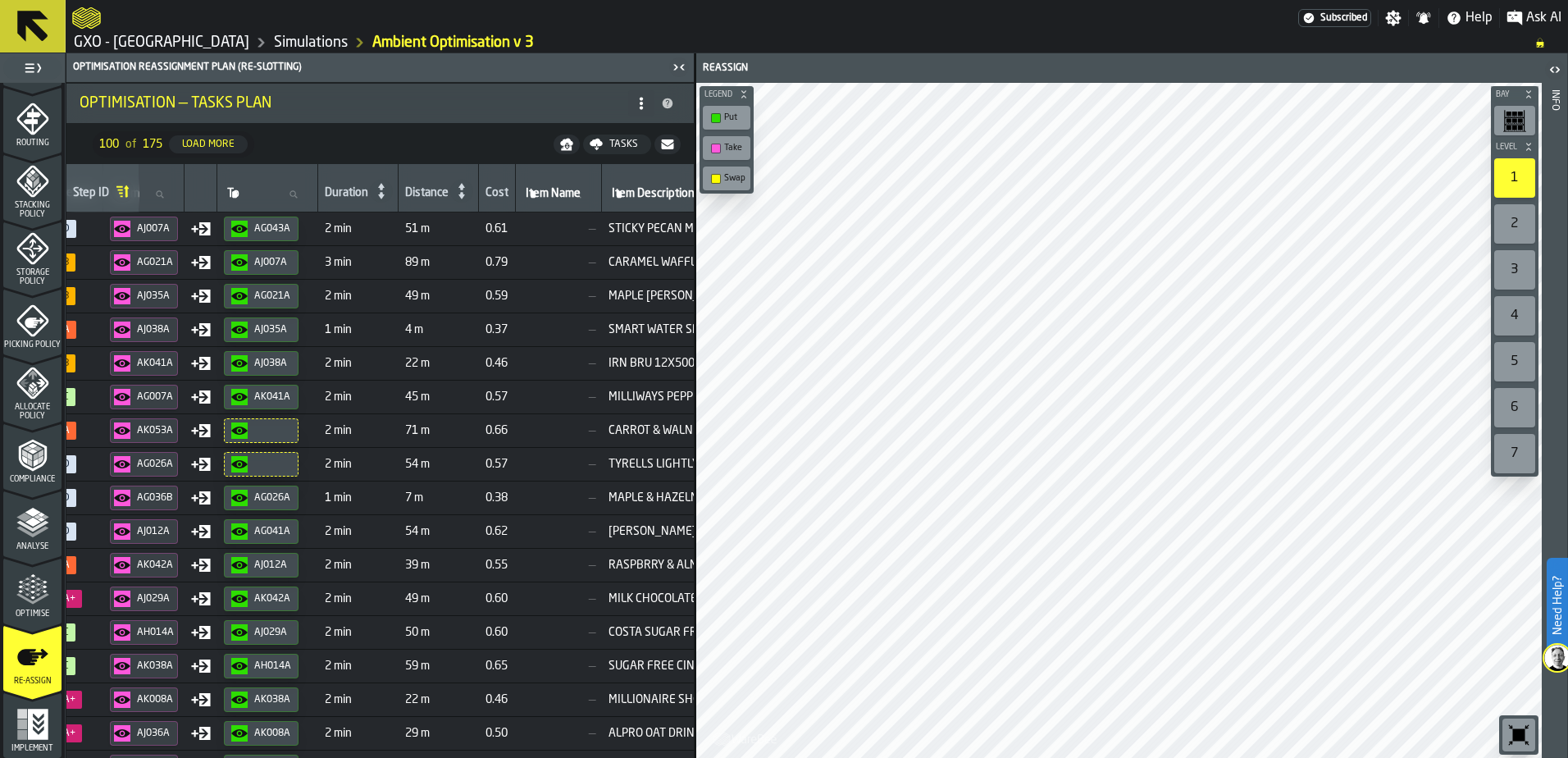
scroll to position [0, 0]
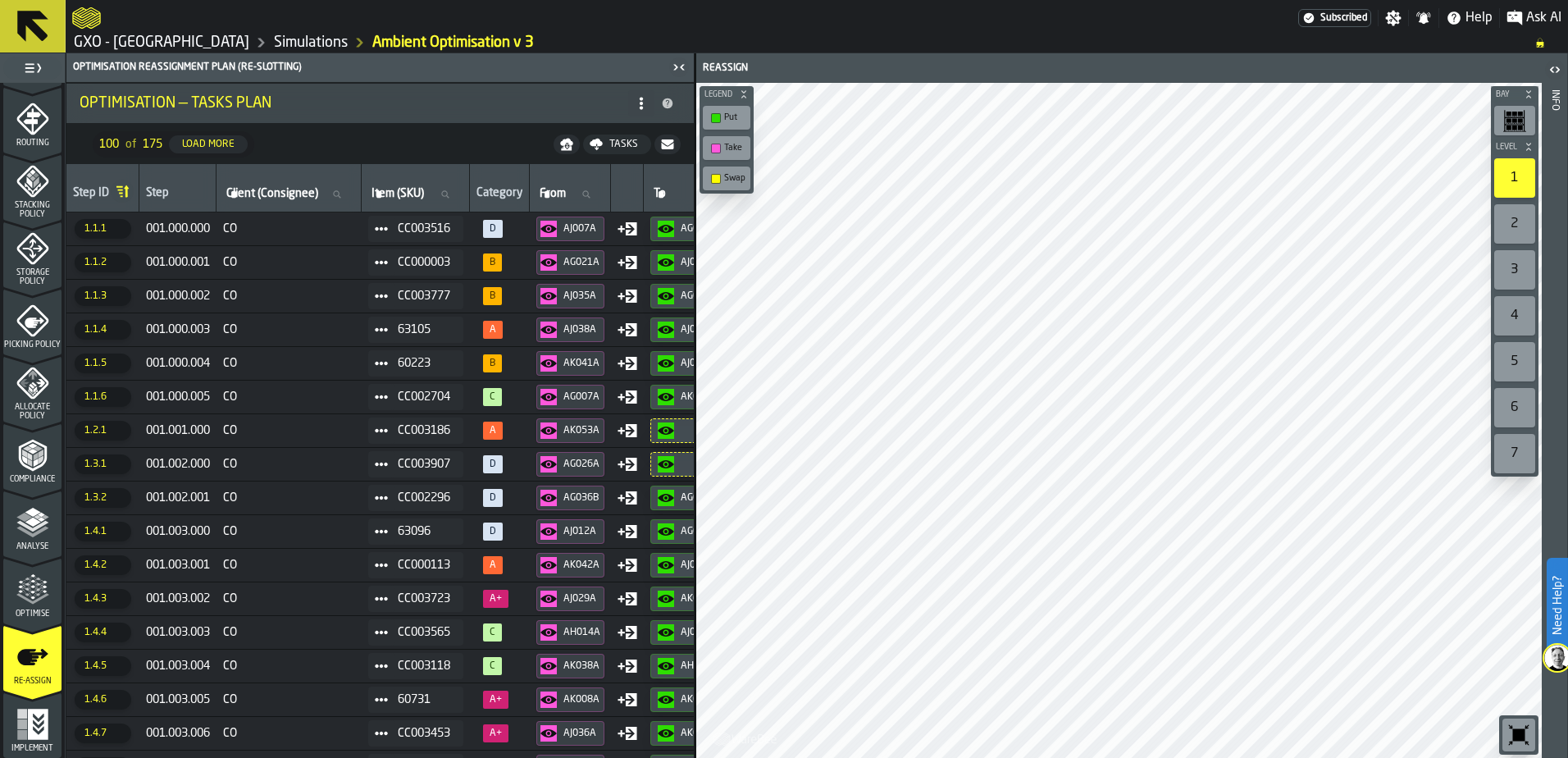
click at [41, 580] on icon "menu Implement" at bounding box center [33, 723] width 33 height 33
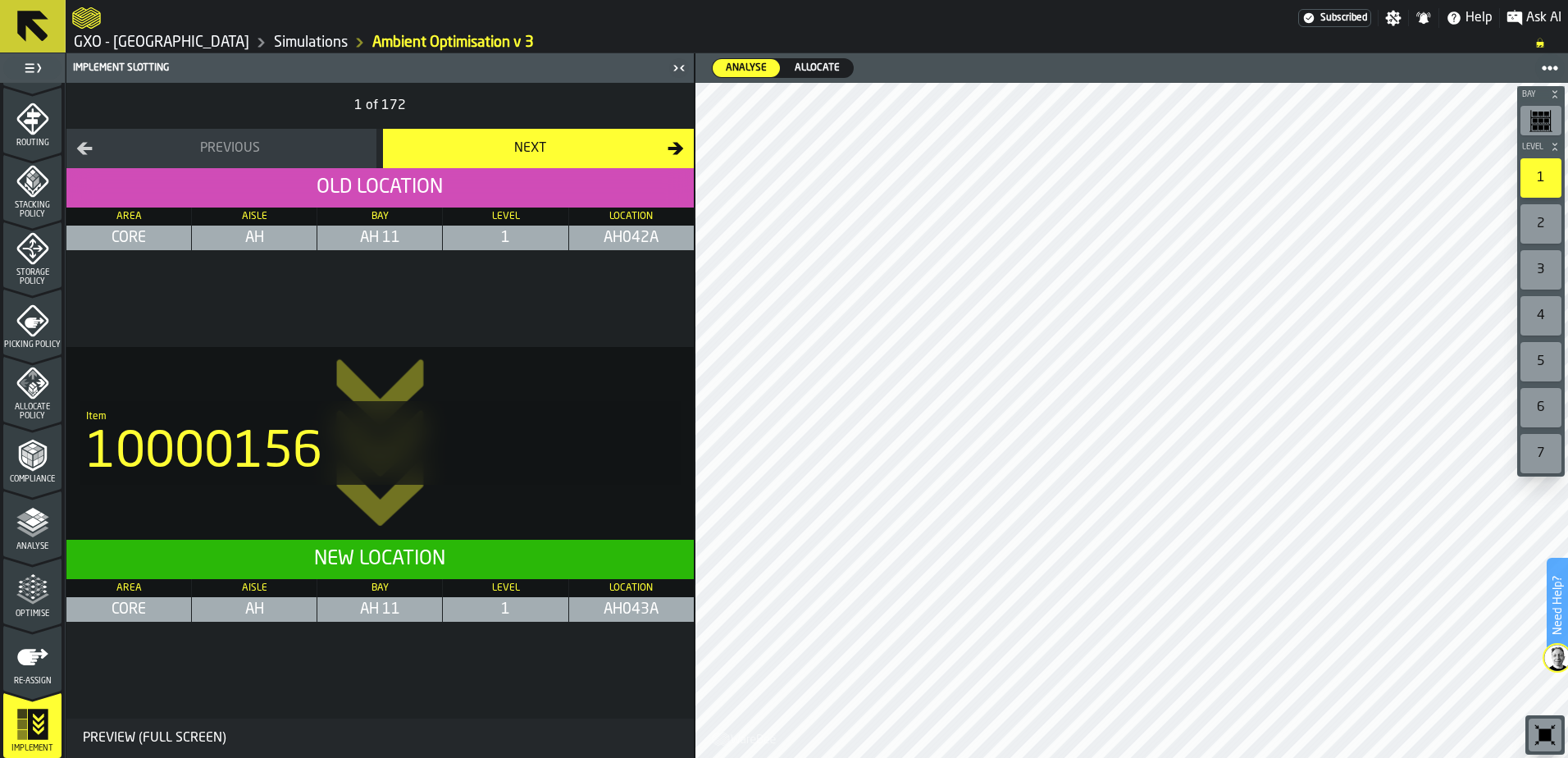
click at [632, 153] on div "Next" at bounding box center [530, 149] width 274 height 20
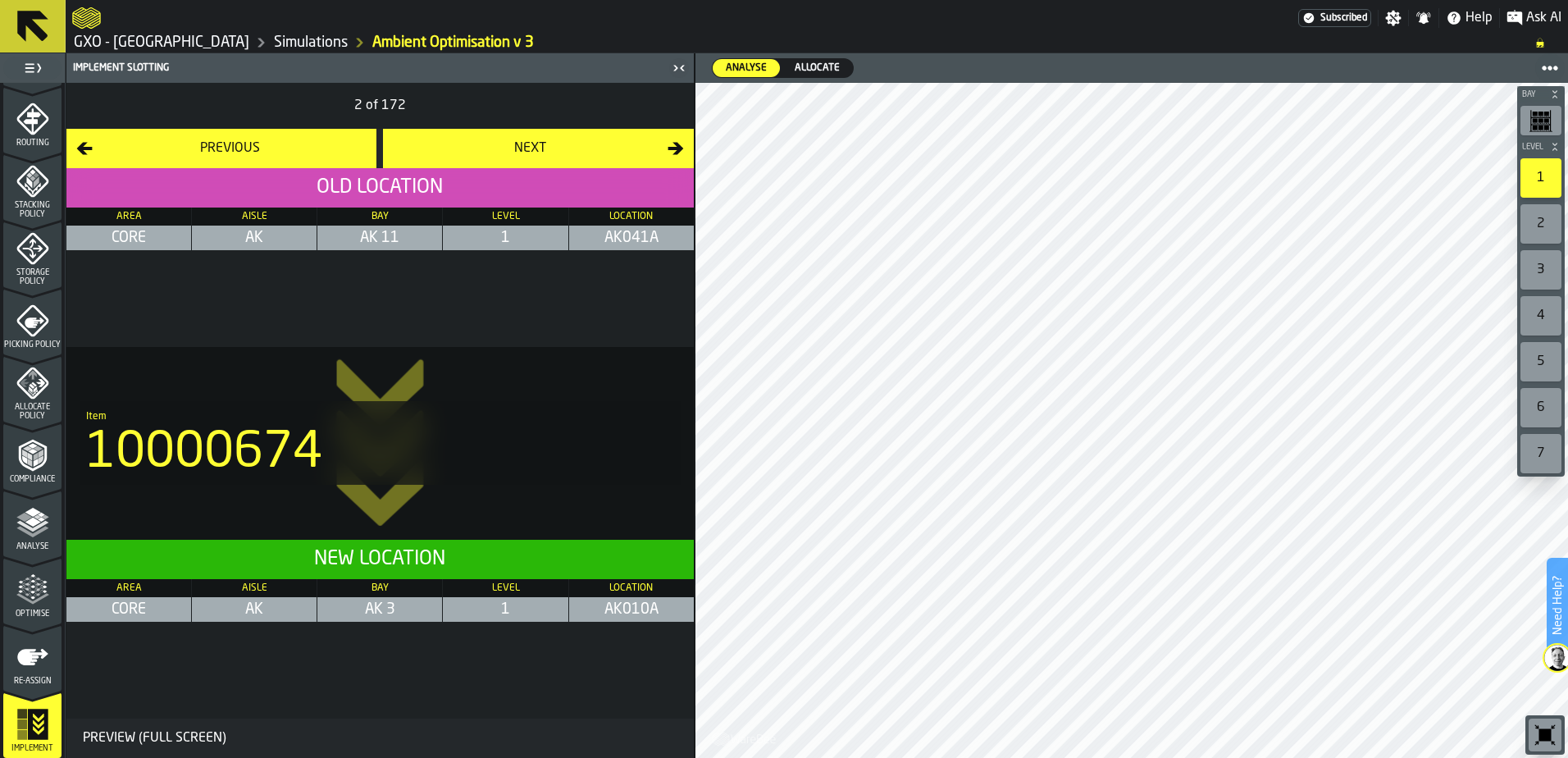
click at [634, 143] on div "Next" at bounding box center [530, 149] width 274 height 20
